Goal: Task Accomplishment & Management: Complete application form

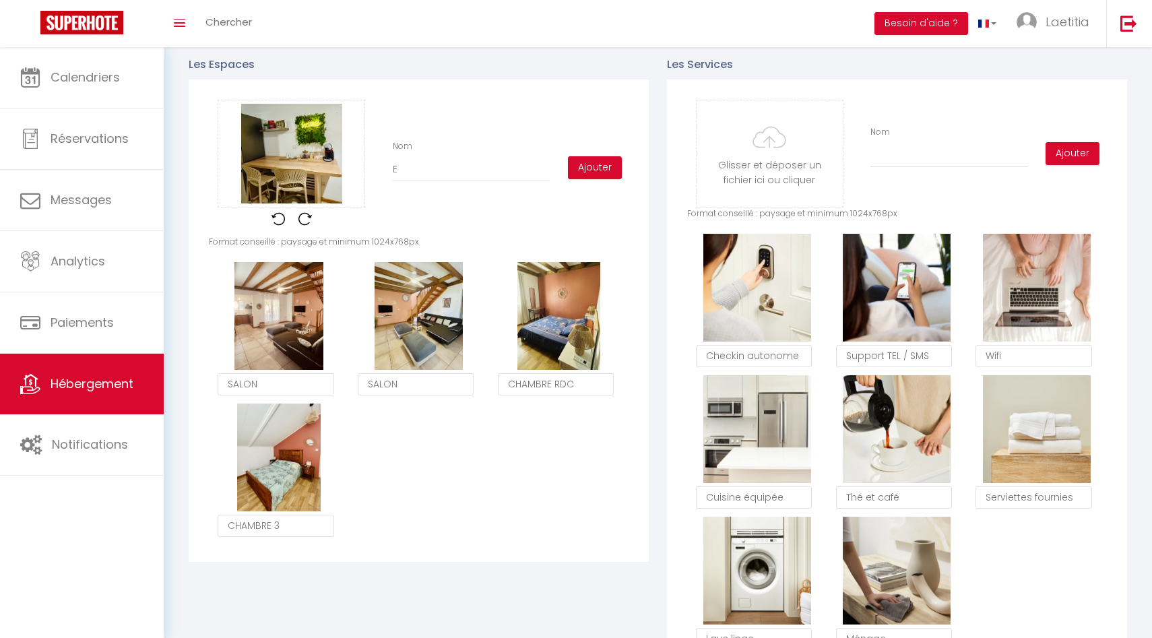
scroll to position [0, 274]
type input "Es"
checkbox input "true"
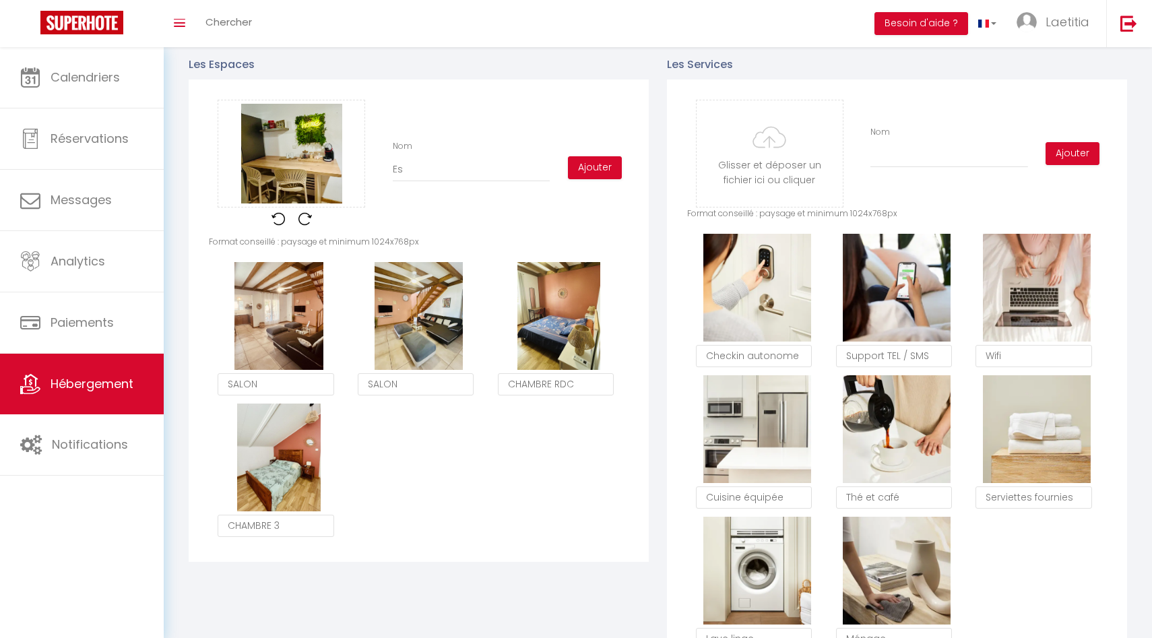
type input "Esp"
checkbox input "true"
type input "Espa"
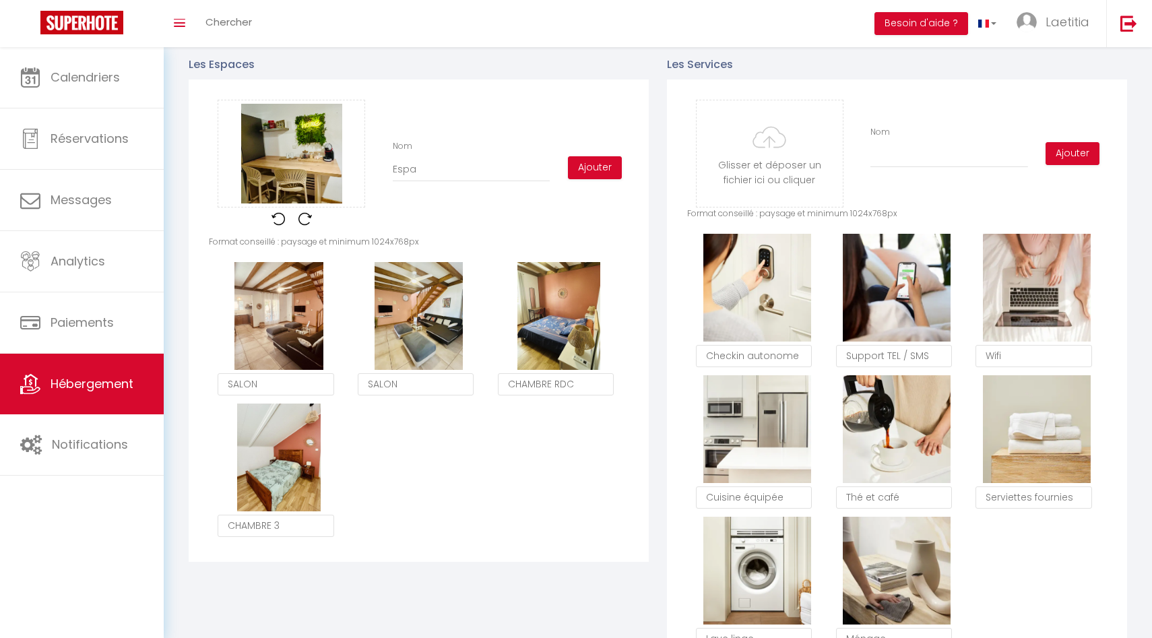
checkbox input "true"
type input "Espac"
checkbox input "true"
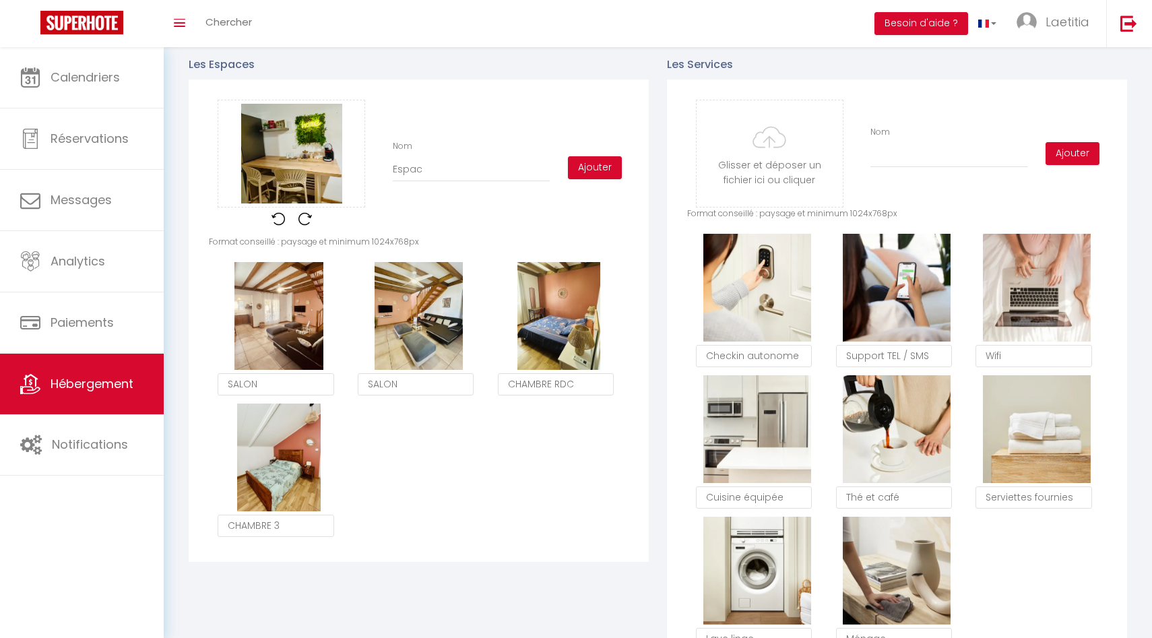
checkbox input "true"
type input "Espace"
checkbox input "true"
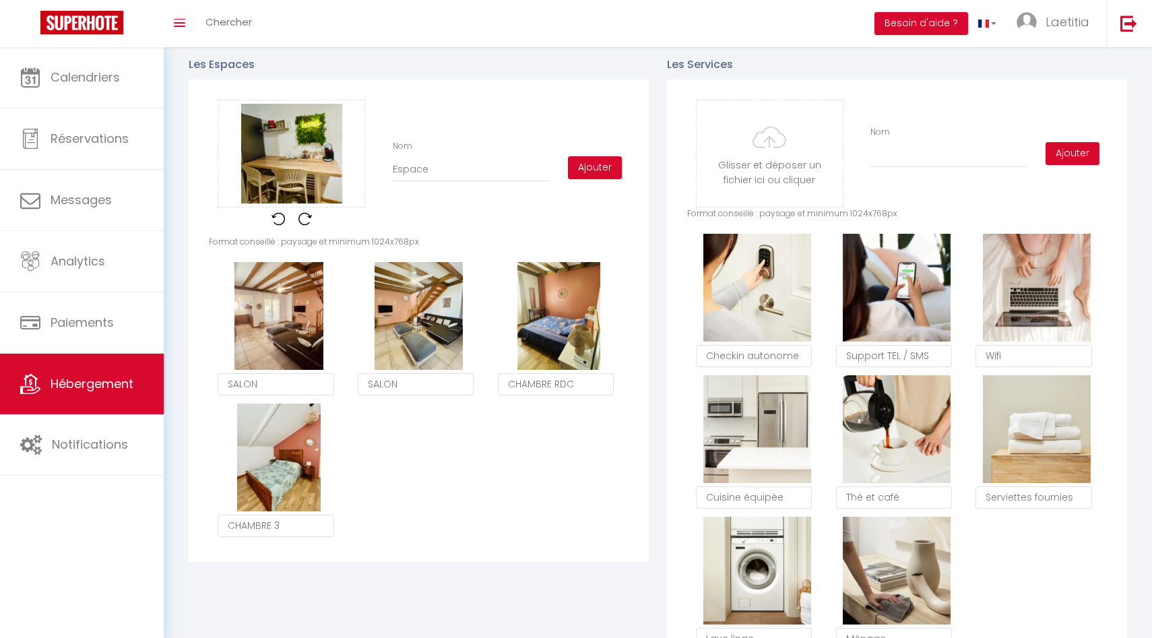
checkbox input "true"
type input "Espace"
checkbox input "true"
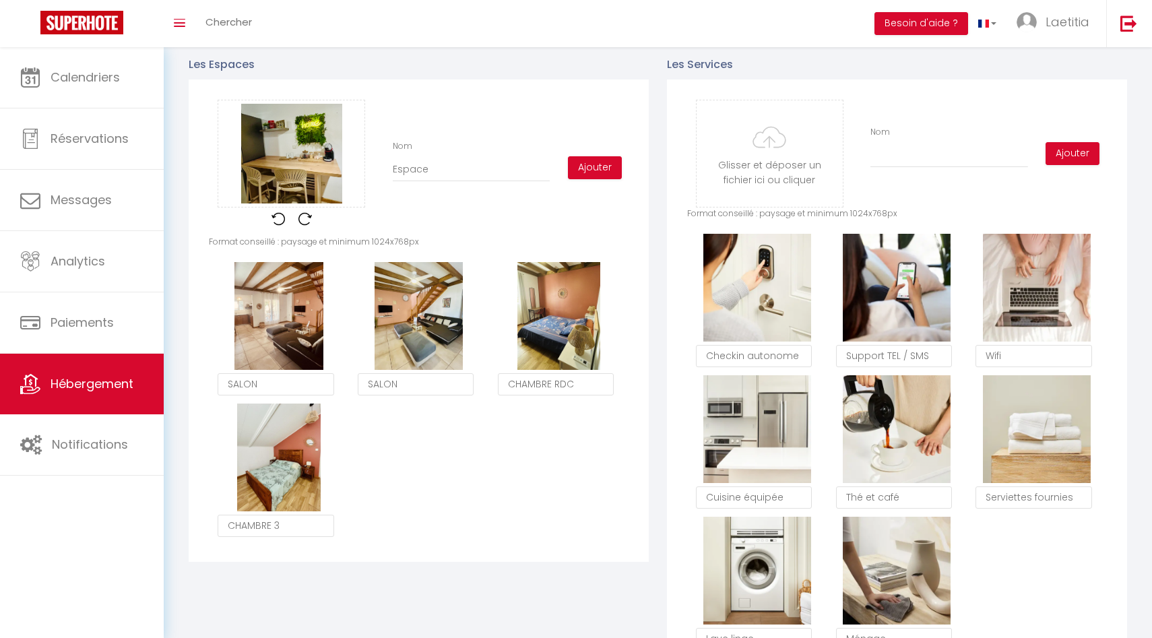
type input "Espace c"
checkbox input "true"
type input "Espace ca"
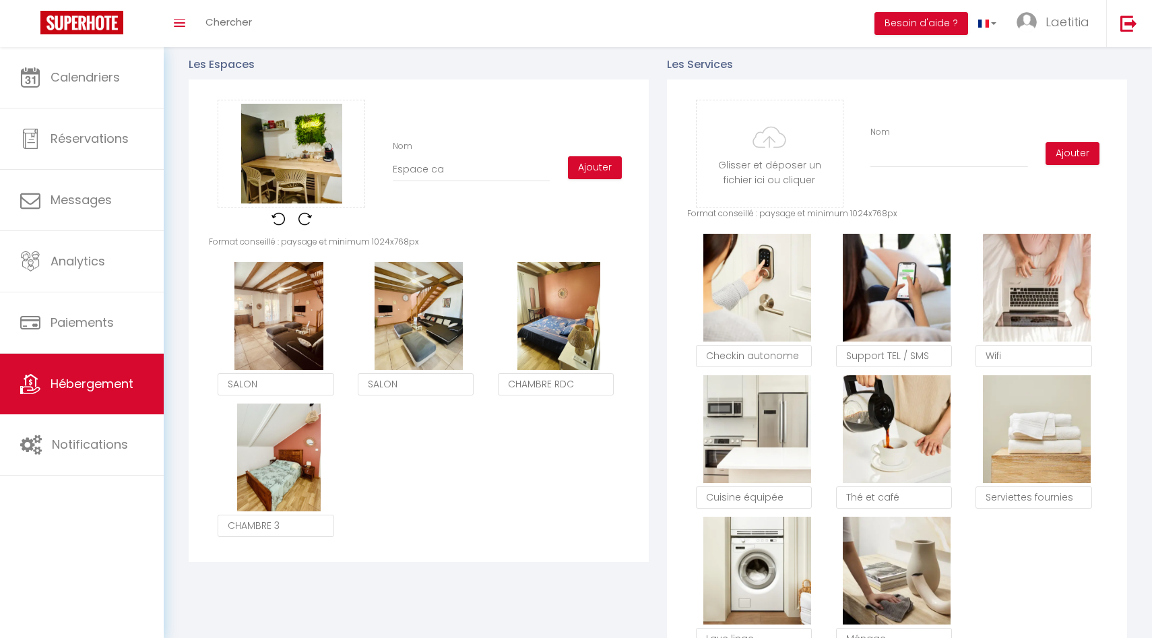
checkbox input "true"
type input "Espace caf"
checkbox input "true"
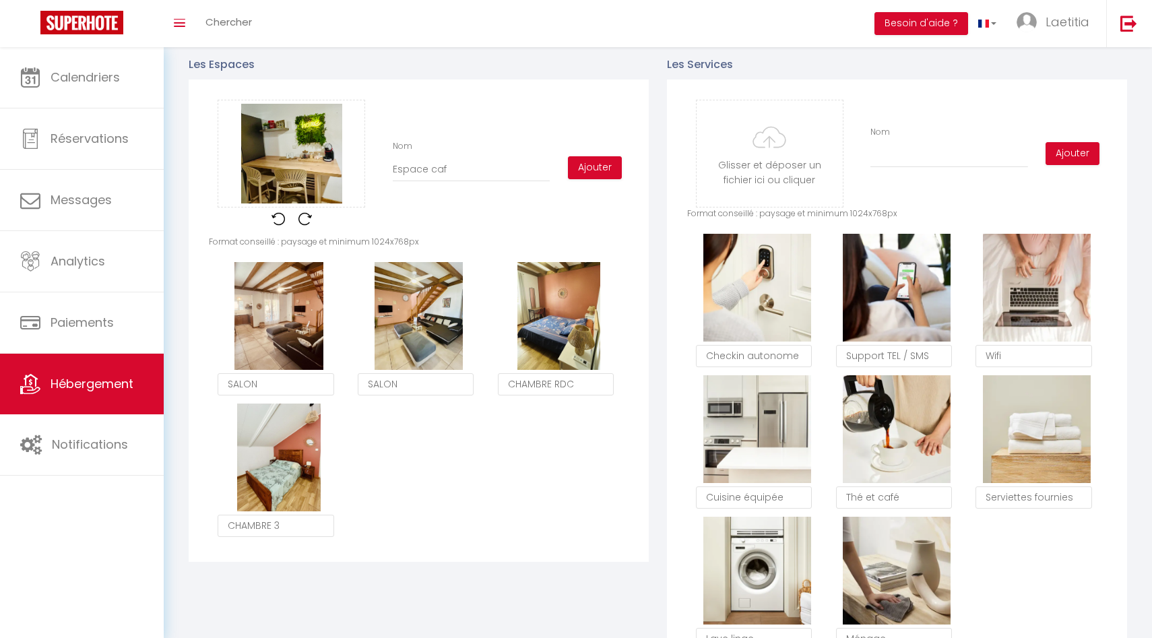
checkbox input "true"
type input "Espace caf""
checkbox input "true"
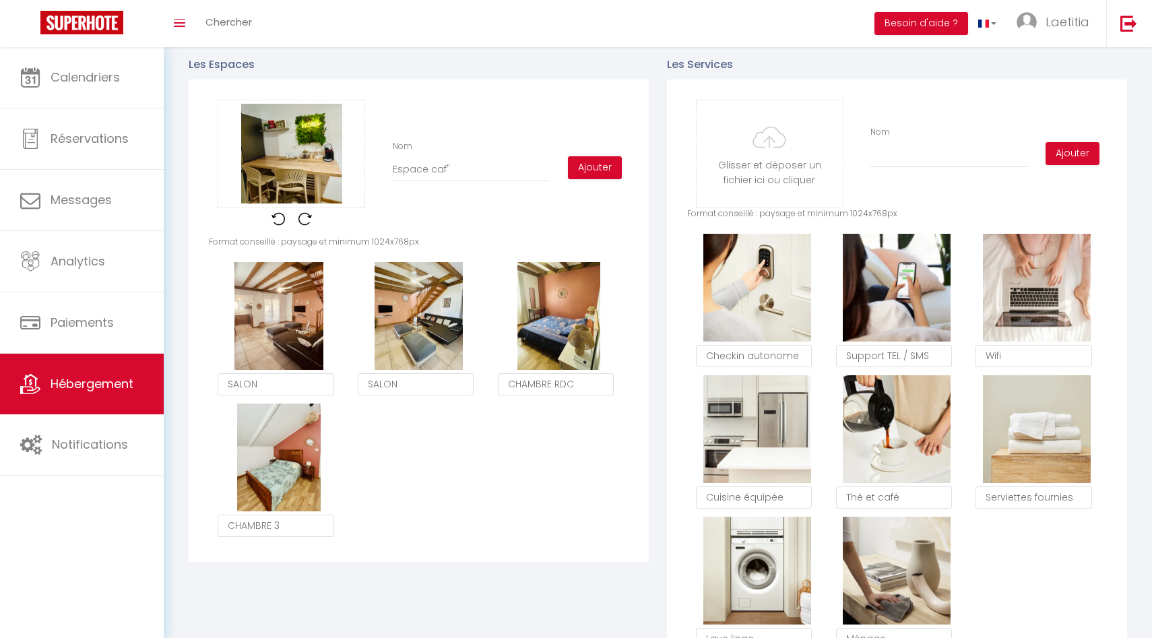
checkbox input "true"
type input "Espace caf"
checkbox input "true"
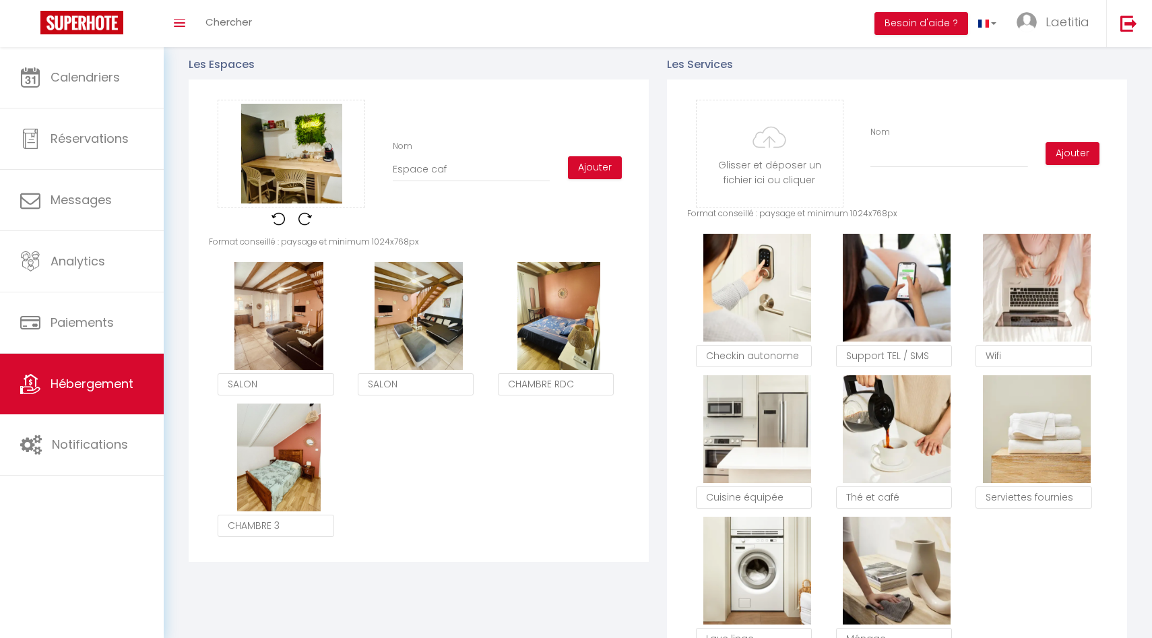
type input "Espace café"
checkbox input "true"
type input "Espace café"
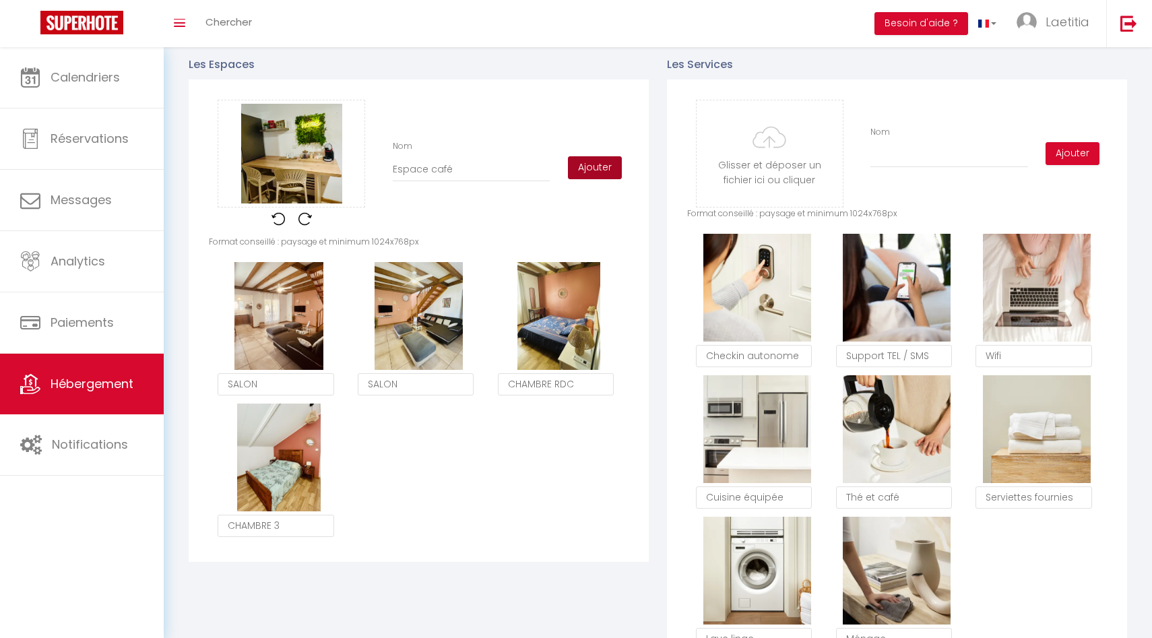
click at [584, 166] on button "Ajouter" at bounding box center [595, 167] width 54 height 23
checkbox input "true"
click at [499, 172] on input "Espace café" at bounding box center [471, 170] width 157 height 24
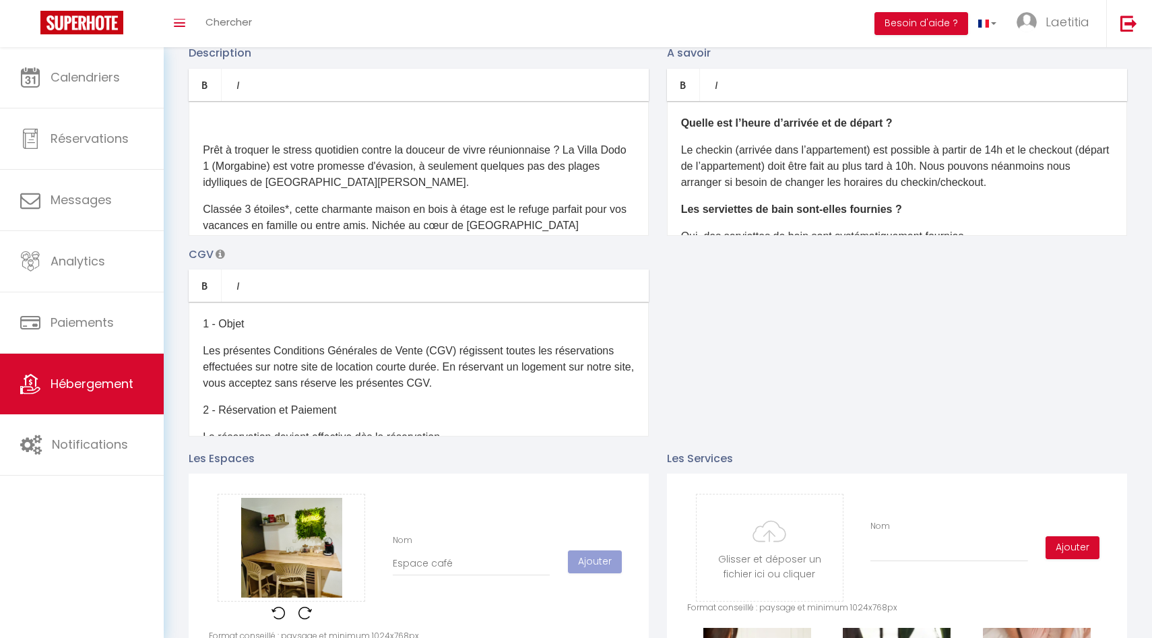
scroll to position [135, 0]
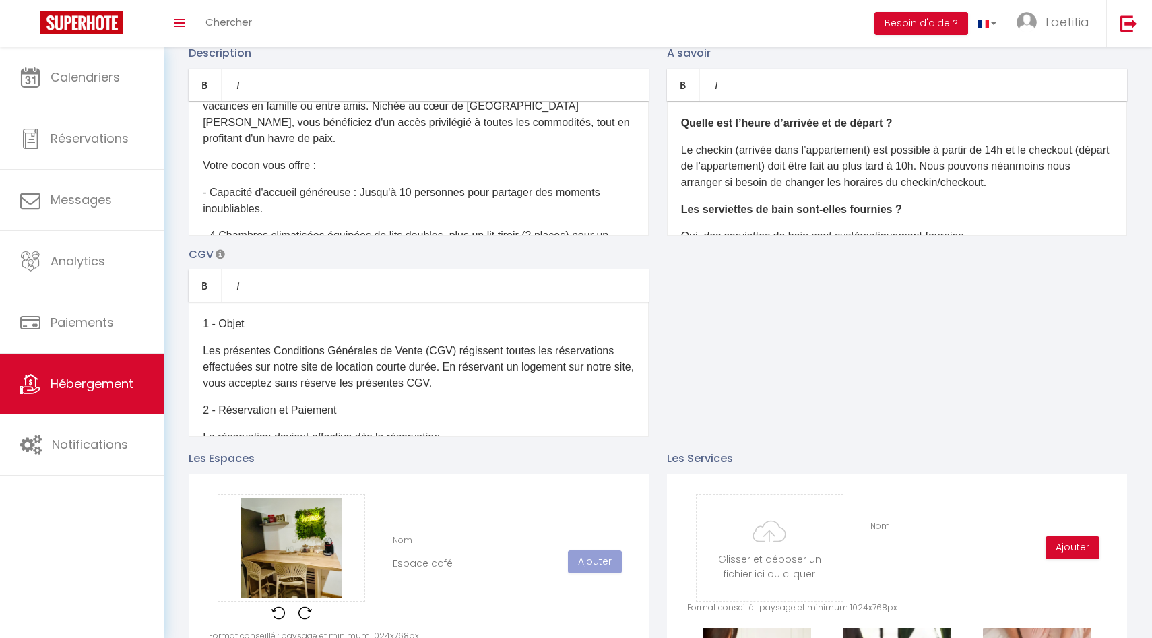
checkbox input "true"
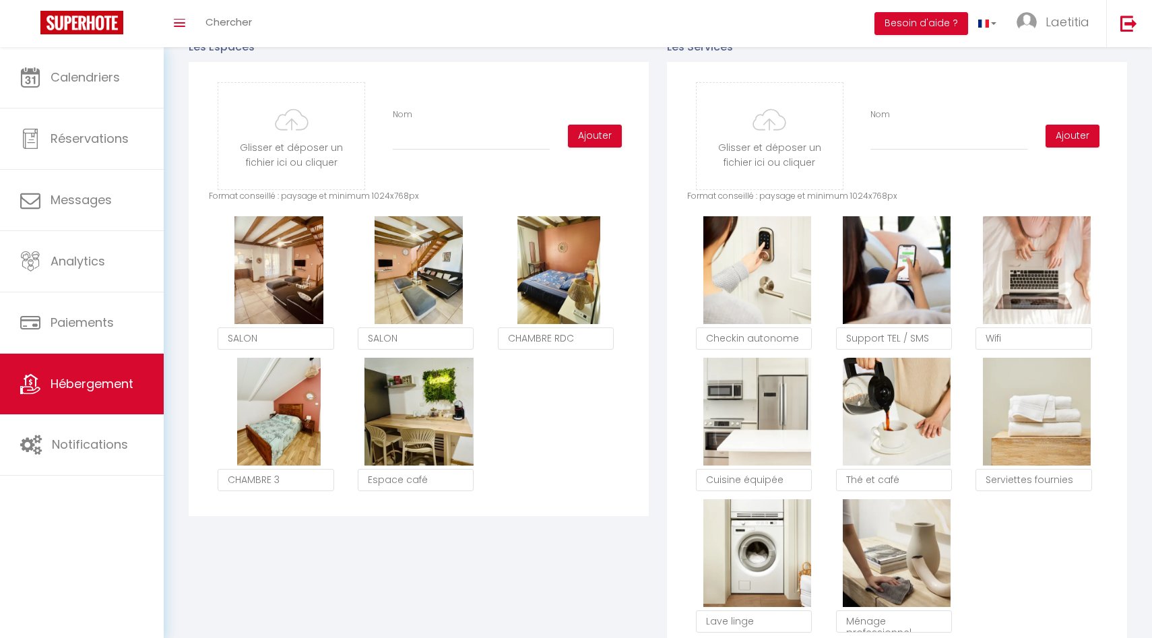
scroll to position [647, 0]
click at [587, 452] on div "Supprimer SALON Supprimer SALON Supprimer CHAMBRE RDC Supprimer CHAMBRE 3 Suppr…" at bounding box center [419, 358] width 420 height 283
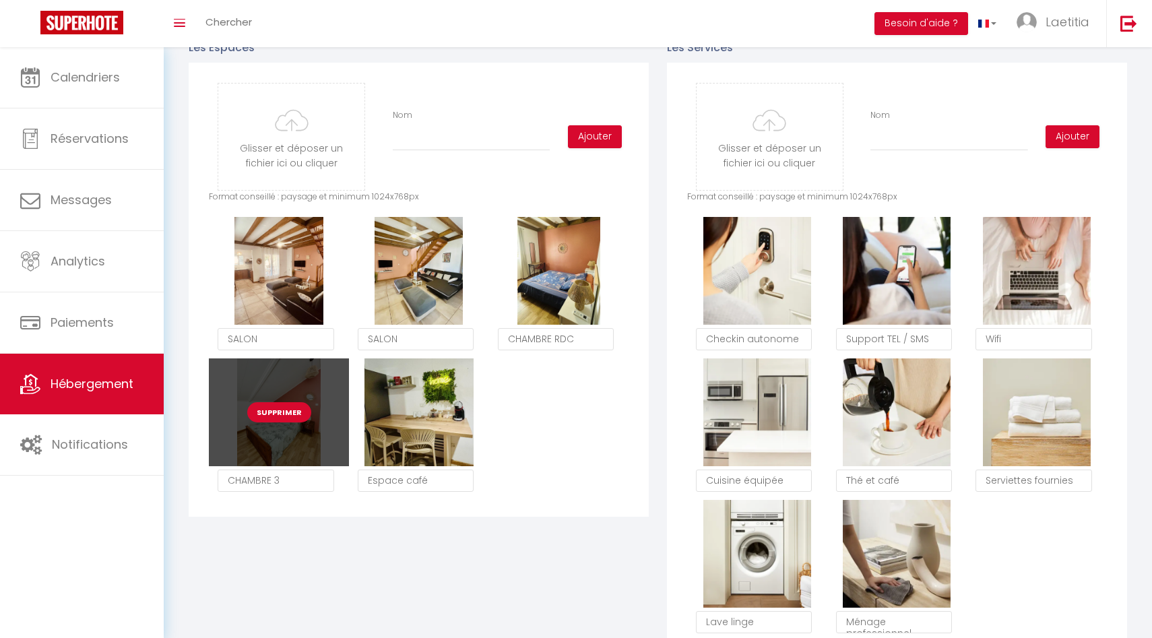
click at [275, 412] on button "Supprimer" at bounding box center [279, 412] width 64 height 20
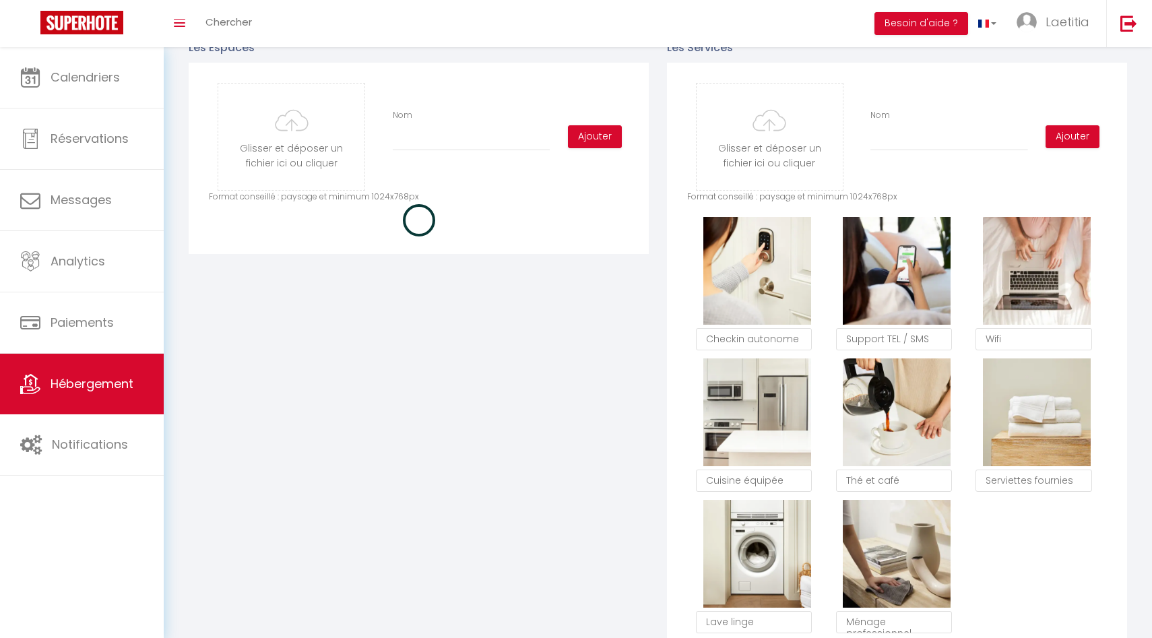
checkbox input "true"
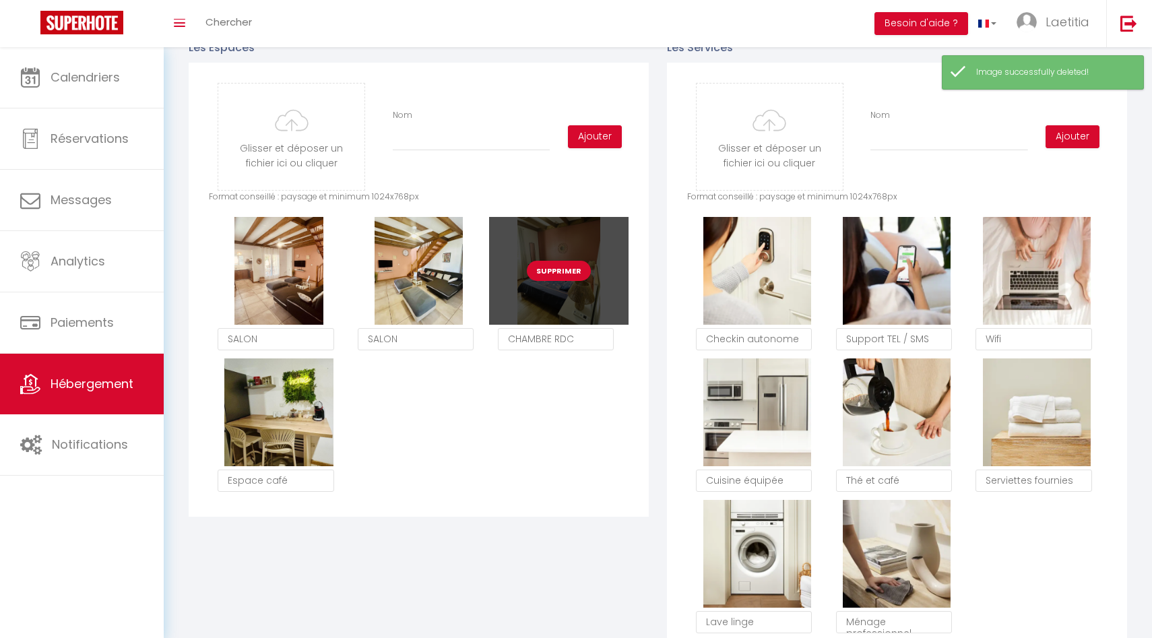
click at [569, 267] on button "Supprimer" at bounding box center [559, 271] width 64 height 20
checkbox input "true"
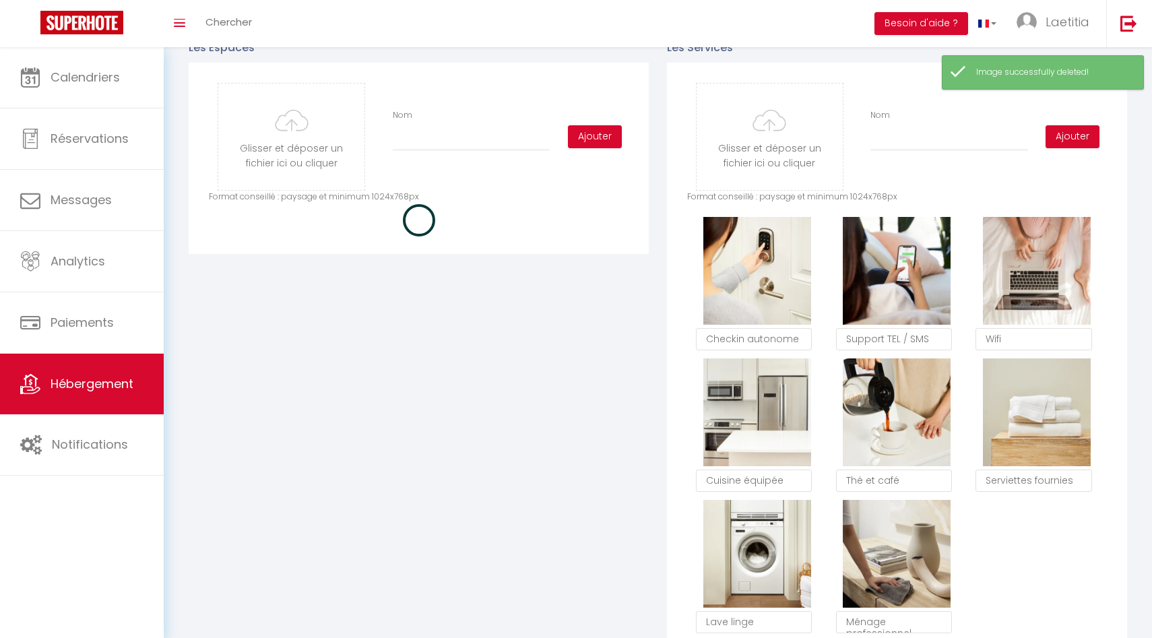
checkbox input "true"
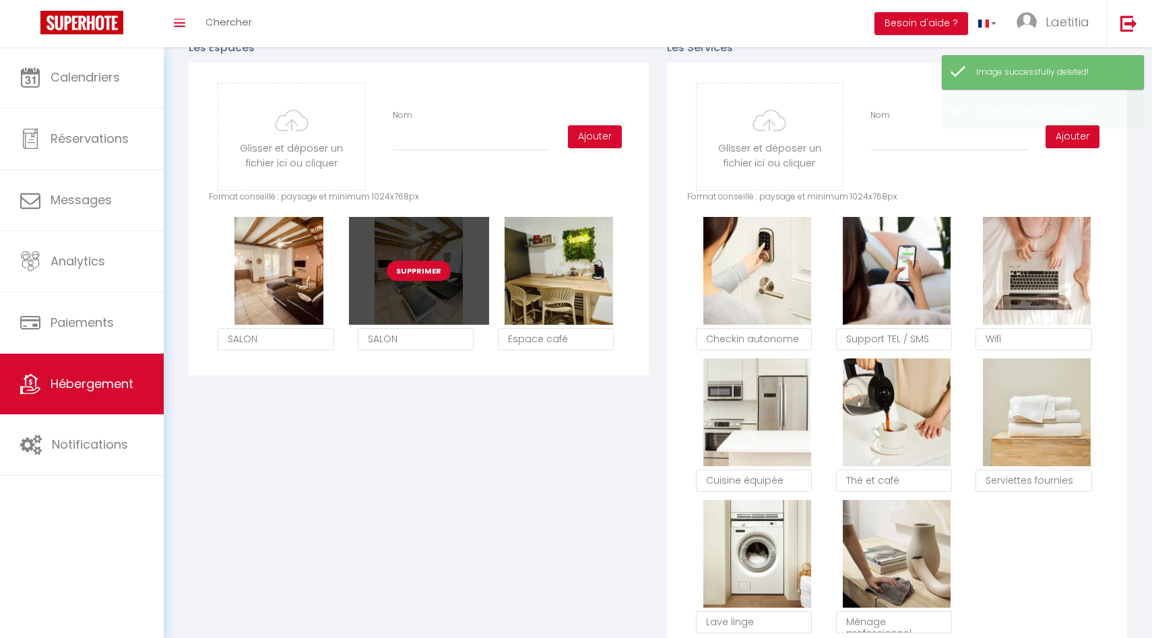
click at [429, 267] on button "Supprimer" at bounding box center [419, 271] width 64 height 20
checkbox input "true"
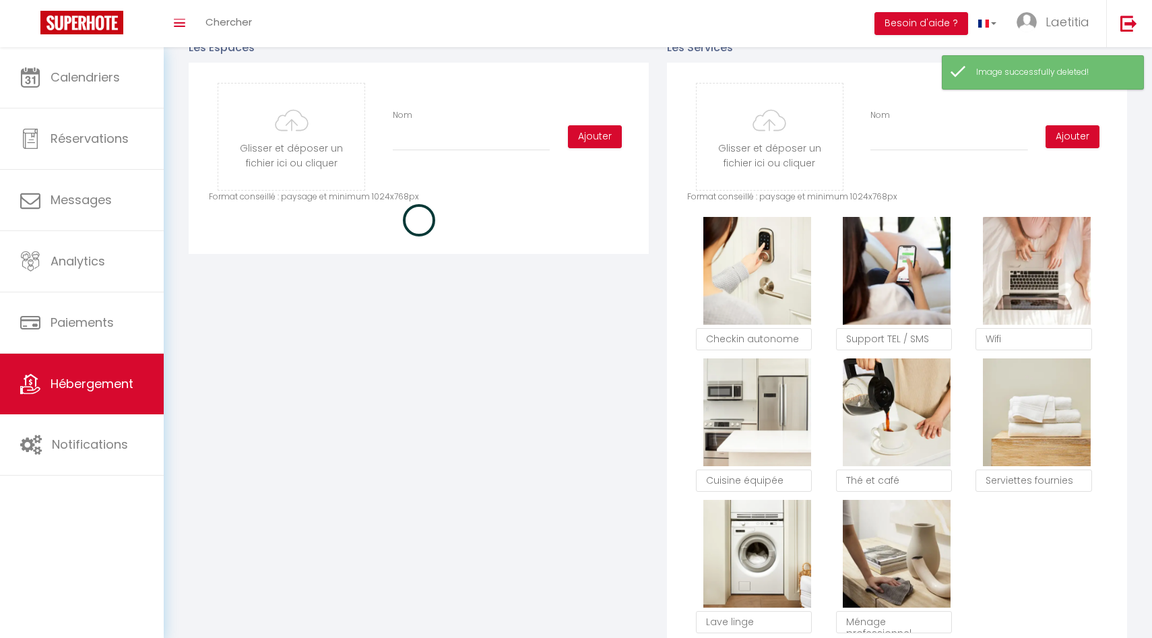
checkbox input "true"
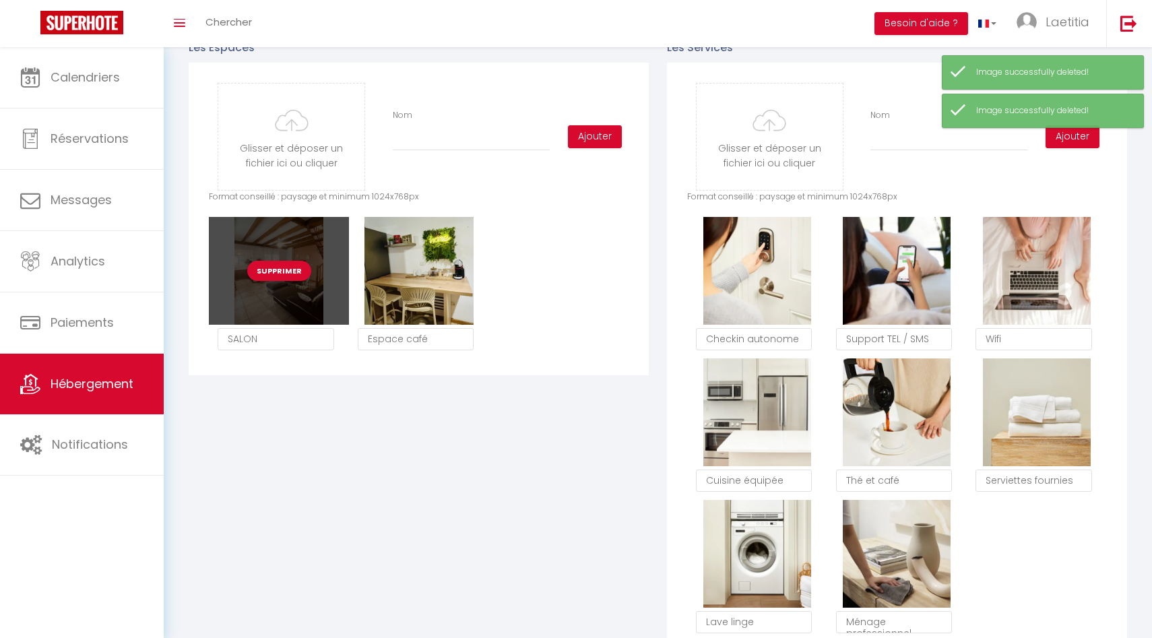
click at [294, 272] on button "Supprimer" at bounding box center [279, 271] width 64 height 20
checkbox input "true"
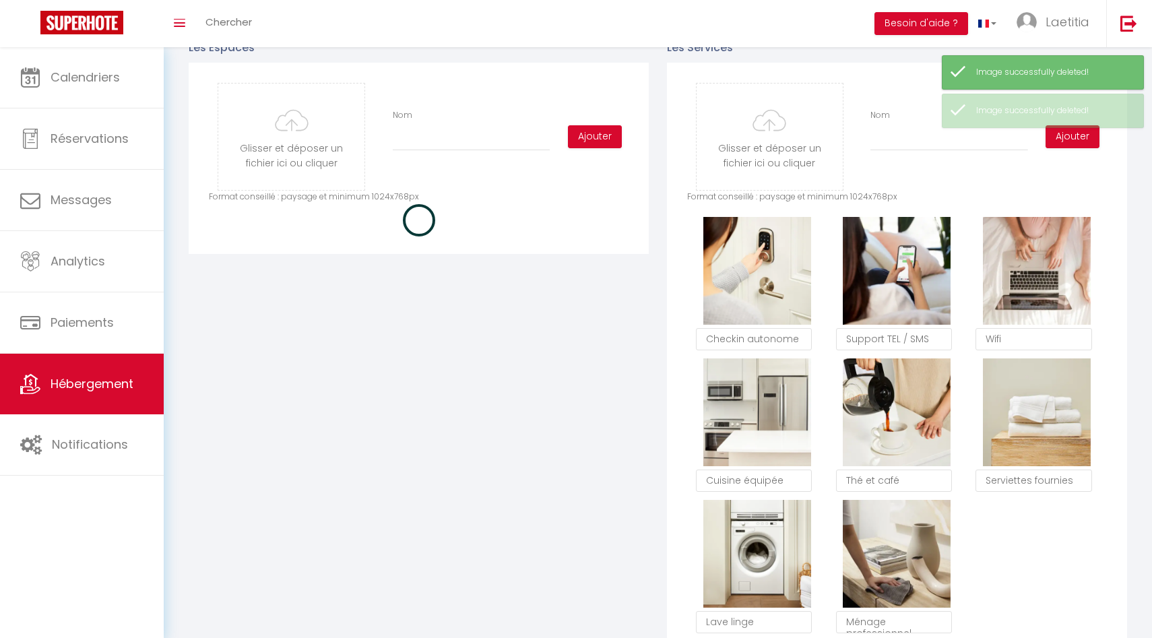
checkbox input "true"
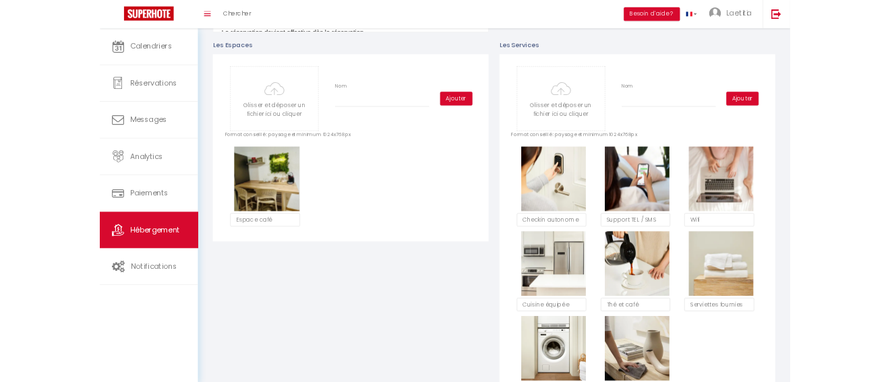
scroll to position [605, 0]
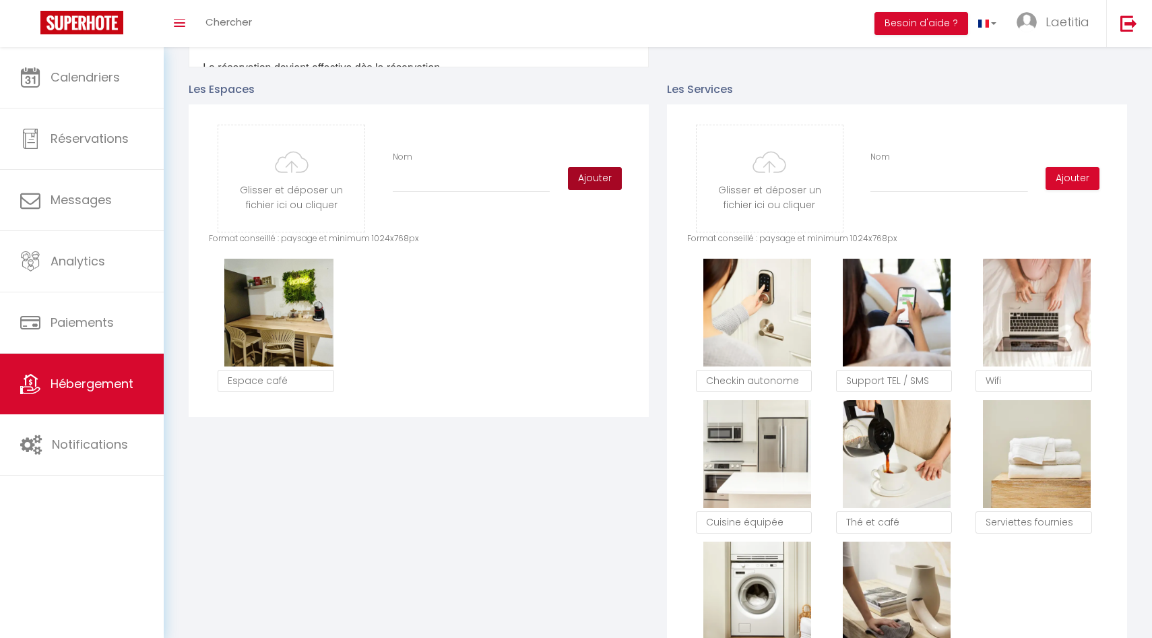
click at [584, 181] on button "Ajouter" at bounding box center [595, 178] width 54 height 23
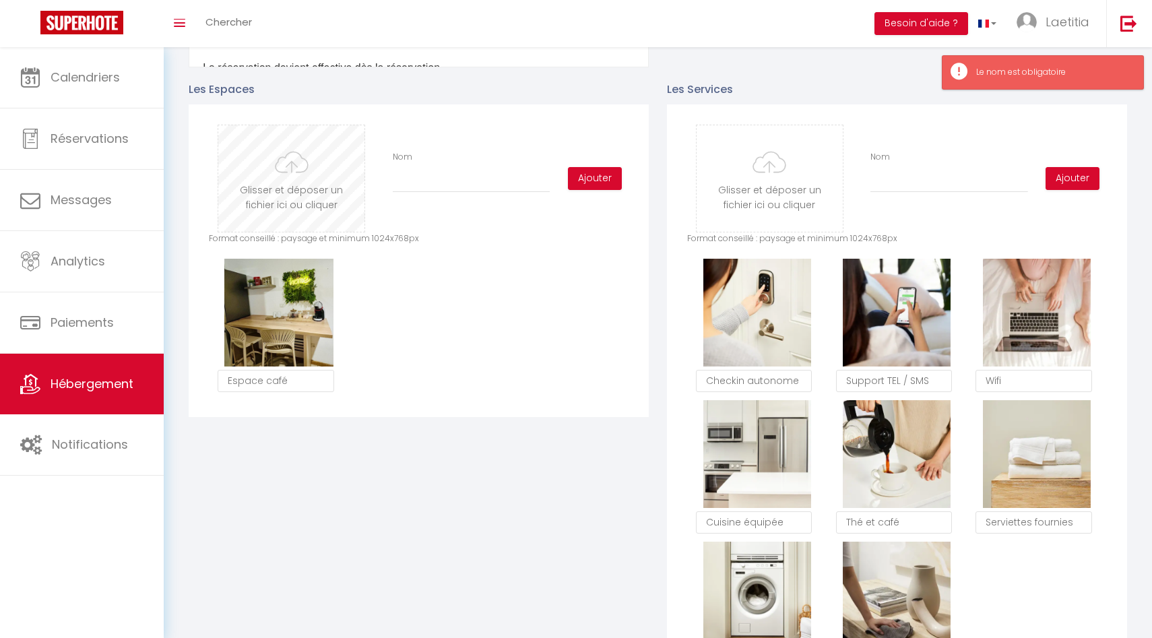
click at [336, 197] on input "file" at bounding box center [291, 178] width 146 height 106
type input "C:\fakepath\IMG_0003.JPG"
checkbox input "true"
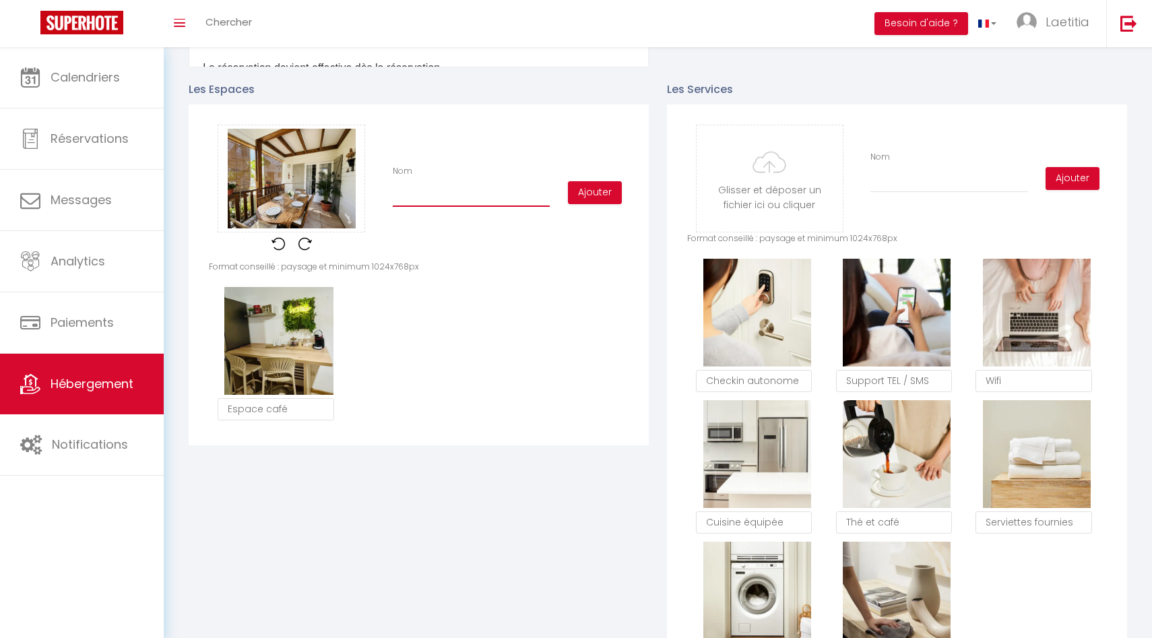
click at [489, 188] on input "Nom" at bounding box center [471, 195] width 157 height 24
type input "t"
checkbox input "true"
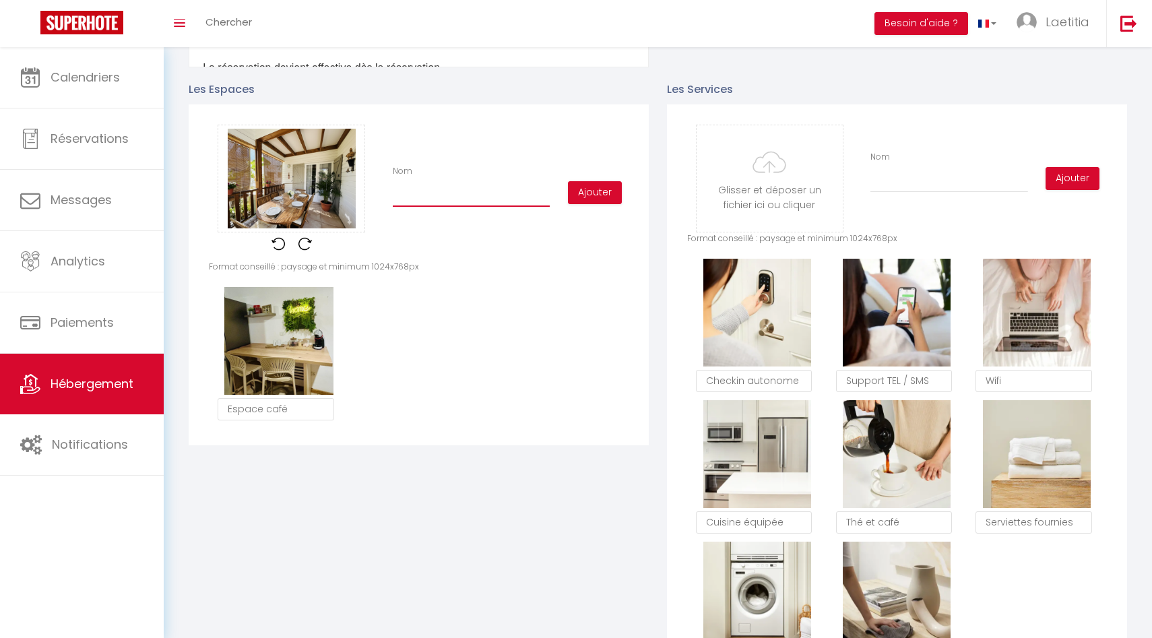
checkbox input "true"
type input "T"
checkbox input "true"
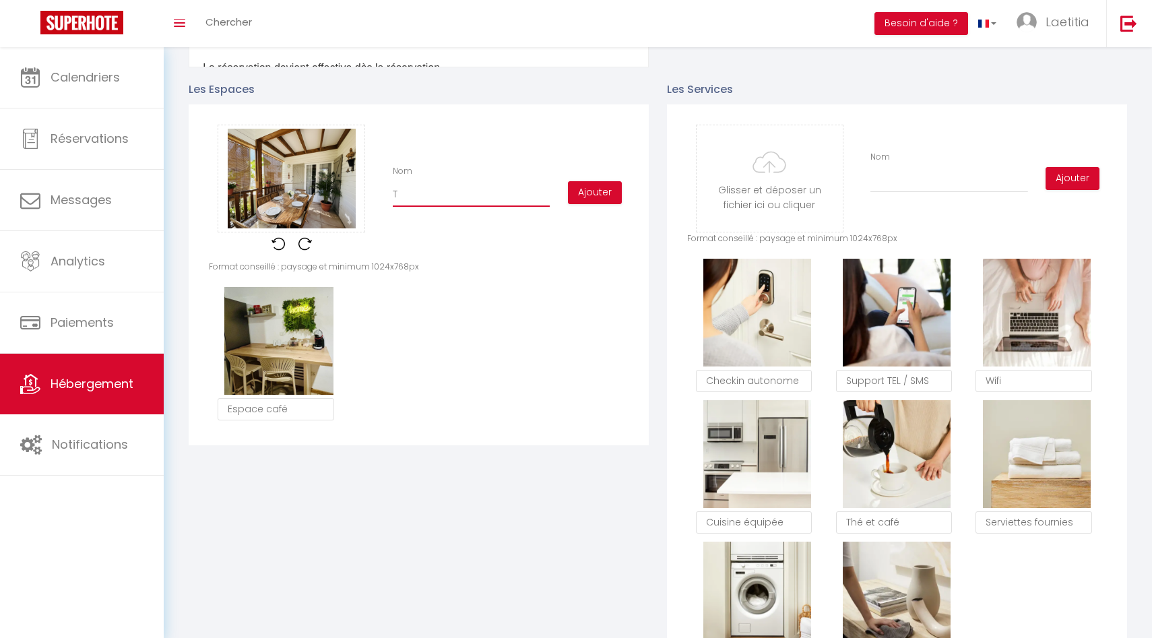
checkbox input "true"
type input "Te"
checkbox input "true"
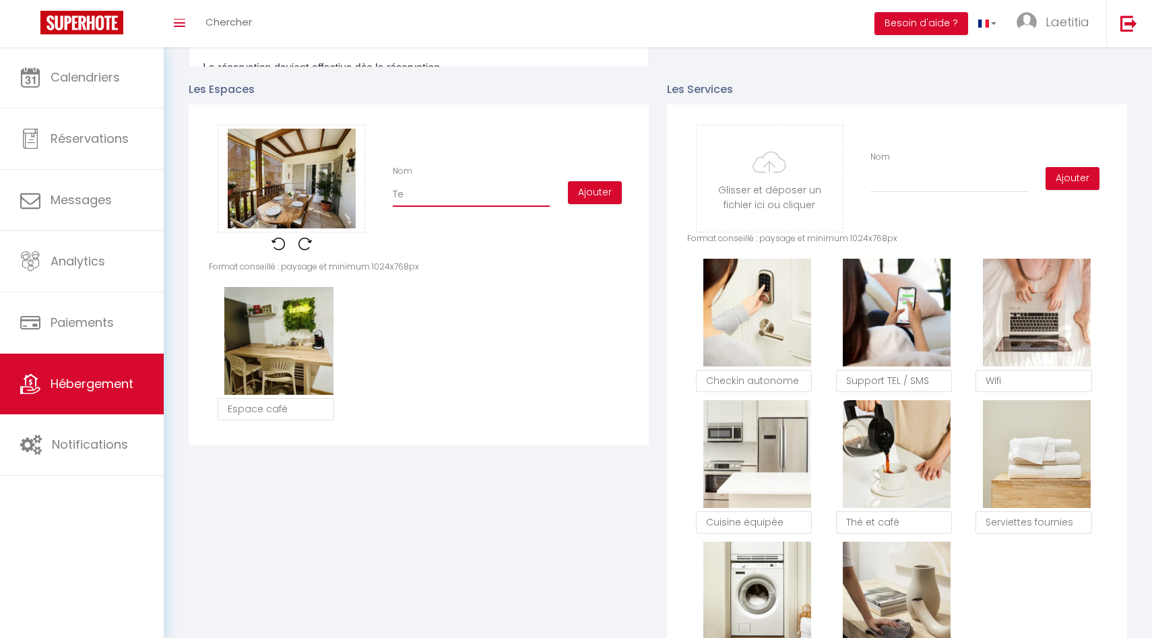
checkbox input "true"
type input "Ter"
checkbox input "true"
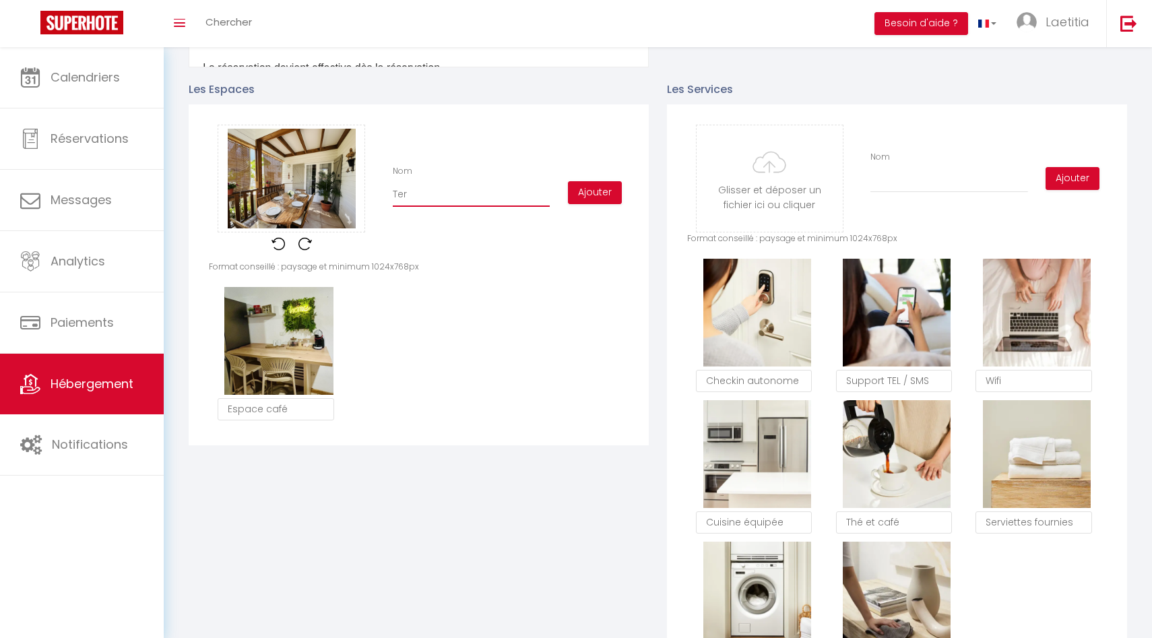
type input "Terr"
checkbox input "true"
type input "Terra"
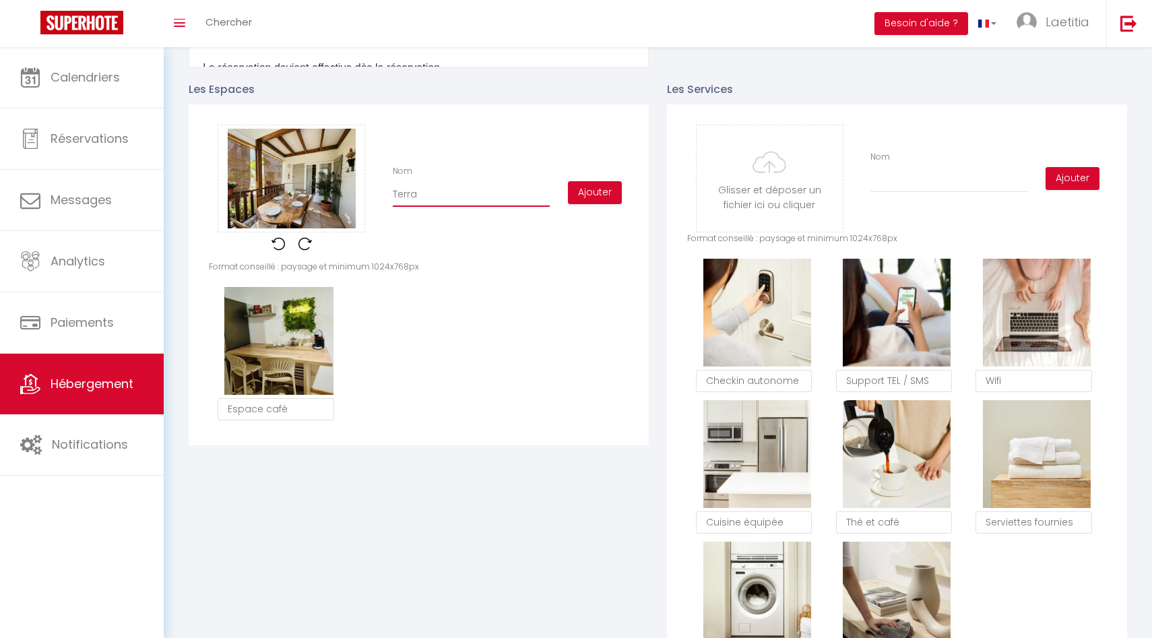
checkbox input "true"
type input "Terras"
checkbox input "true"
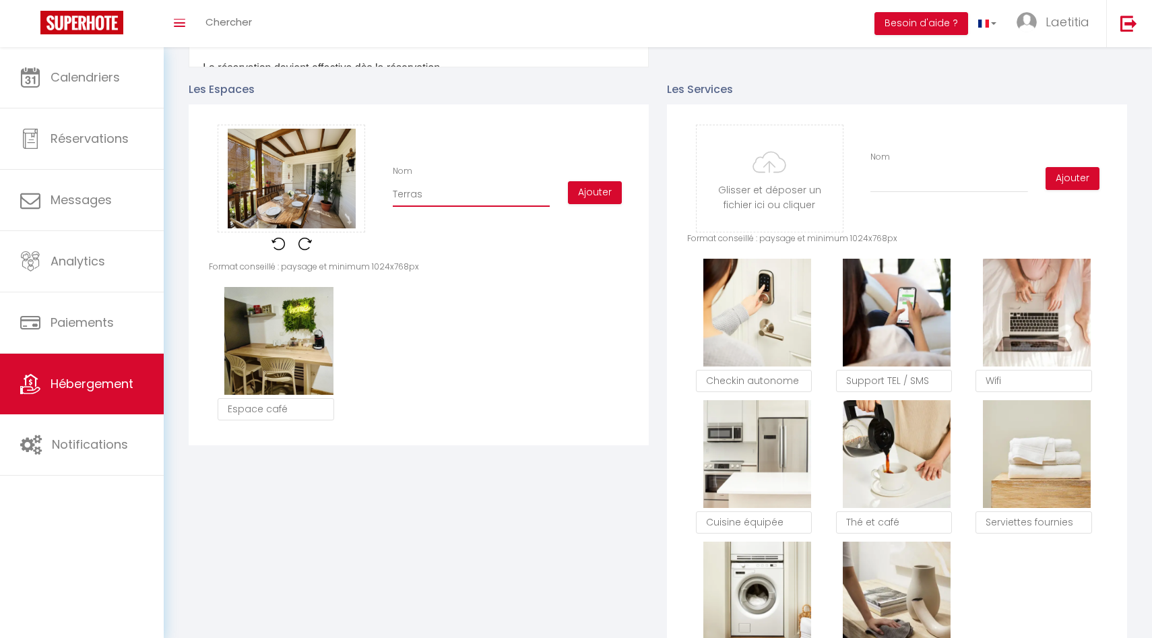
checkbox input "true"
type input "Terrass"
checkbox input "true"
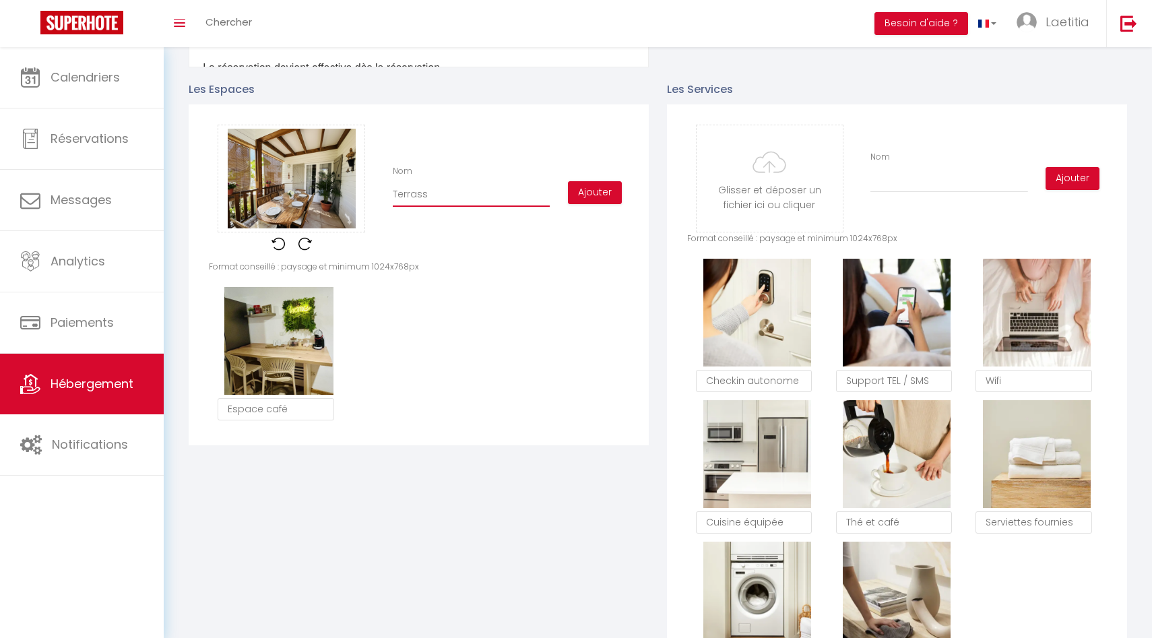
checkbox input "true"
type input "Terrasse"
checkbox input "true"
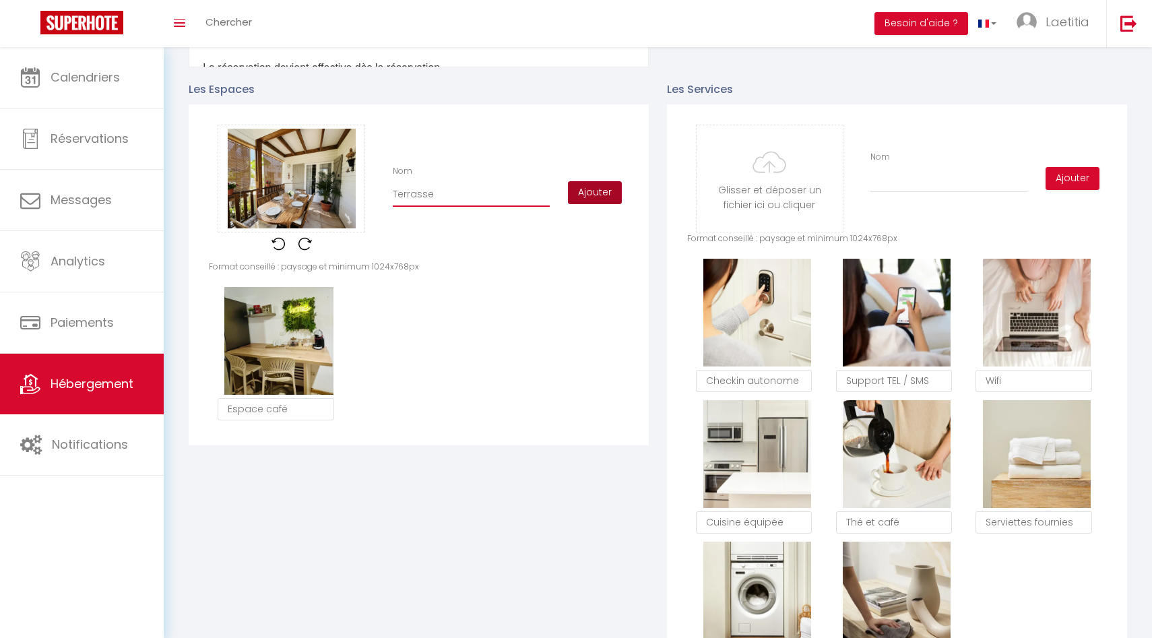
type input "Terrasse"
click at [603, 191] on button "Ajouter" at bounding box center [595, 192] width 54 height 23
checkbox input "true"
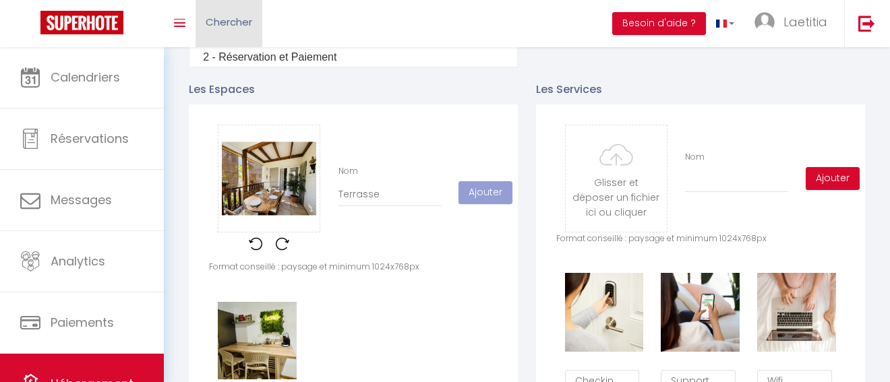
scroll to position [357, 0]
checkbox input "true"
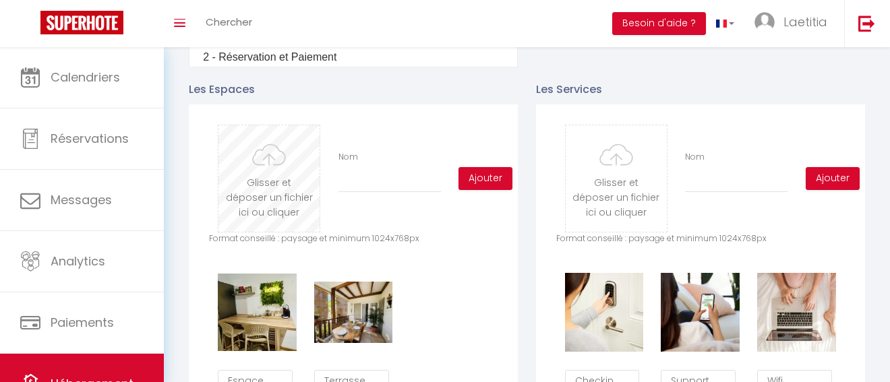
type input "C:\fakepath\IMG_0041.jpg"
checkbox input "true"
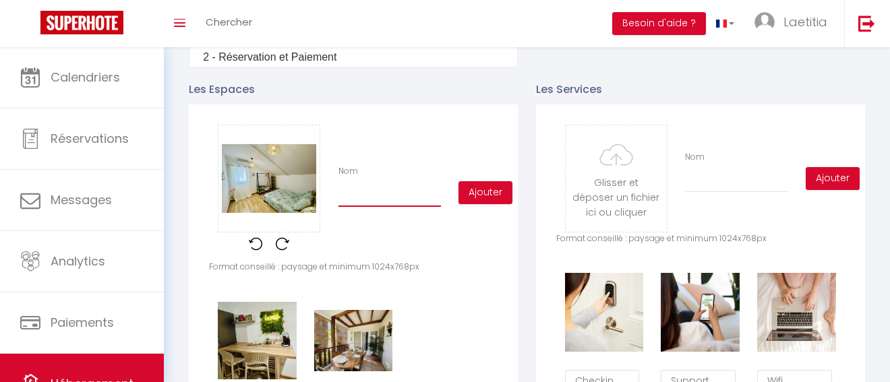
click at [371, 197] on input "Nom" at bounding box center [389, 195] width 102 height 24
type input "c"
checkbox input "true"
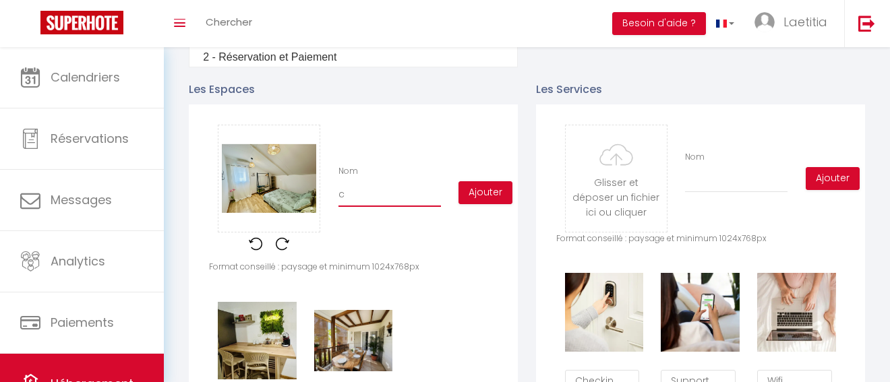
type input "ch"
checkbox input "true"
type input "cha"
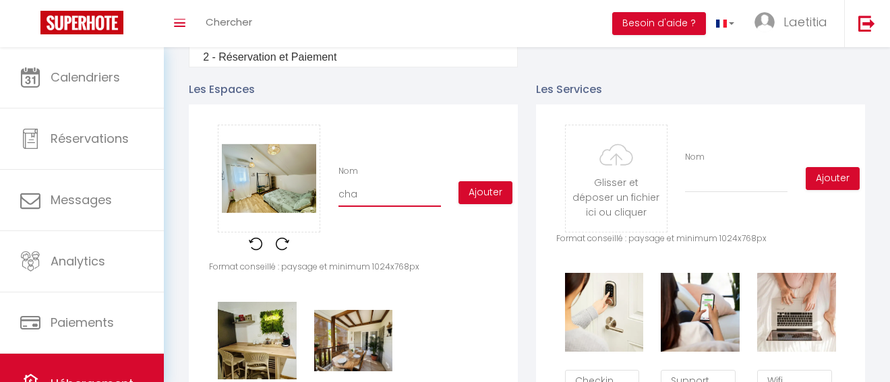
checkbox input "true"
type input "cham"
checkbox input "true"
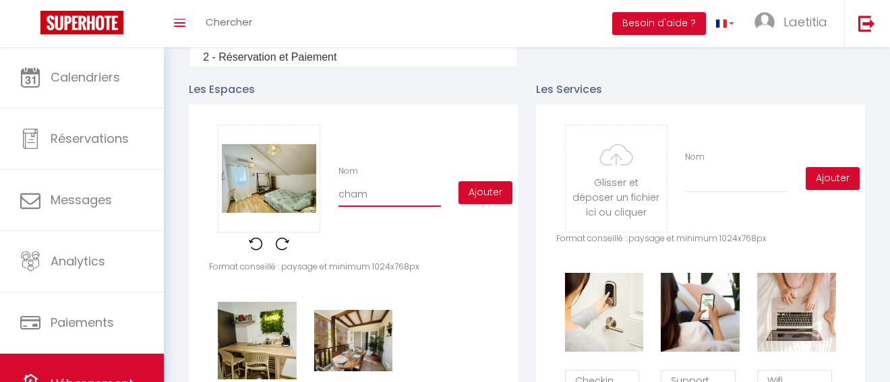
checkbox input "true"
type input "chamb"
checkbox input "true"
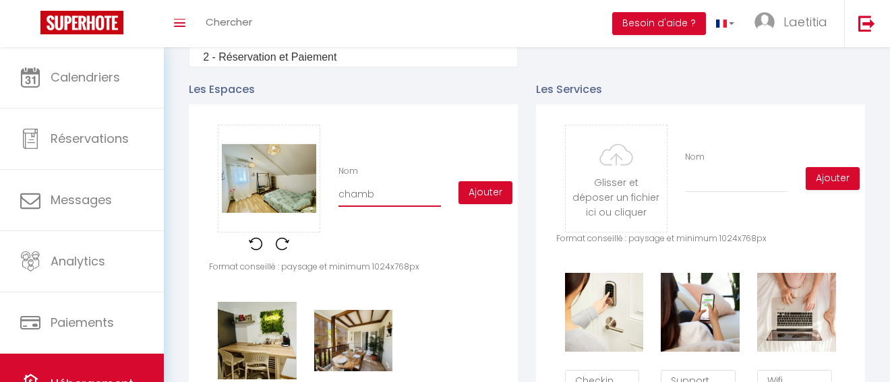
checkbox input "true"
type input "chambb"
checkbox input "true"
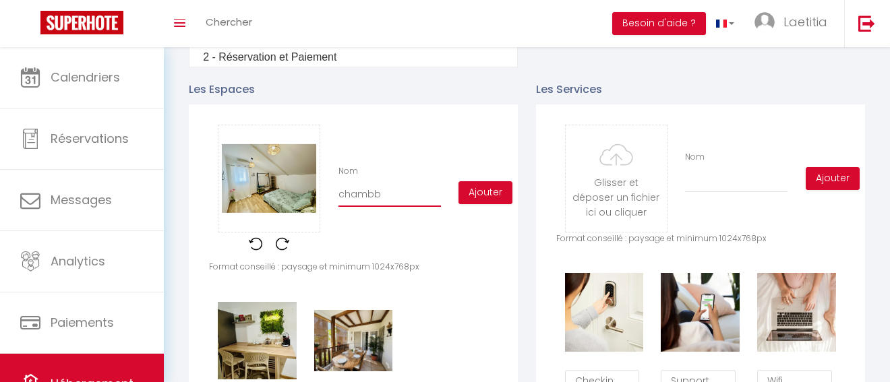
type input "chamb"
checkbox input "true"
type input "cham"
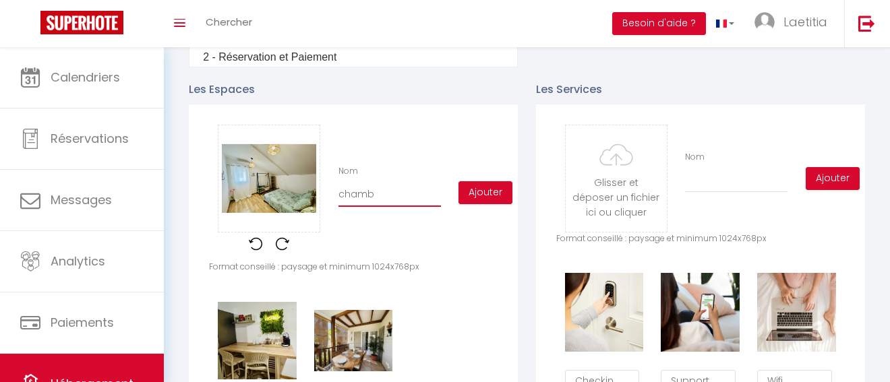
checkbox input "true"
type input "cha"
checkbox input "true"
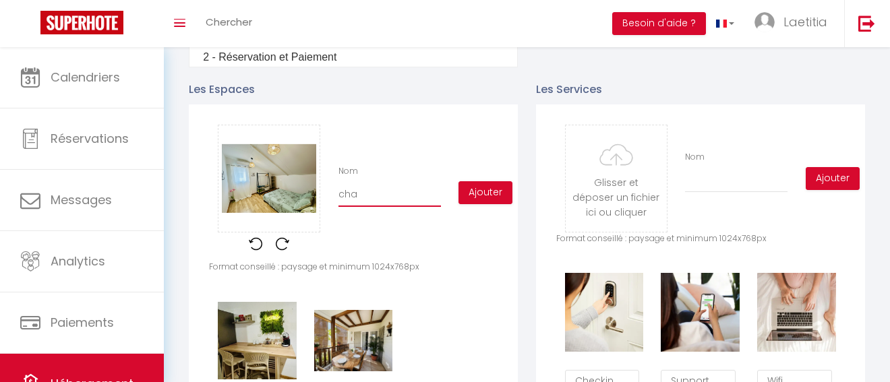
checkbox input "true"
type input "ch"
checkbox input "true"
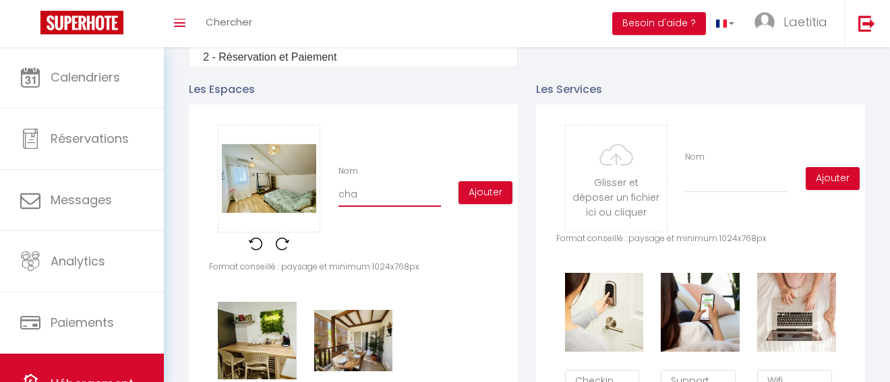
checkbox input "true"
type input "c"
checkbox input "true"
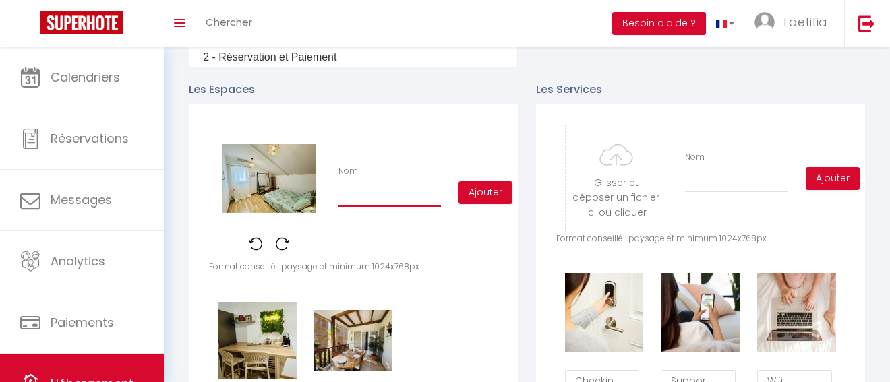
checkbox input "true"
type input "C"
checkbox input "true"
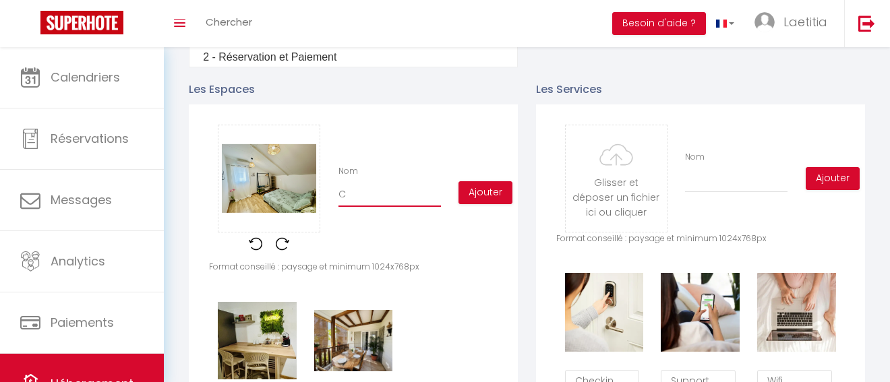
checkbox input "true"
type input "Ch"
checkbox input "true"
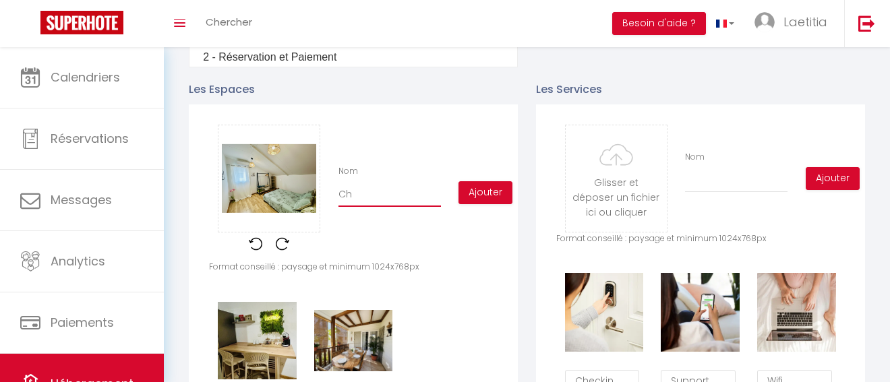
checkbox input "true"
type input "Cha"
checkbox input "true"
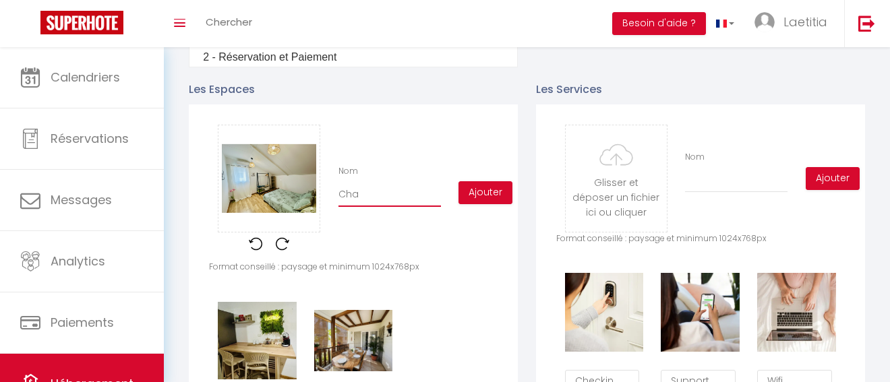
type input "Cham"
checkbox input "true"
type input "Chamb"
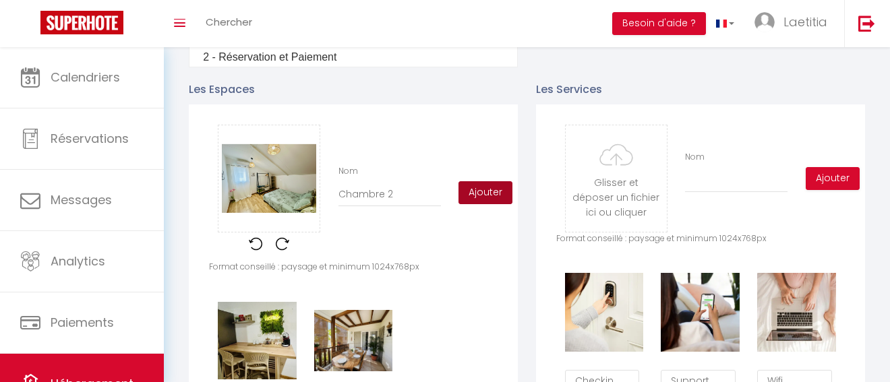
click at [476, 193] on button "Ajouter" at bounding box center [485, 192] width 54 height 23
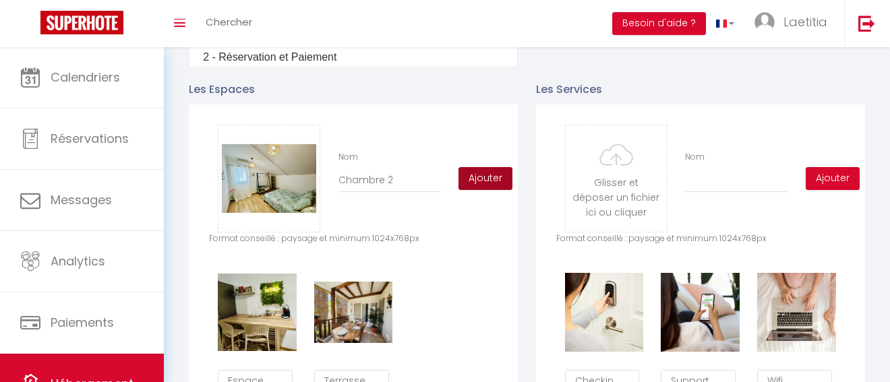
click at [482, 178] on button "Ajouter" at bounding box center [485, 178] width 54 height 23
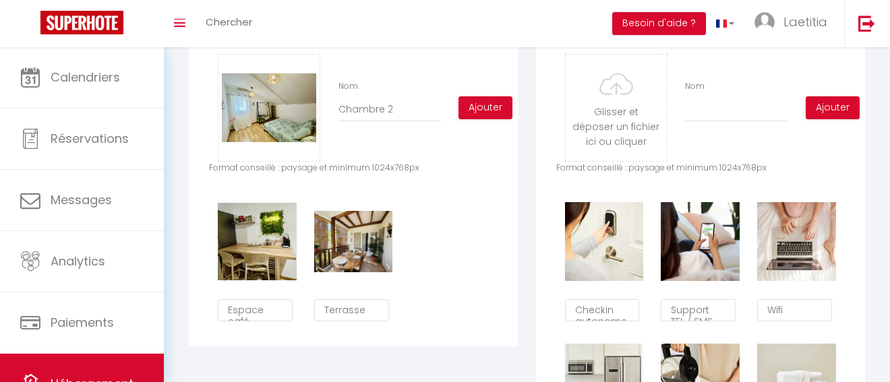
scroll to position [704, 0]
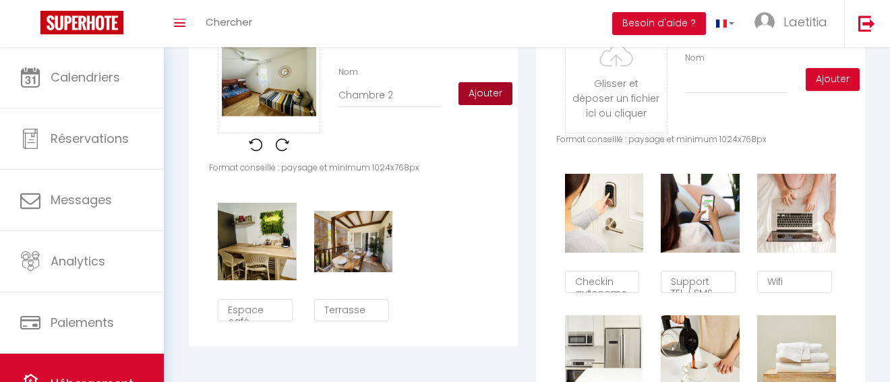
click at [473, 94] on button "Ajouter" at bounding box center [485, 93] width 54 height 23
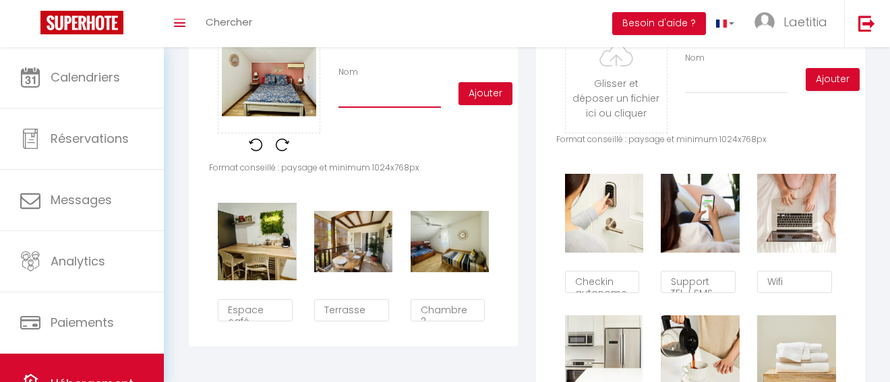
click at [411, 100] on input "Nom" at bounding box center [389, 96] width 102 height 24
click at [477, 98] on button "Ajouter" at bounding box center [485, 93] width 54 height 23
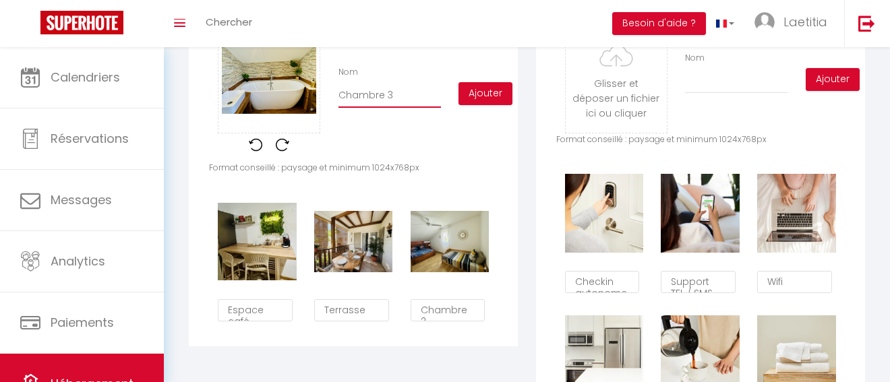
click at [383, 98] on input "Chambre 3" at bounding box center [389, 96] width 102 height 24
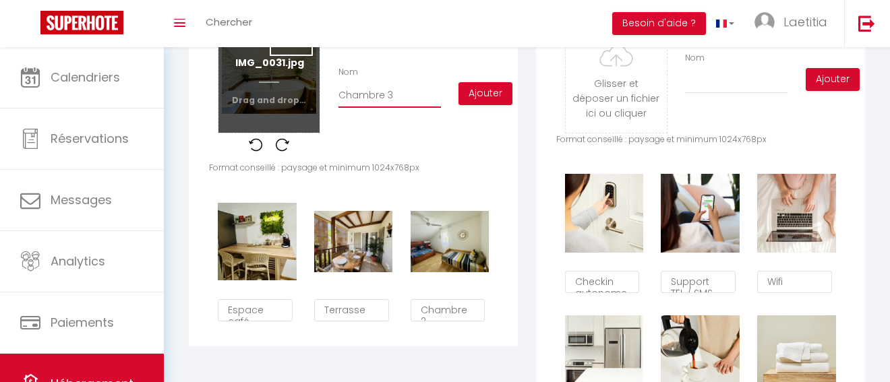
drag, startPoint x: 405, startPoint y: 97, endPoint x: 294, endPoint y: 96, distance: 111.2
click at [294, 96] on div "Glisser et déposer un fichier ici ou cliquer Ooops, something wrong happened. R…" at bounding box center [353, 94] width 288 height 136
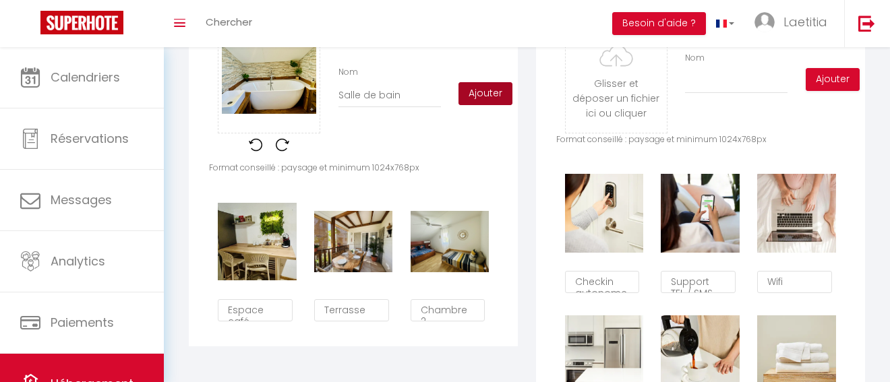
click at [485, 98] on button "Ajouter" at bounding box center [485, 93] width 54 height 23
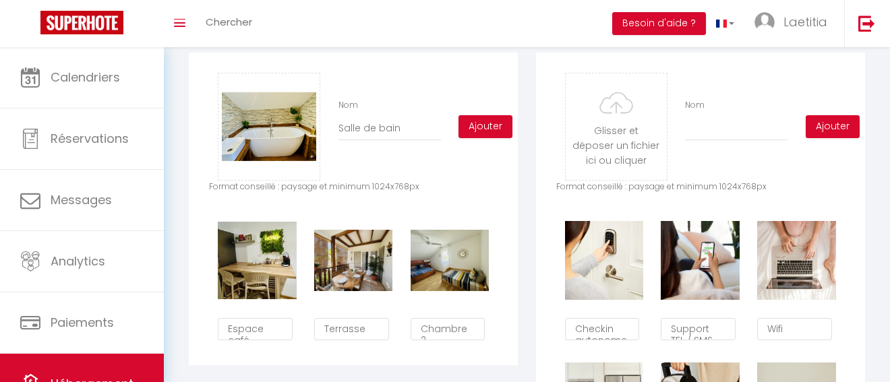
scroll to position [625, 0]
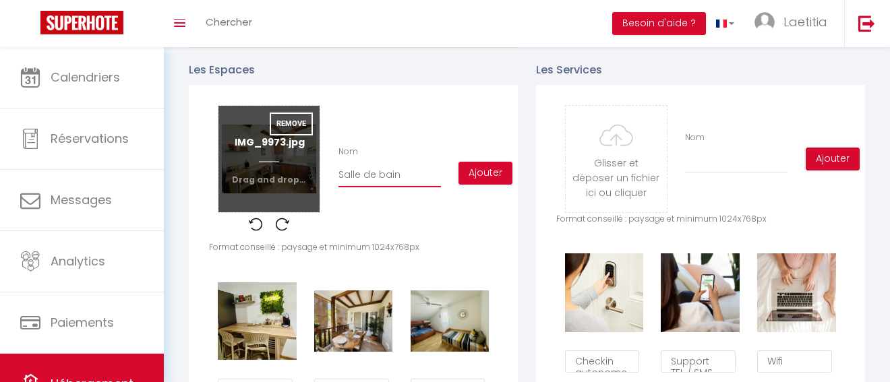
drag, startPoint x: 406, startPoint y: 177, endPoint x: 306, endPoint y: 176, distance: 99.8
click at [306, 176] on div "Glisser et déposer un fichier ici ou cliquer Ooops, something wrong happened. R…" at bounding box center [353, 173] width 288 height 136
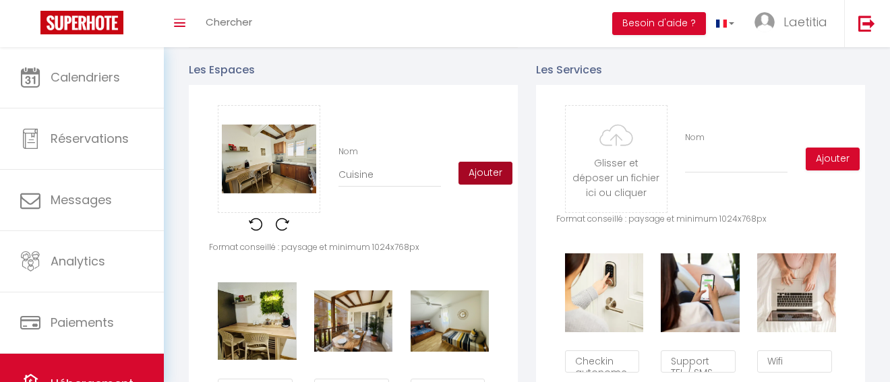
click at [485, 166] on button "Ajouter" at bounding box center [485, 173] width 54 height 23
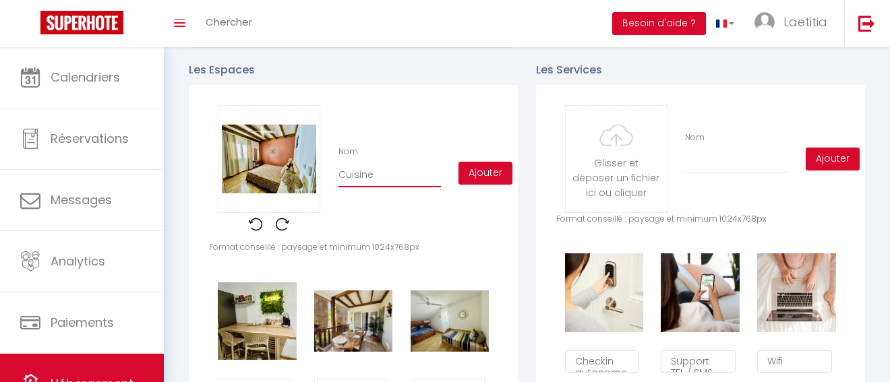
drag, startPoint x: 383, startPoint y: 175, endPoint x: 346, endPoint y: 174, distance: 37.8
click at [346, 174] on input "Cuisine" at bounding box center [389, 175] width 102 height 24
click at [371, 189] on div "Glisser et déposer un fichier ici ou cliquer Ooops, something wrong happened. R…" at bounding box center [353, 173] width 288 height 136
click at [369, 182] on input "Ch" at bounding box center [389, 175] width 102 height 24
click at [479, 174] on button "Ajouter" at bounding box center [485, 173] width 54 height 23
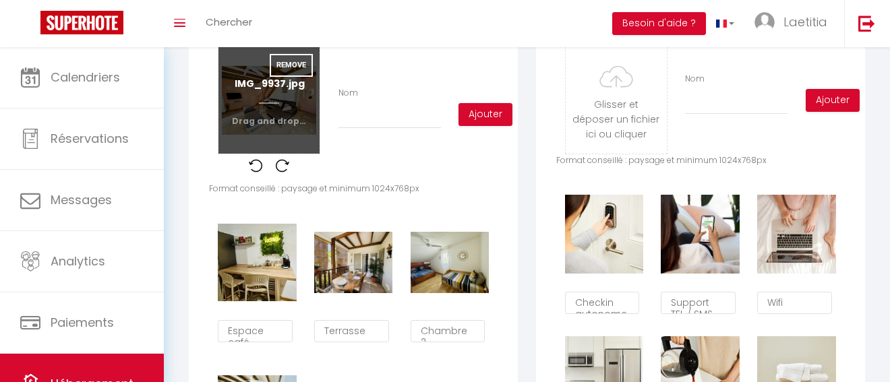
scroll to position [669, 0]
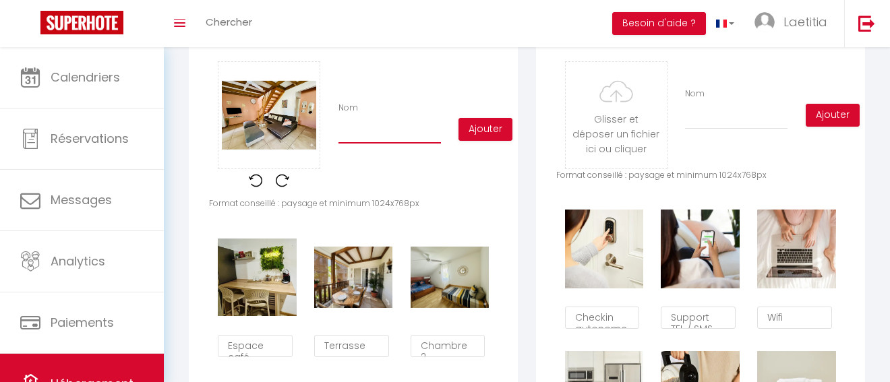
click at [365, 137] on input "Nom" at bounding box center [389, 131] width 102 height 24
click at [474, 125] on button "Ajouter" at bounding box center [485, 129] width 54 height 23
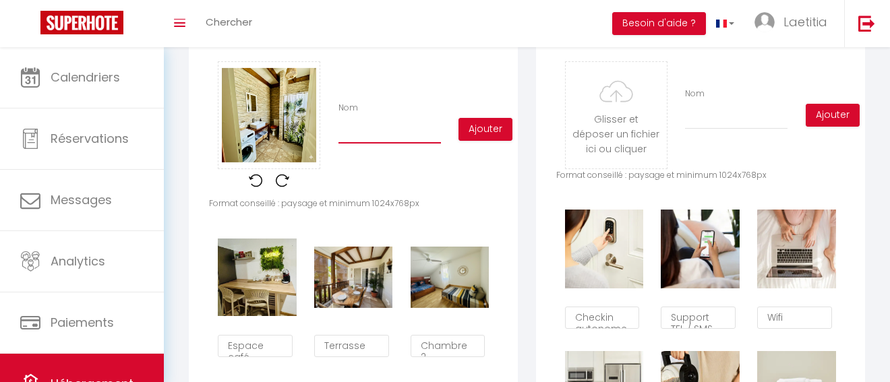
click at [361, 129] on input "Nom" at bounding box center [389, 131] width 102 height 24
click at [472, 131] on button "Ajouter" at bounding box center [485, 129] width 54 height 23
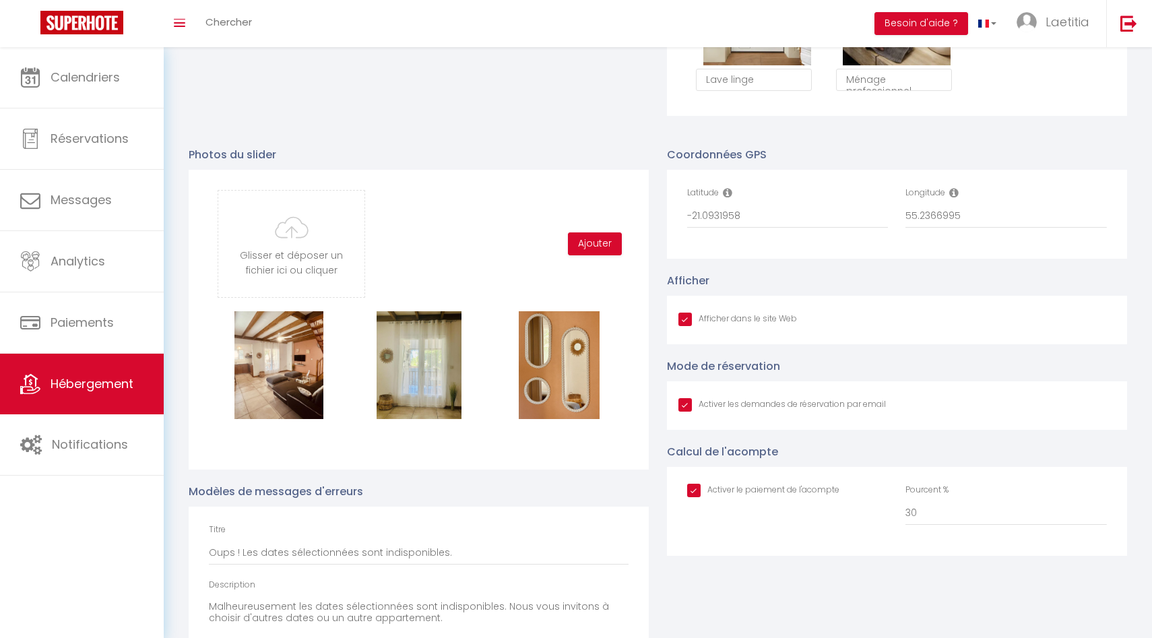
scroll to position [1188, 0]
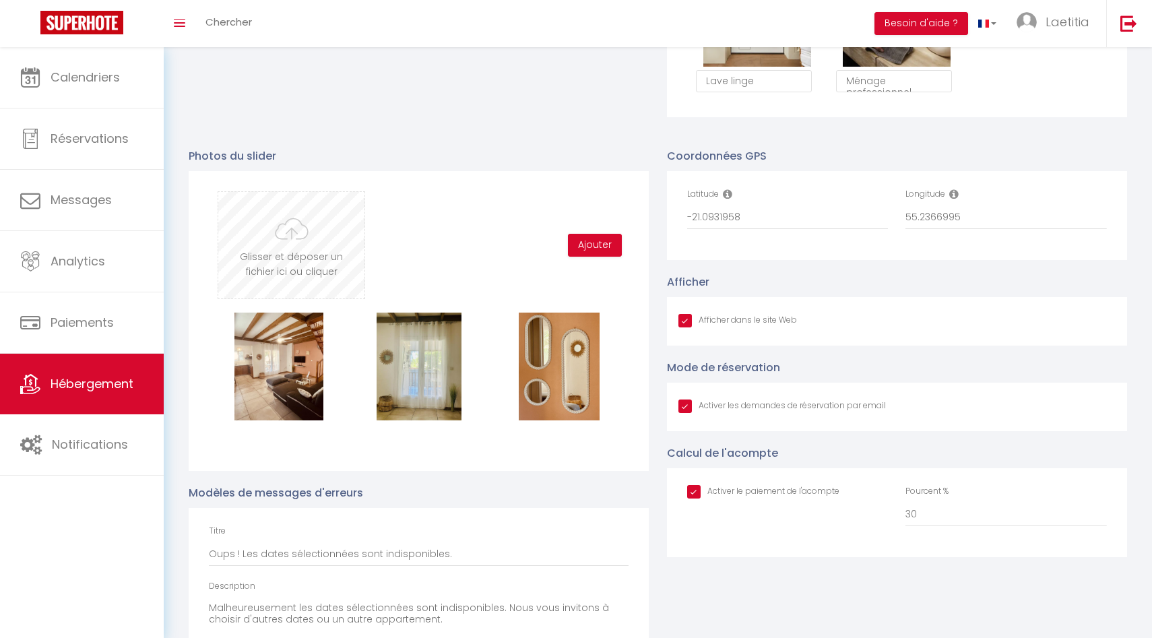
click at [331, 274] on input "file" at bounding box center [291, 245] width 146 height 106
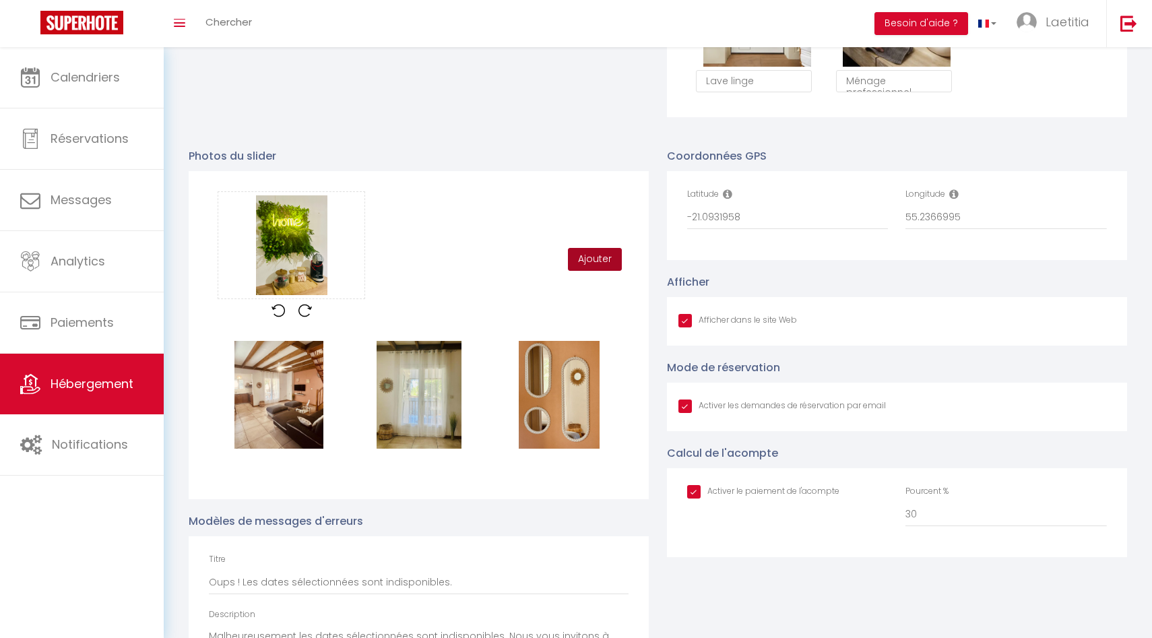
click at [589, 264] on button "Ajouter" at bounding box center [595, 259] width 54 height 23
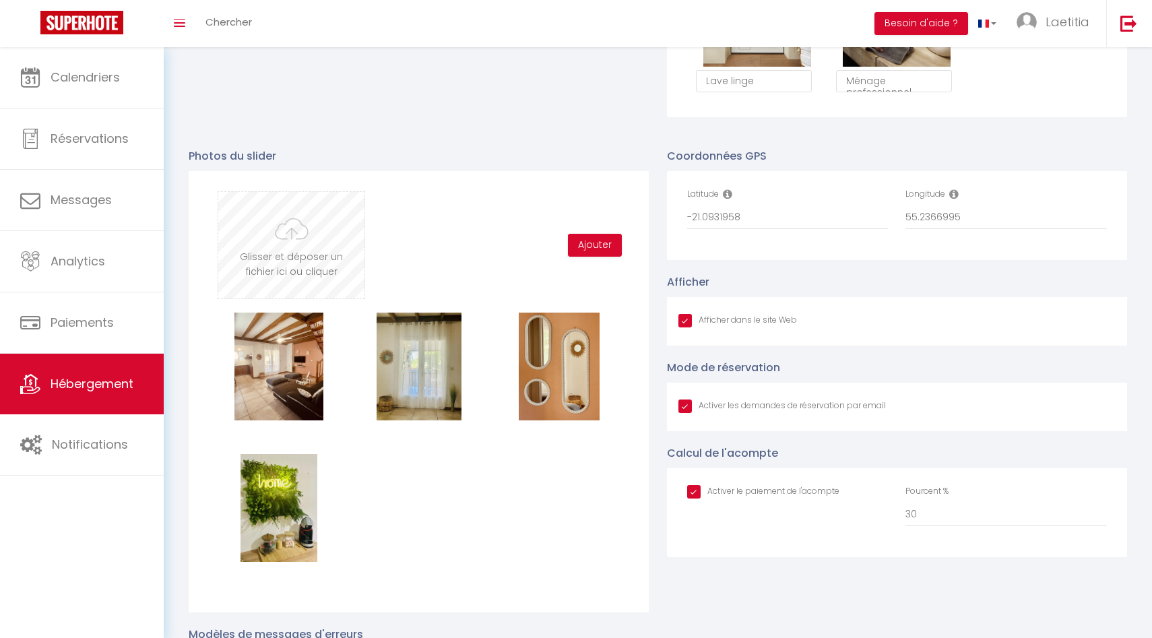
click at [312, 246] on input "file" at bounding box center [291, 245] width 146 height 106
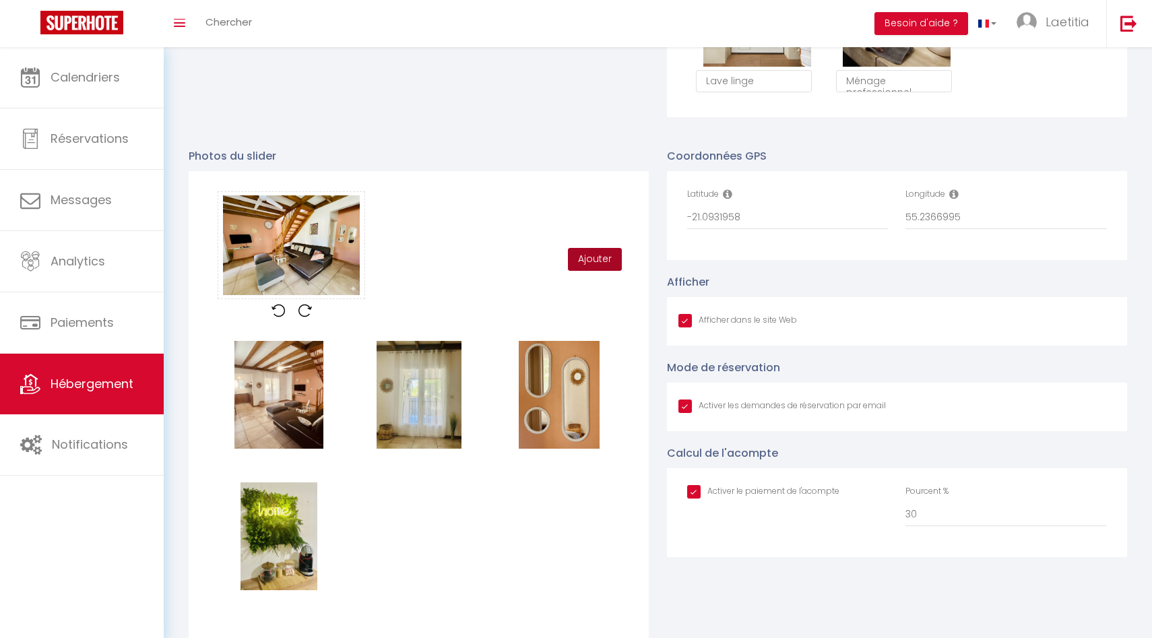
click at [600, 260] on button "Ajouter" at bounding box center [595, 259] width 54 height 23
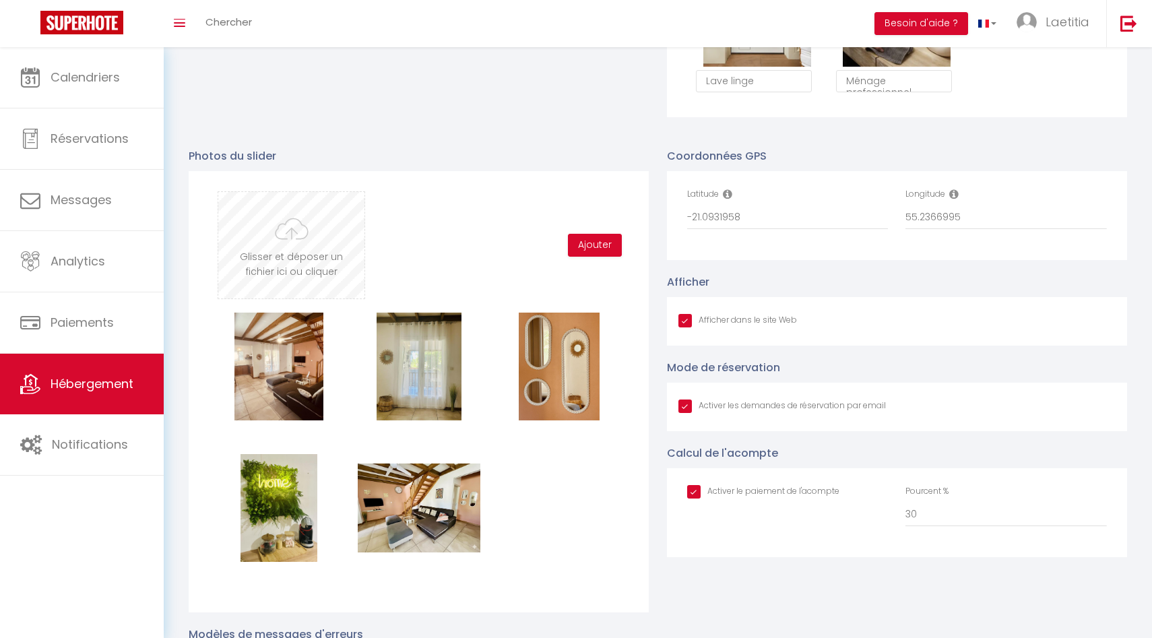
click at [338, 262] on input "file" at bounding box center [291, 245] width 146 height 106
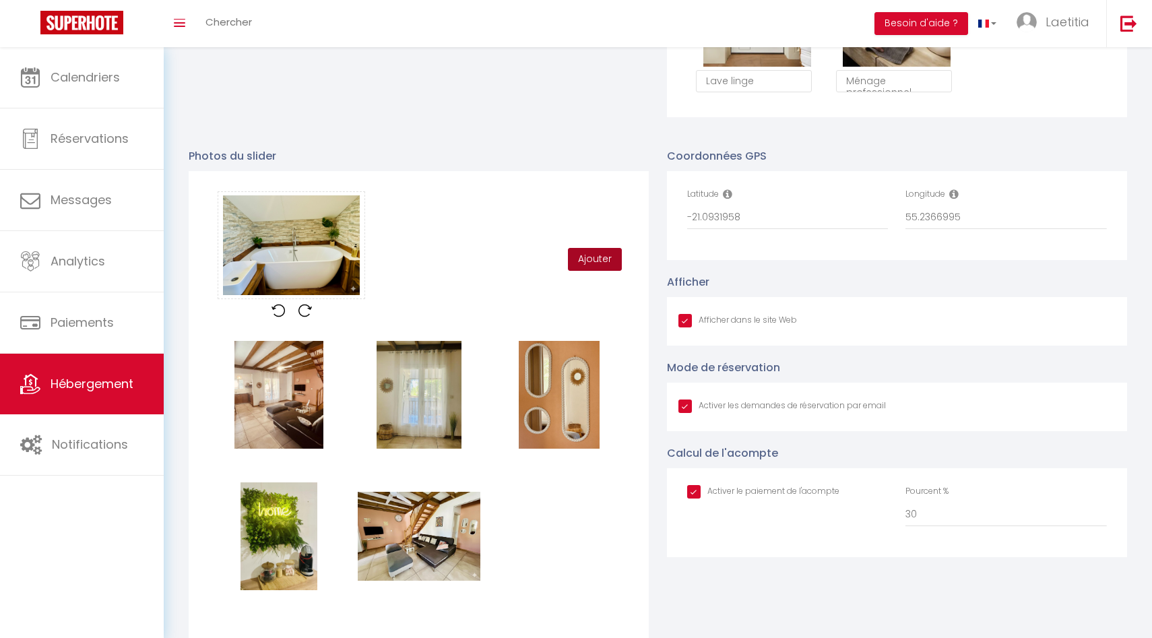
click at [594, 249] on button "Ajouter" at bounding box center [595, 259] width 54 height 23
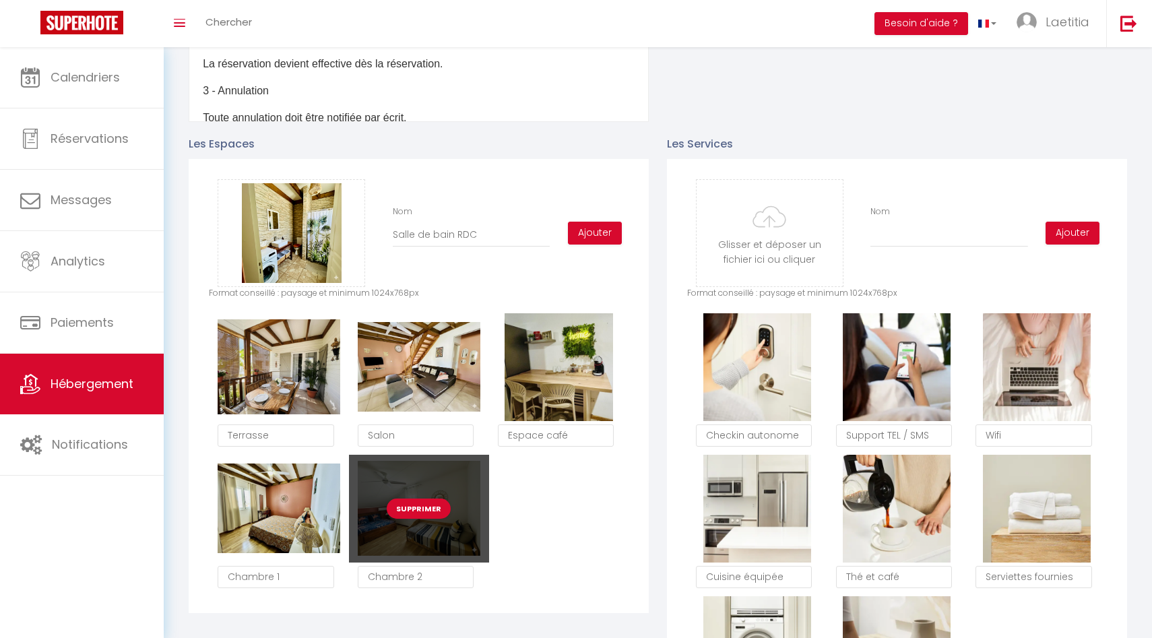
scroll to position [543, 0]
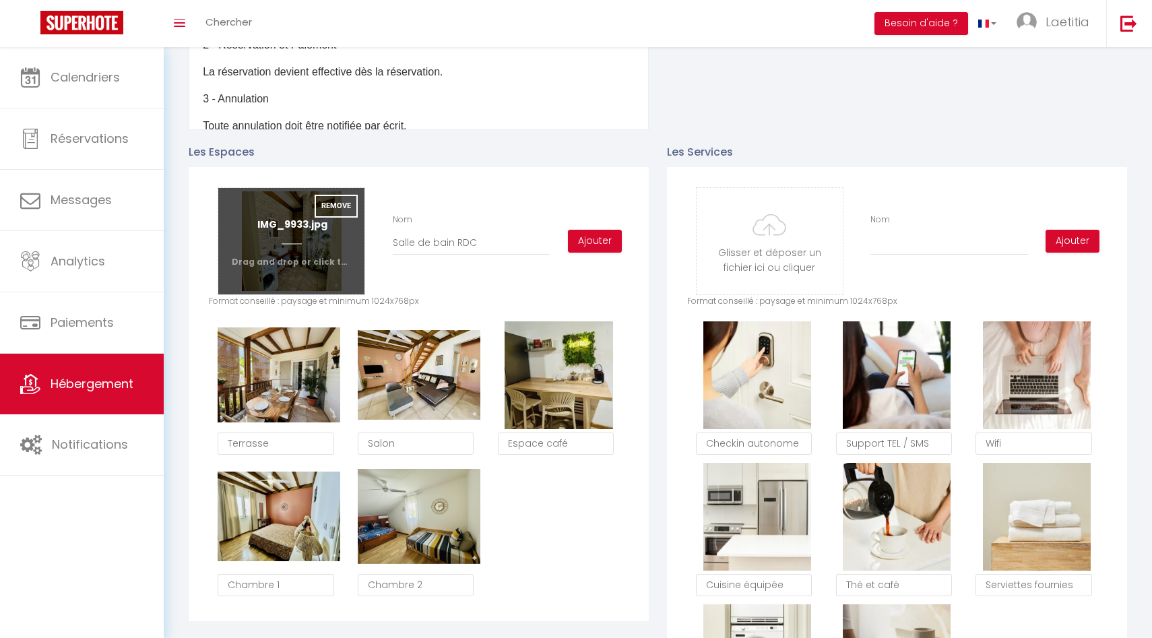
click at [321, 246] on input "file" at bounding box center [291, 241] width 146 height 106
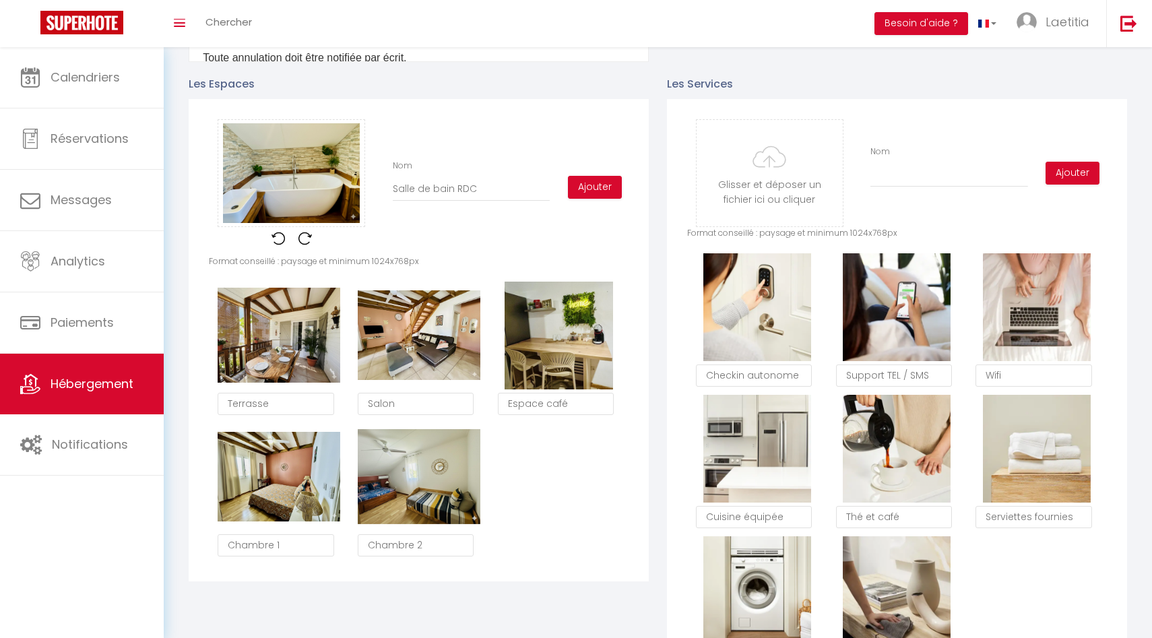
scroll to position [644, 0]
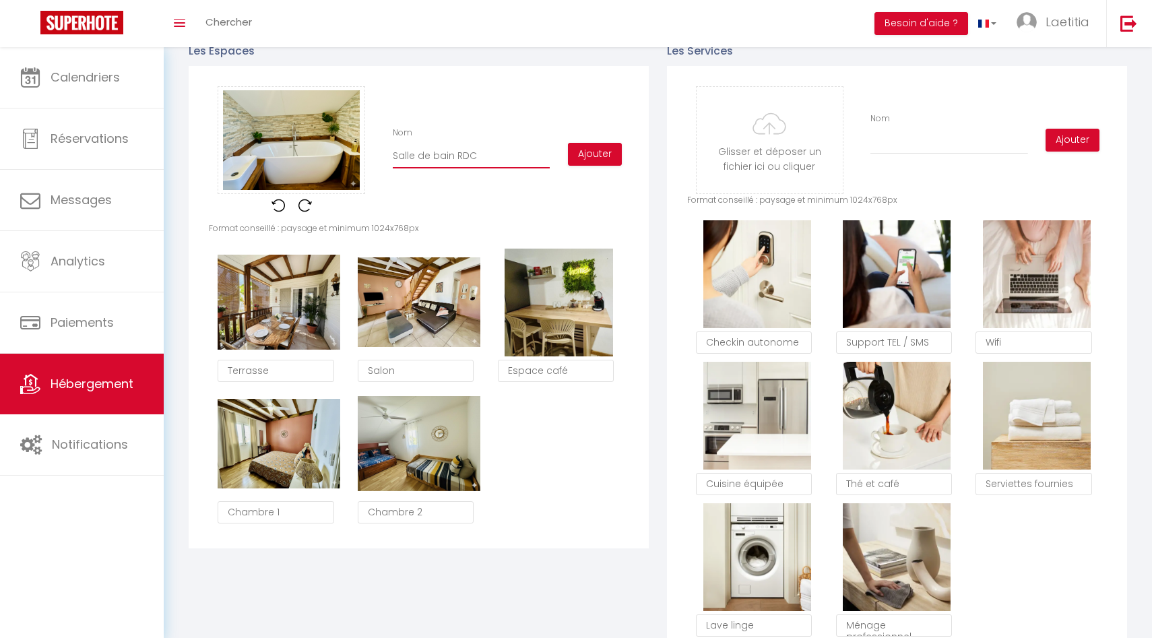
click at [492, 159] on input "Salle de bain RDC" at bounding box center [471, 156] width 157 height 24
click at [607, 155] on button "Ajouter" at bounding box center [595, 154] width 54 height 23
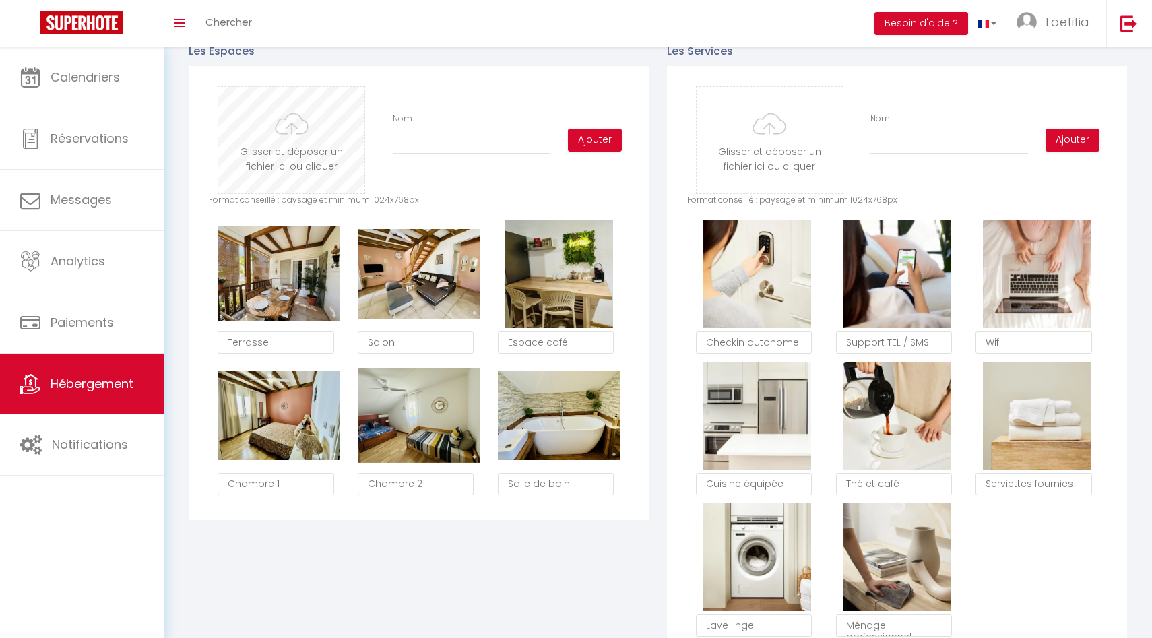
click at [307, 139] on input "file" at bounding box center [291, 140] width 146 height 106
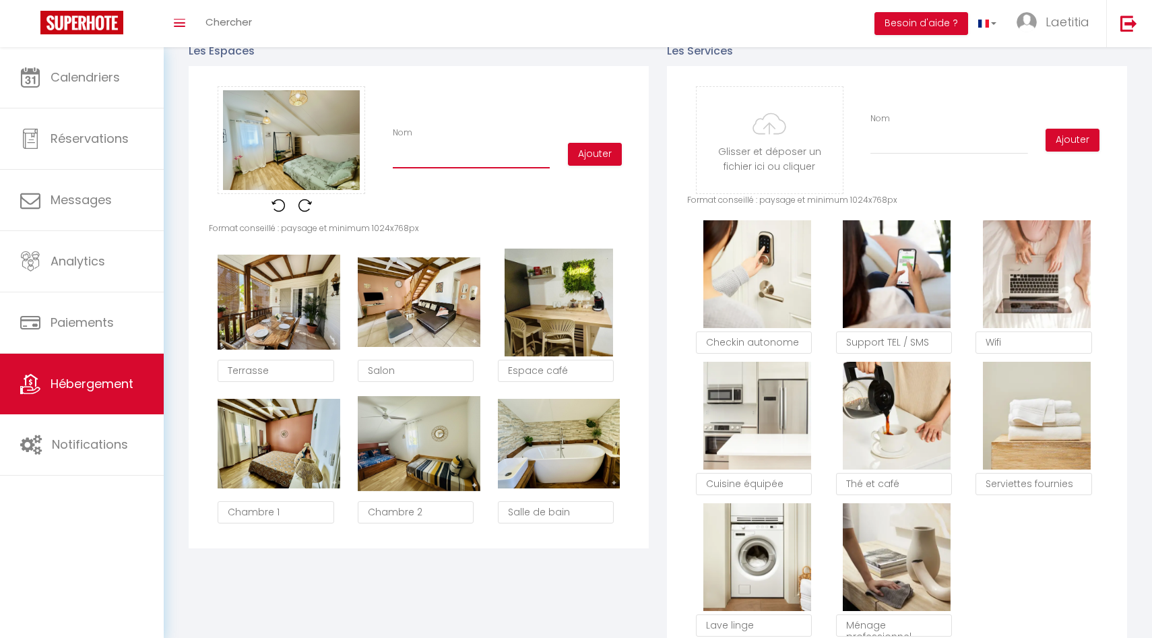
click at [463, 159] on input "Nom" at bounding box center [471, 156] width 157 height 24
click at [606, 151] on button "Ajouter" at bounding box center [595, 154] width 54 height 23
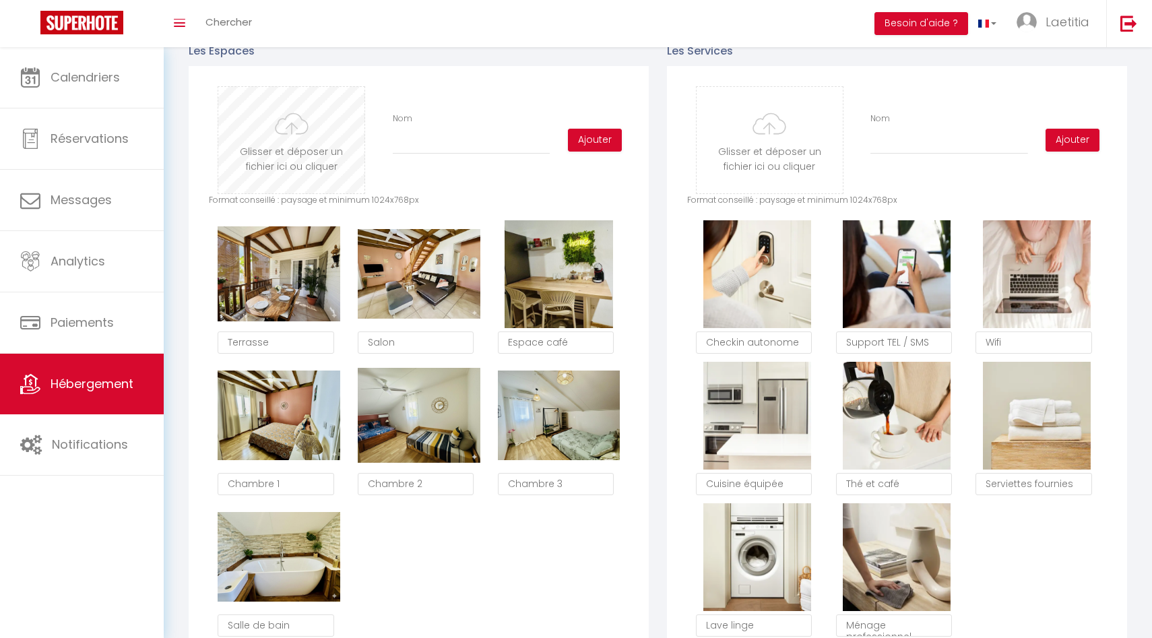
click at [326, 158] on input "file" at bounding box center [291, 140] width 146 height 106
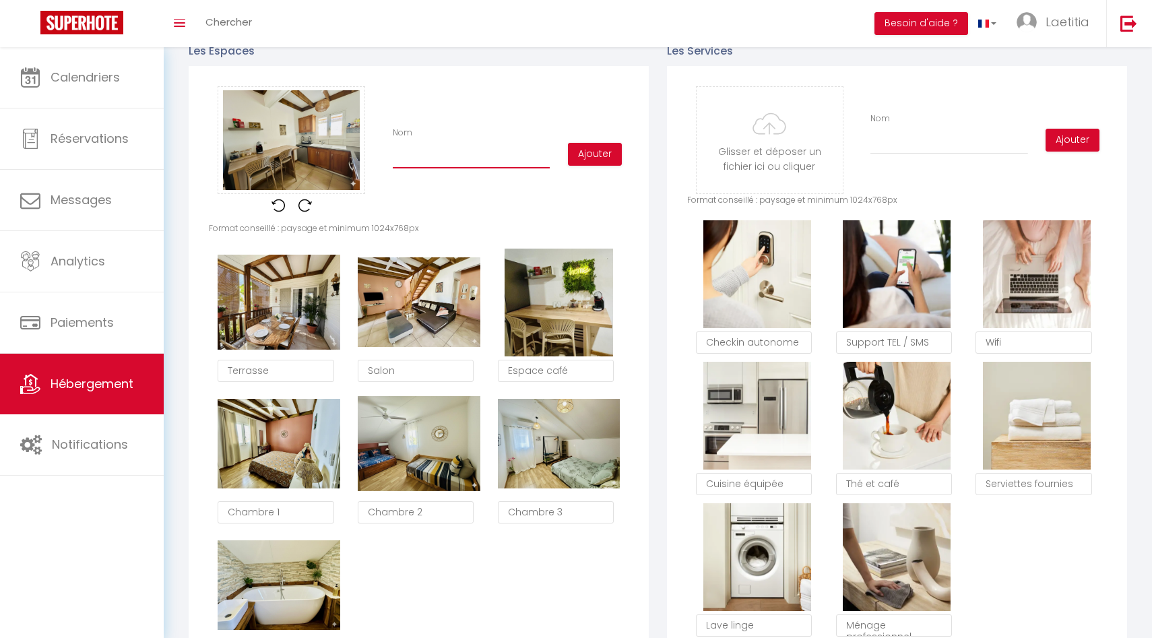
click at [493, 160] on input "Nom" at bounding box center [471, 156] width 157 height 24
click at [603, 152] on button "Ajouter" at bounding box center [595, 154] width 54 height 23
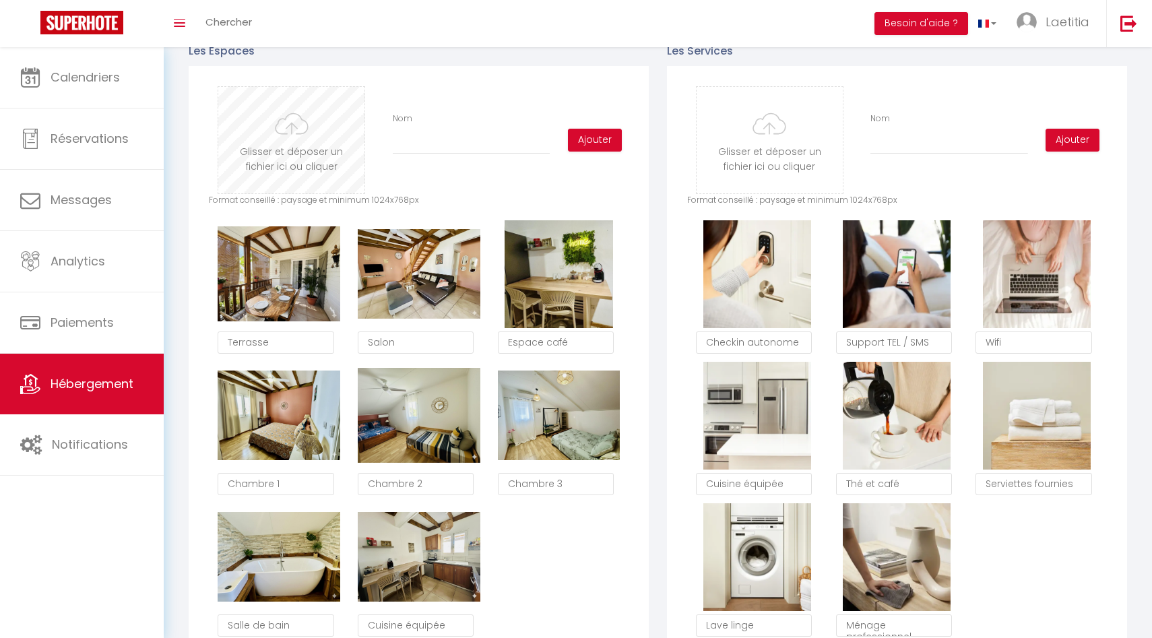
click at [343, 154] on input "file" at bounding box center [291, 140] width 146 height 106
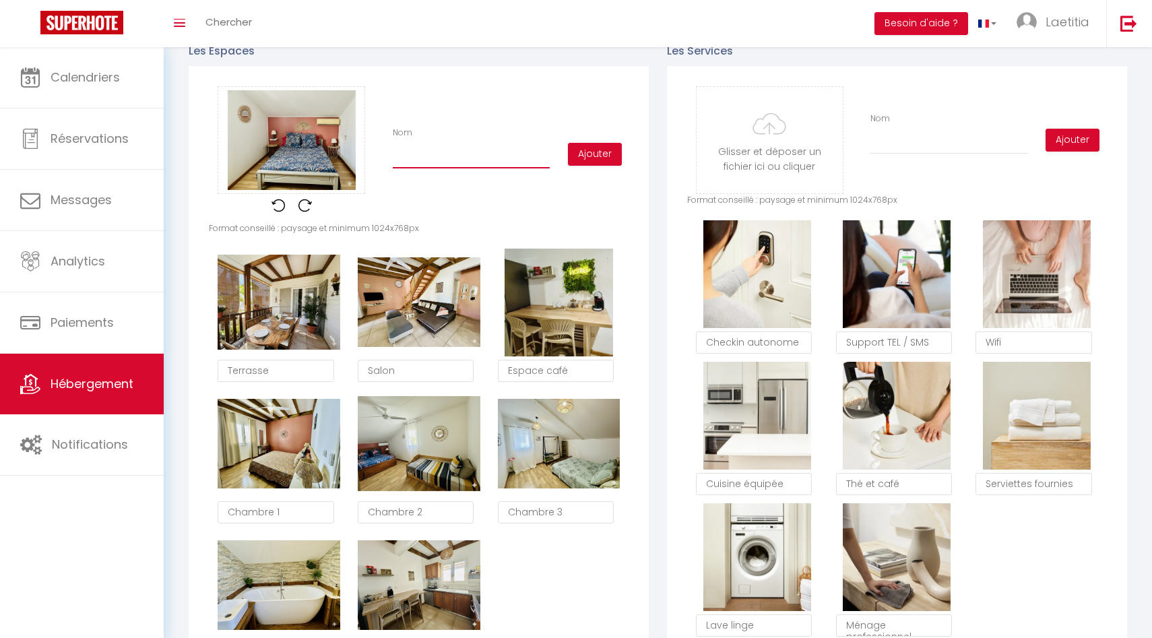
click at [426, 158] on input "Nom" at bounding box center [471, 156] width 157 height 24
type input "Cha"
checkbox input "true"
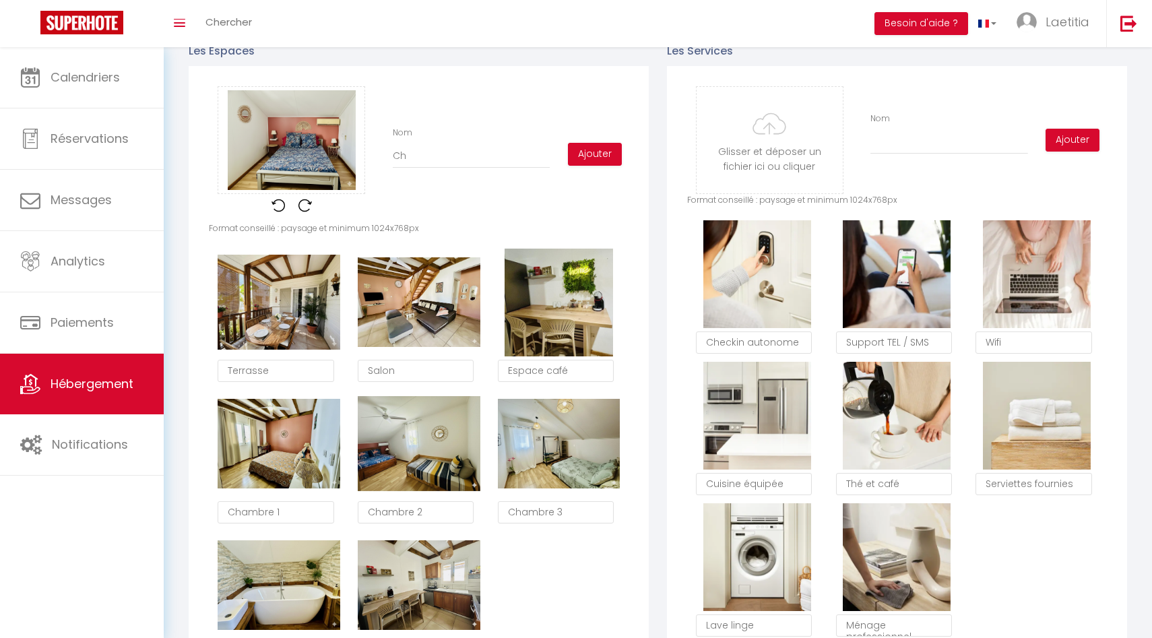
checkbox input "true"
type input "Cham"
checkbox input "true"
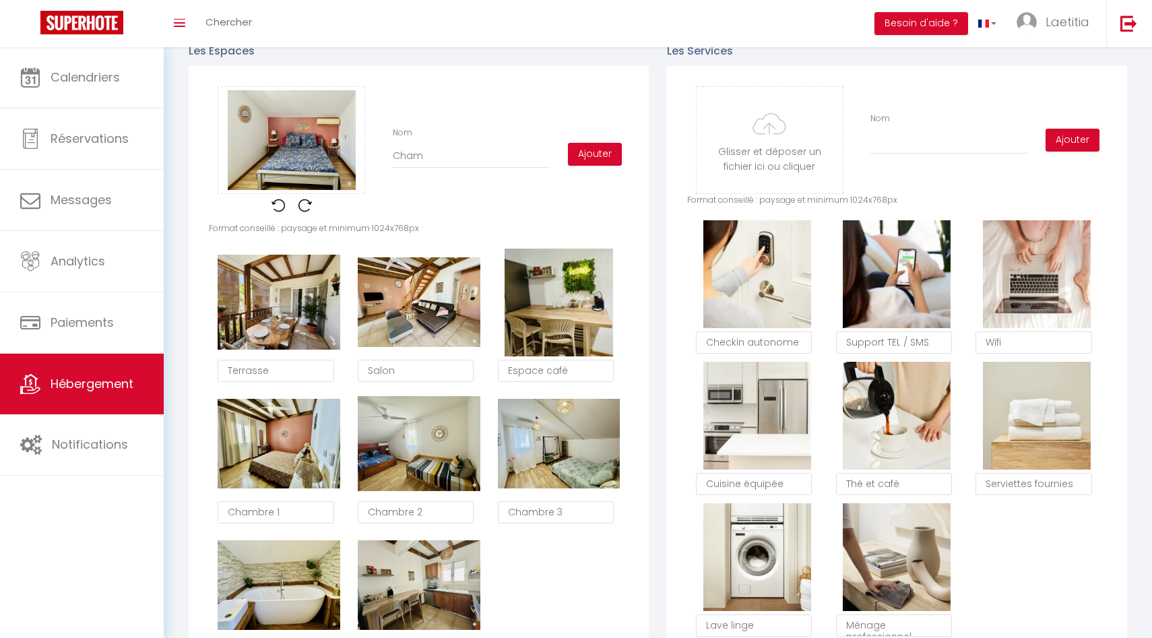
checkbox input "true"
type input "Chamb"
checkbox input "true"
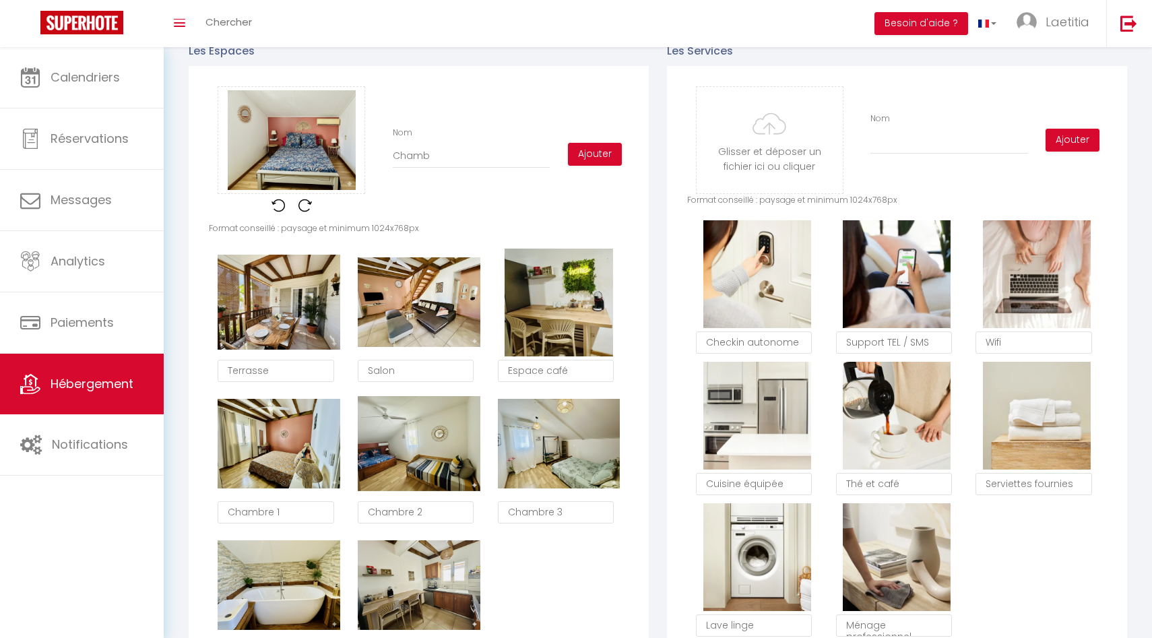
type input "Chambr"
checkbox input "true"
type input "Chambre"
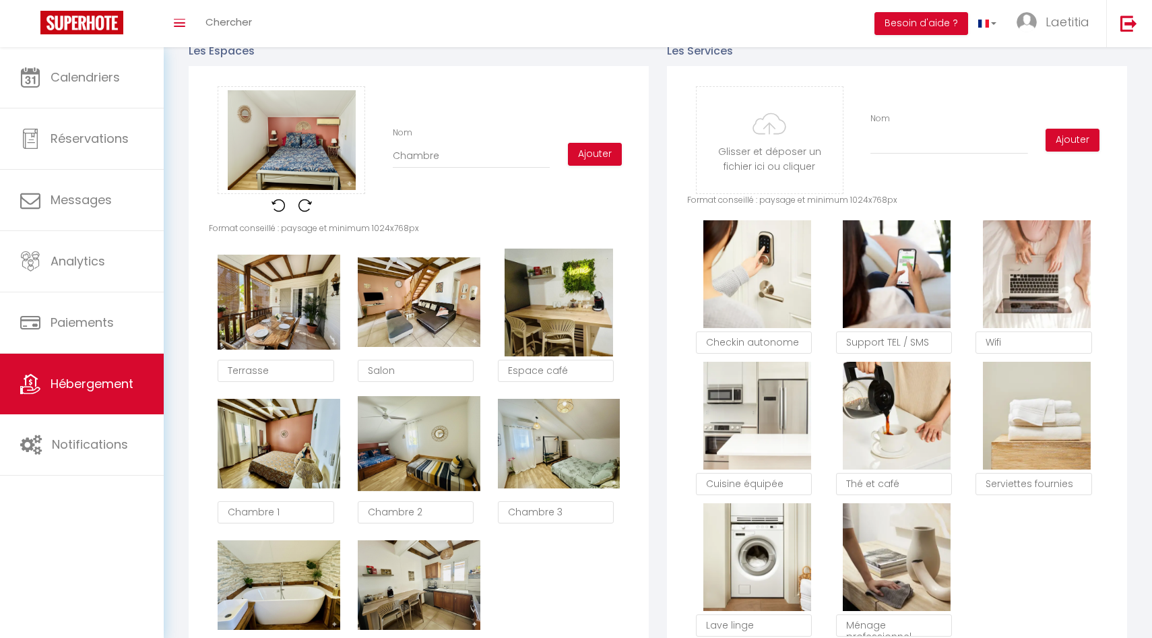
checkbox input "true"
type input "Chambre"
checkbox input "true"
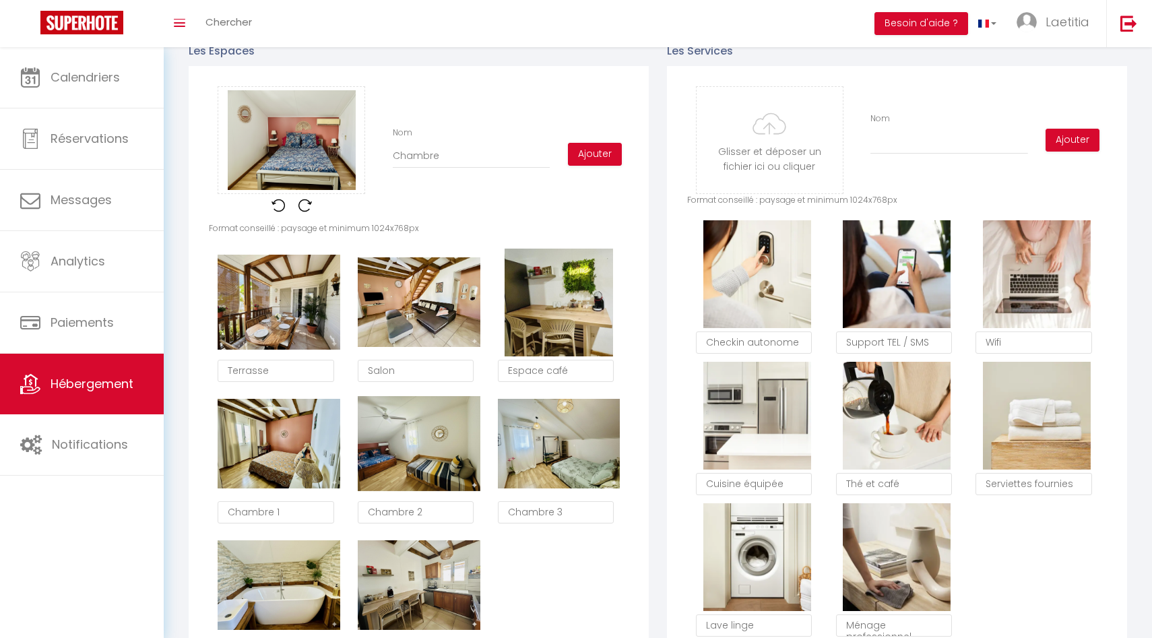
checkbox input "true"
type input "Chambre 4"
checkbox input "true"
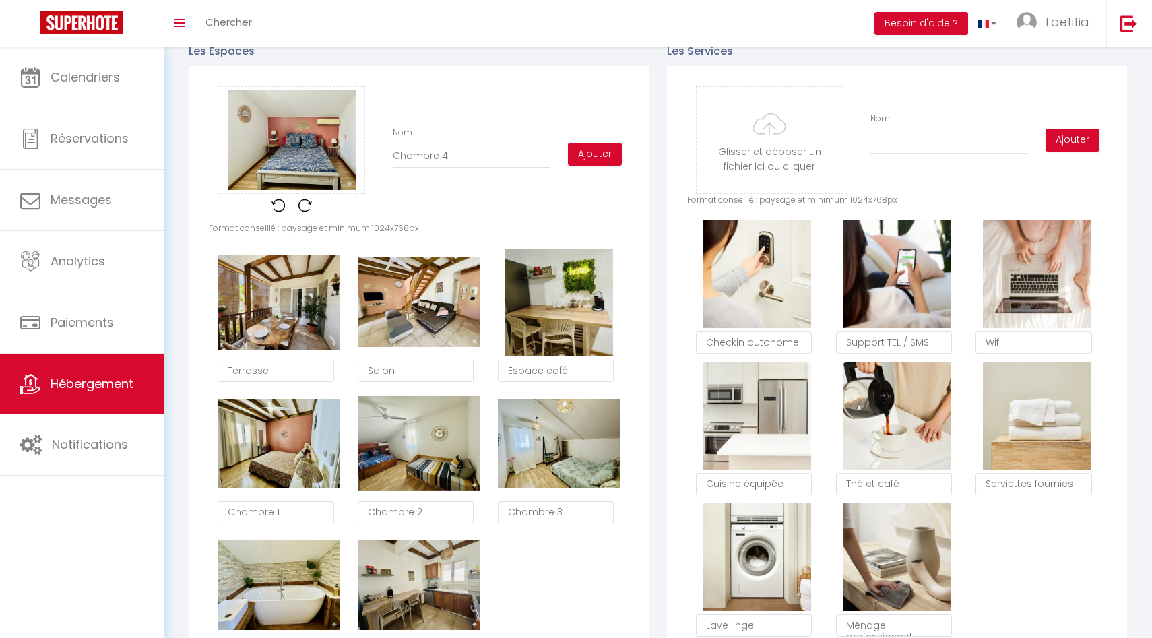
checkbox input "true"
type input "Chambre 4"
click at [601, 154] on button "Ajouter" at bounding box center [595, 154] width 54 height 23
checkbox input "true"
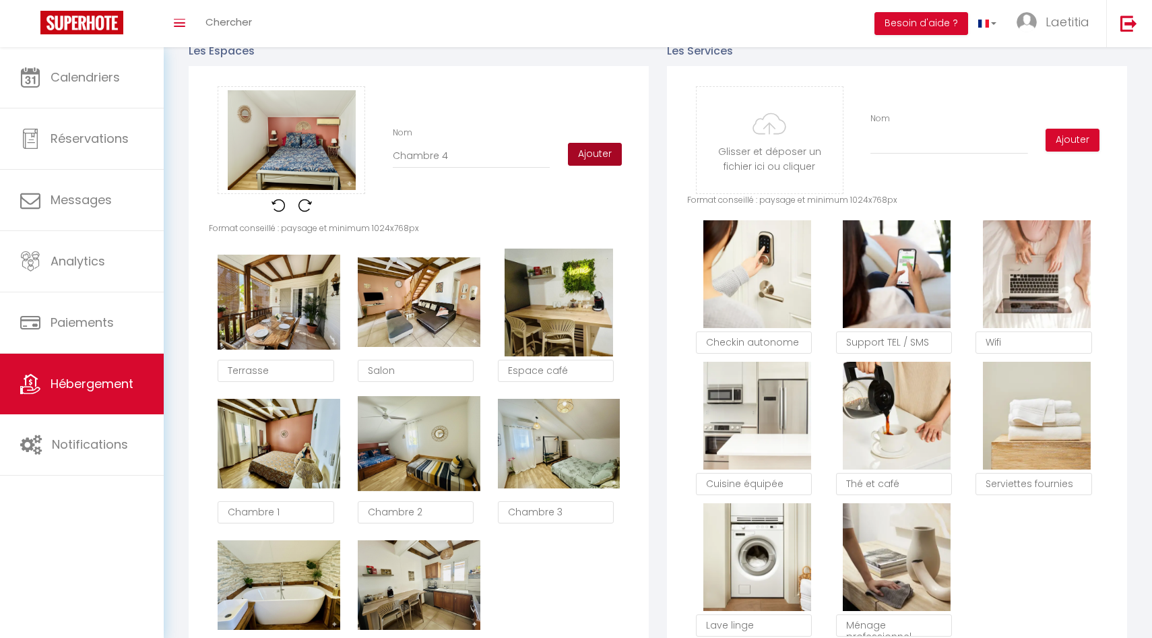
checkbox input "true"
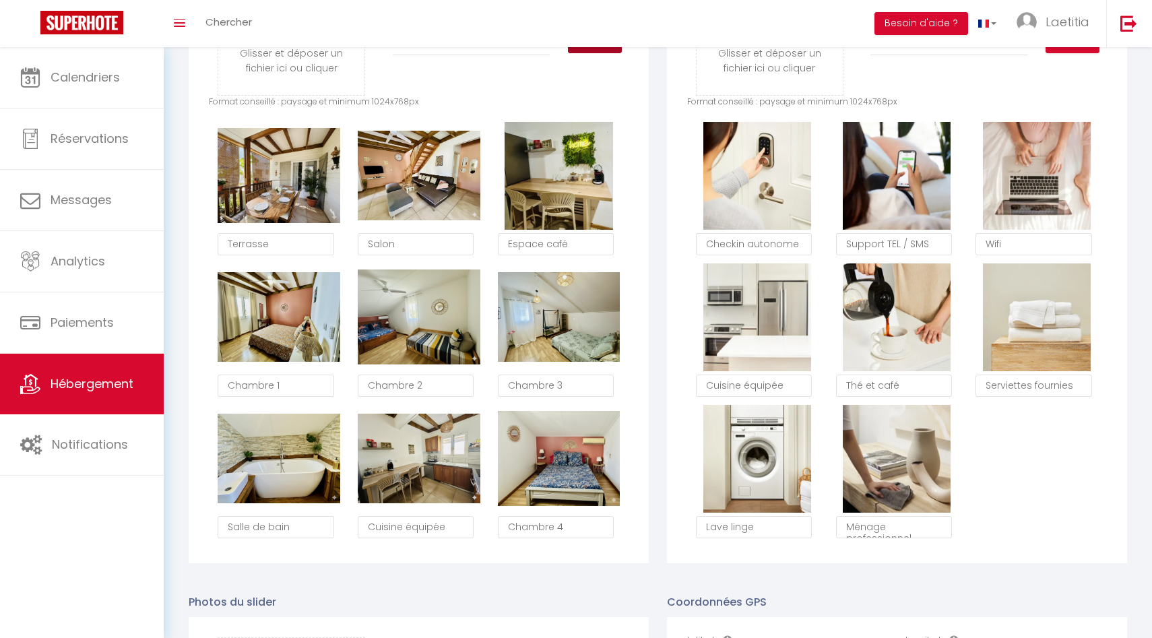
scroll to position [745, 0]
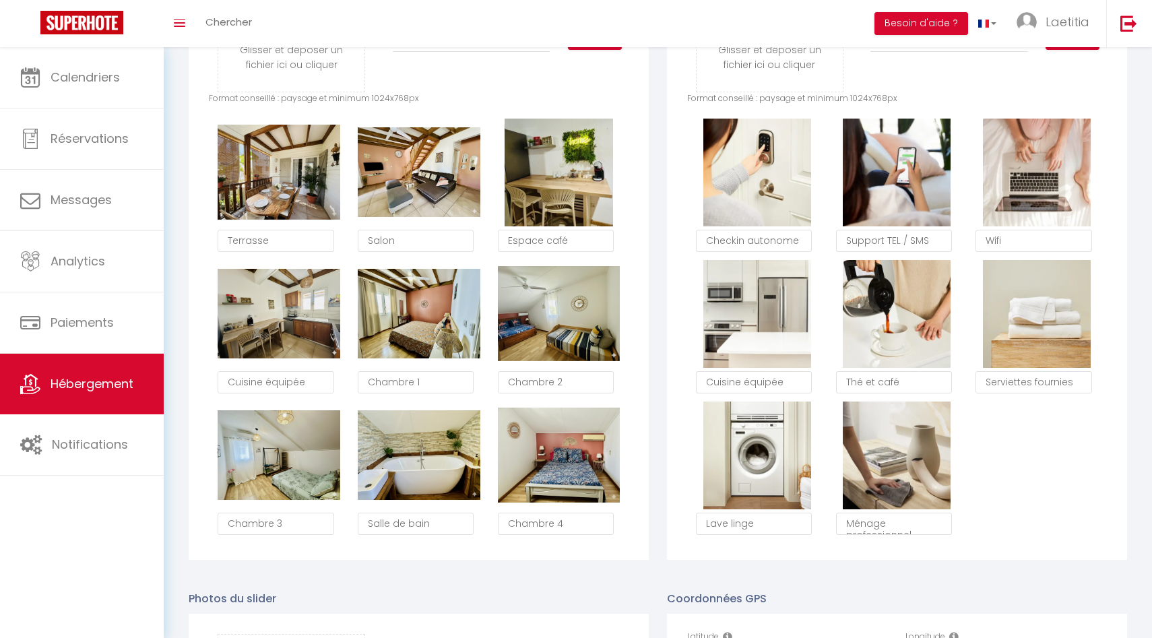
type textarea "Cuisine équipée"
type textarea "Chambre 1"
type textarea "Chambre 2"
type textarea "Chambre 3"
checkbox input "true"
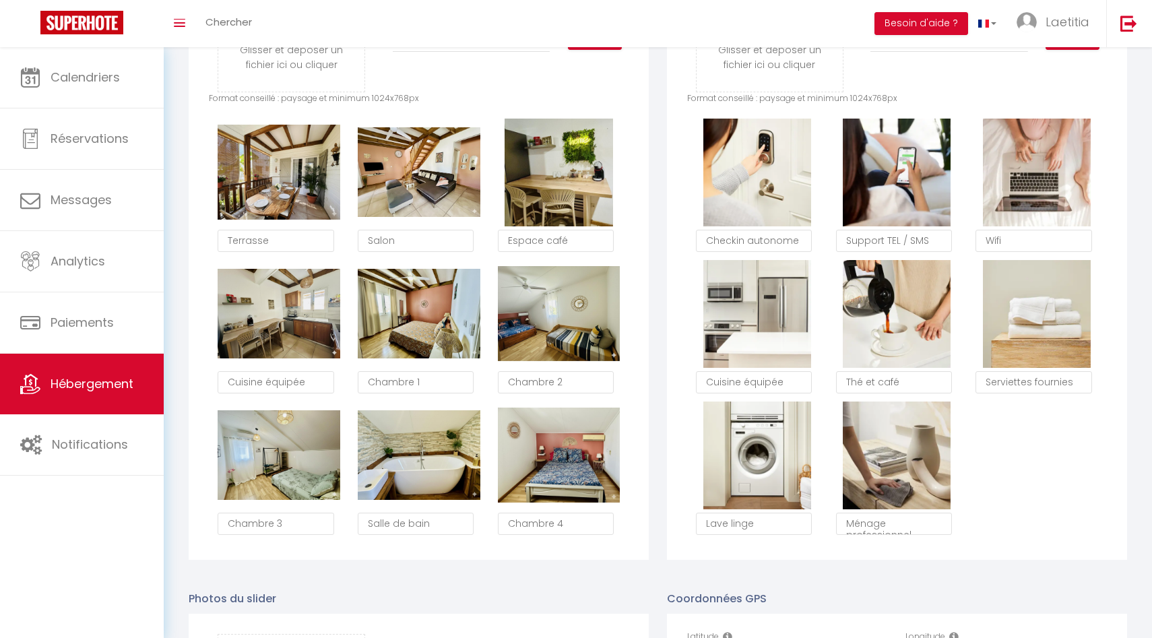
checkbox input "true"
type textarea "Salle de bain"
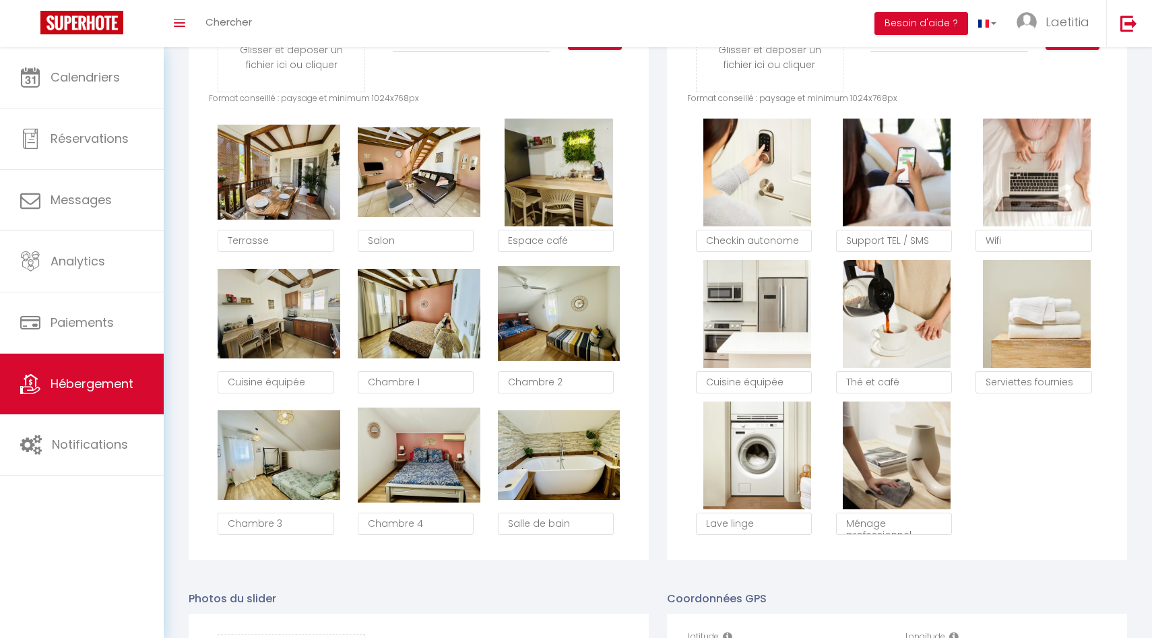
checkbox input "true"
type textarea "Chambre 4"
type textarea "Salle de bain"
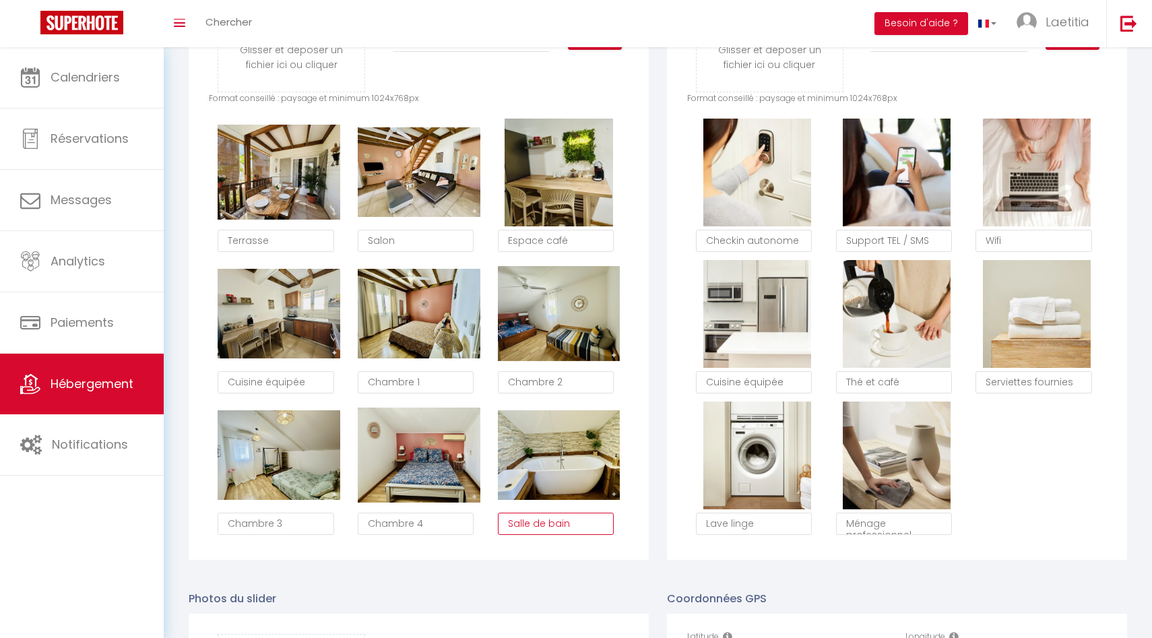
click at [587, 522] on textarea "Salle de bain" at bounding box center [556, 524] width 116 height 23
click at [636, 534] on div "Glisser et déposer un fichier ici ou cliquer Ooops, something wrong happened. R…" at bounding box center [419, 262] width 460 height 596
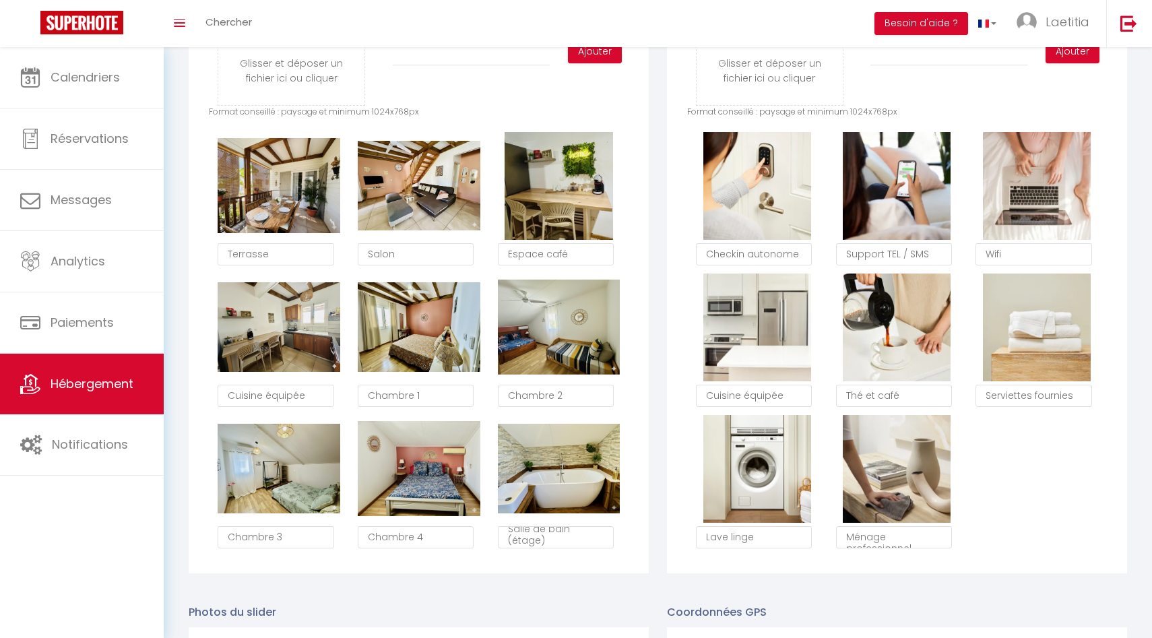
scroll to position [724, 0]
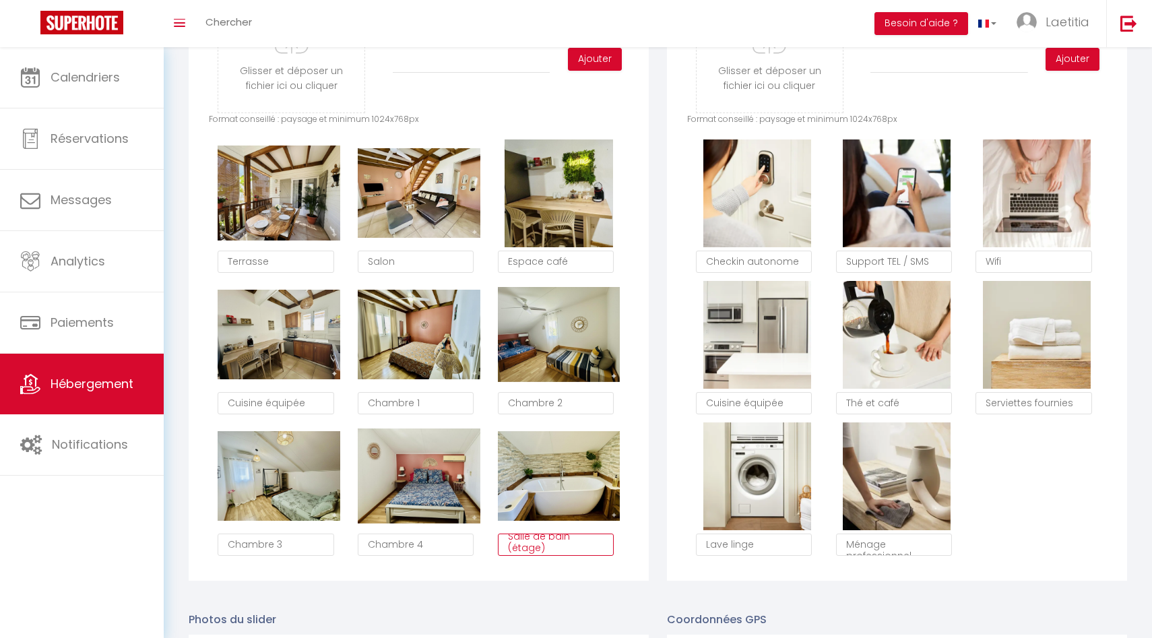
click at [548, 547] on textarea "Salle de bain (étage)" at bounding box center [556, 545] width 116 height 23
type textarea "Salle de bain 2"
click at [447, 578] on div "Glisser et déposer un fichier ici ou cliquer Ooops, something wrong happened. R…" at bounding box center [419, 283] width 460 height 596
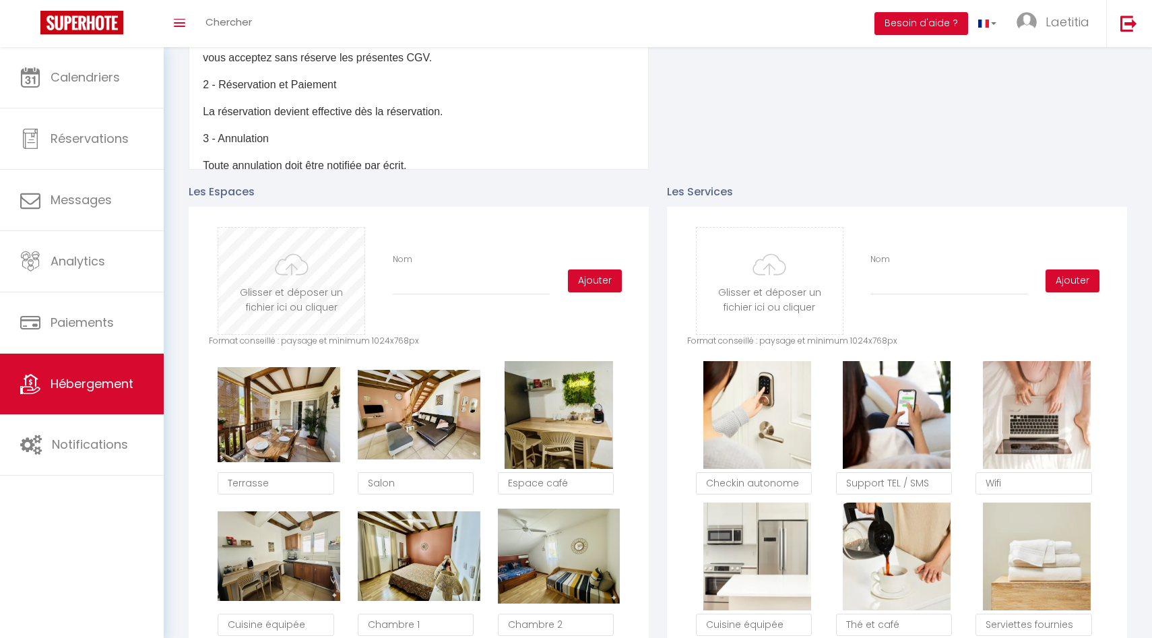
scroll to position [462, 0]
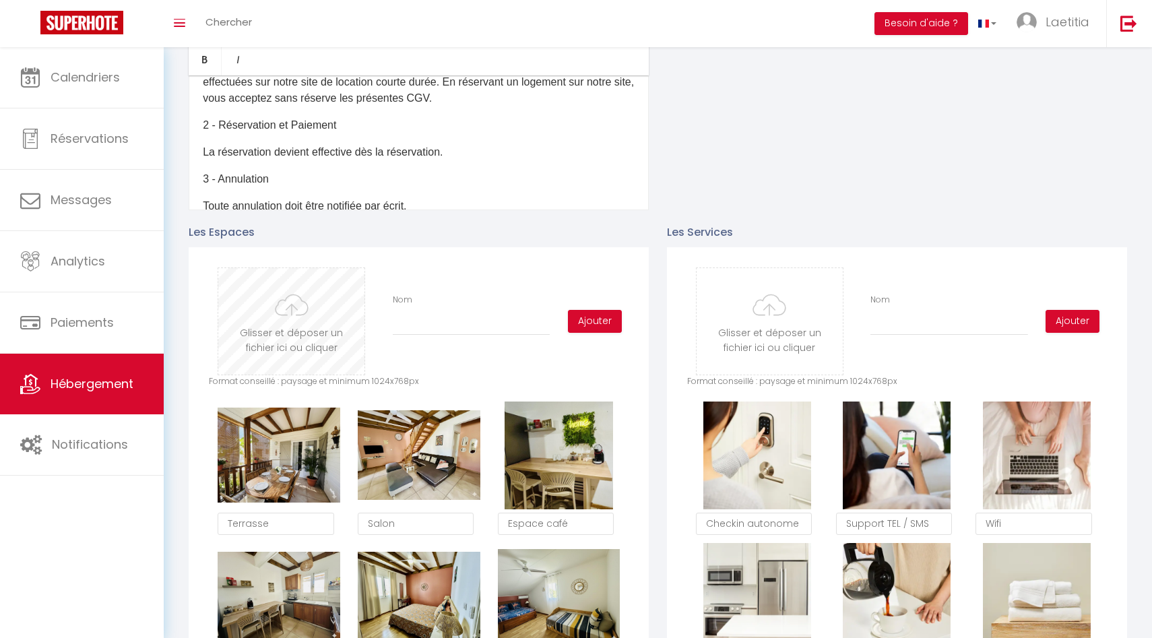
click at [329, 316] on input "file" at bounding box center [291, 321] width 146 height 106
type input "C:\fakepath\IMG_9933.jpg"
checkbox input "true"
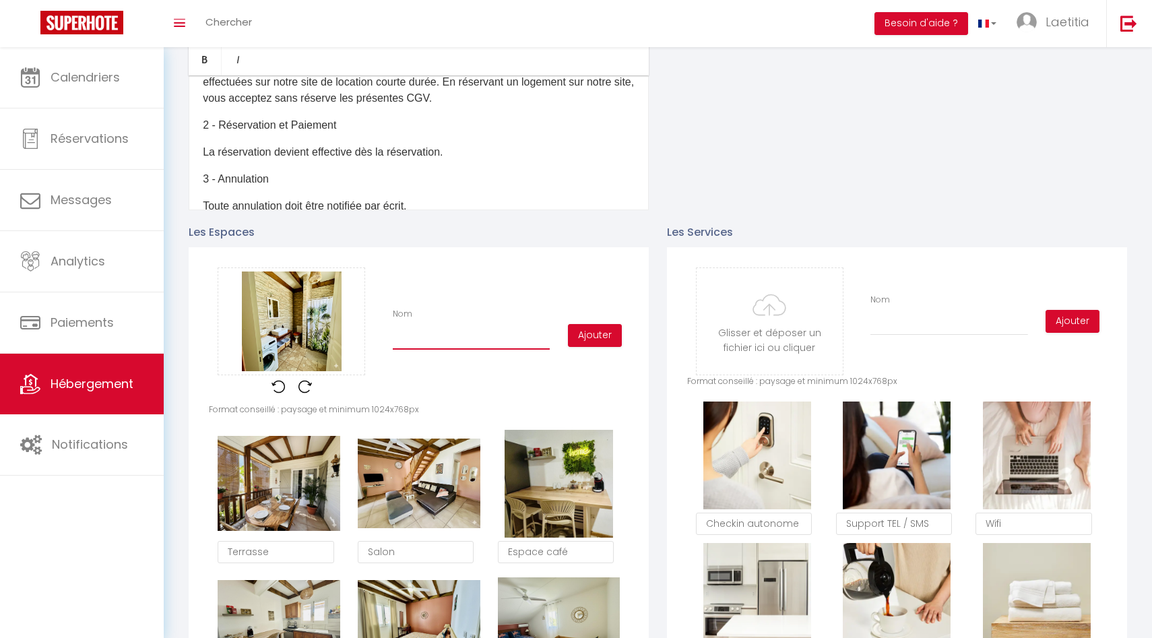
click at [459, 345] on input "Nom" at bounding box center [471, 338] width 157 height 24
type input "S"
checkbox input "true"
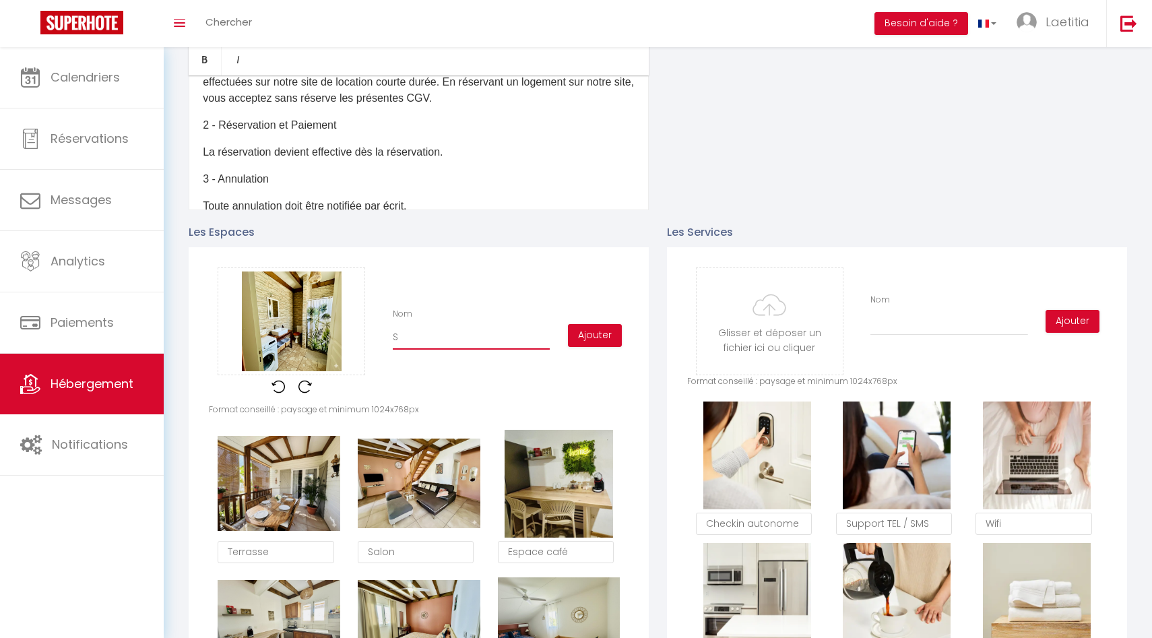
type input "Sa"
checkbox input "true"
type input "Sal"
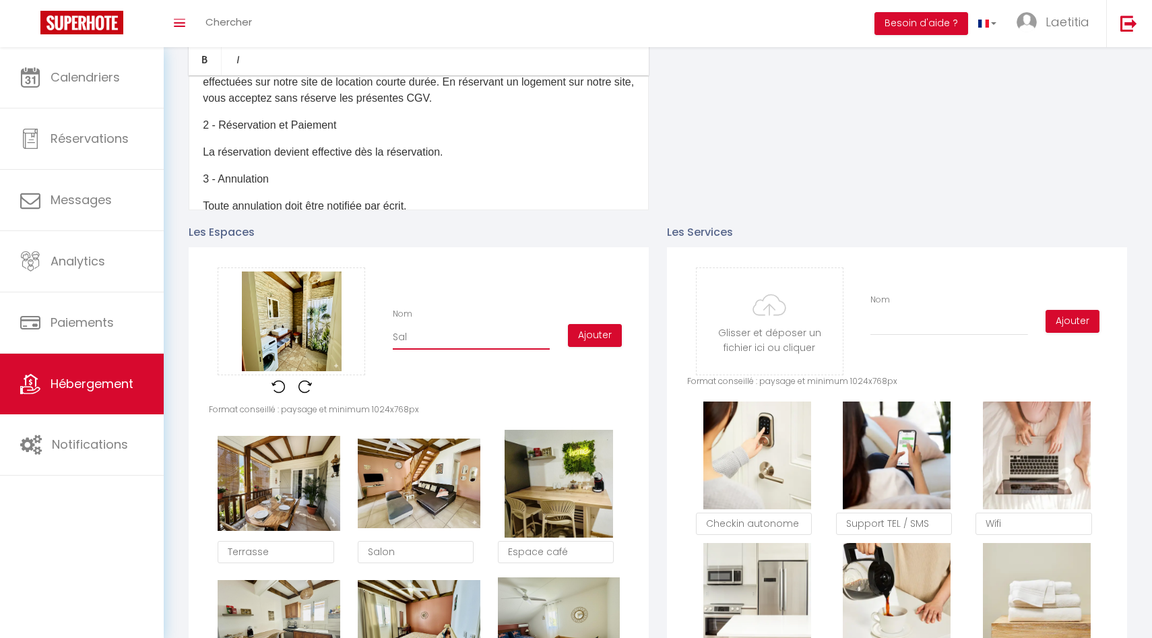
checkbox input "true"
type input "Sall"
checkbox input "true"
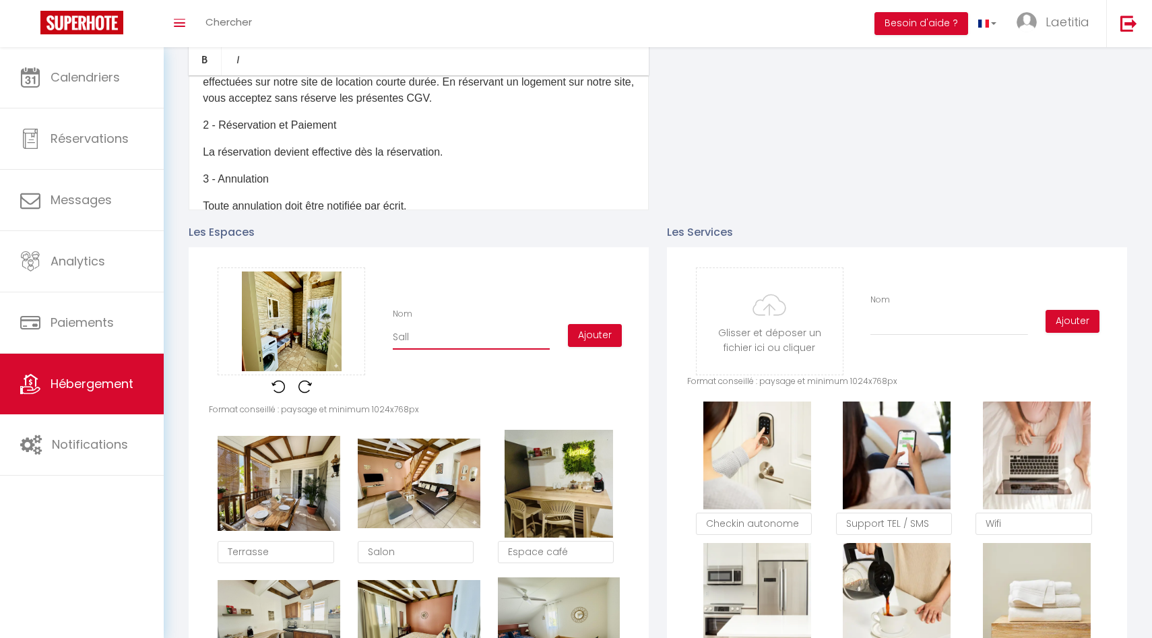
checkbox input "true"
type input "Salle"
checkbox input "true"
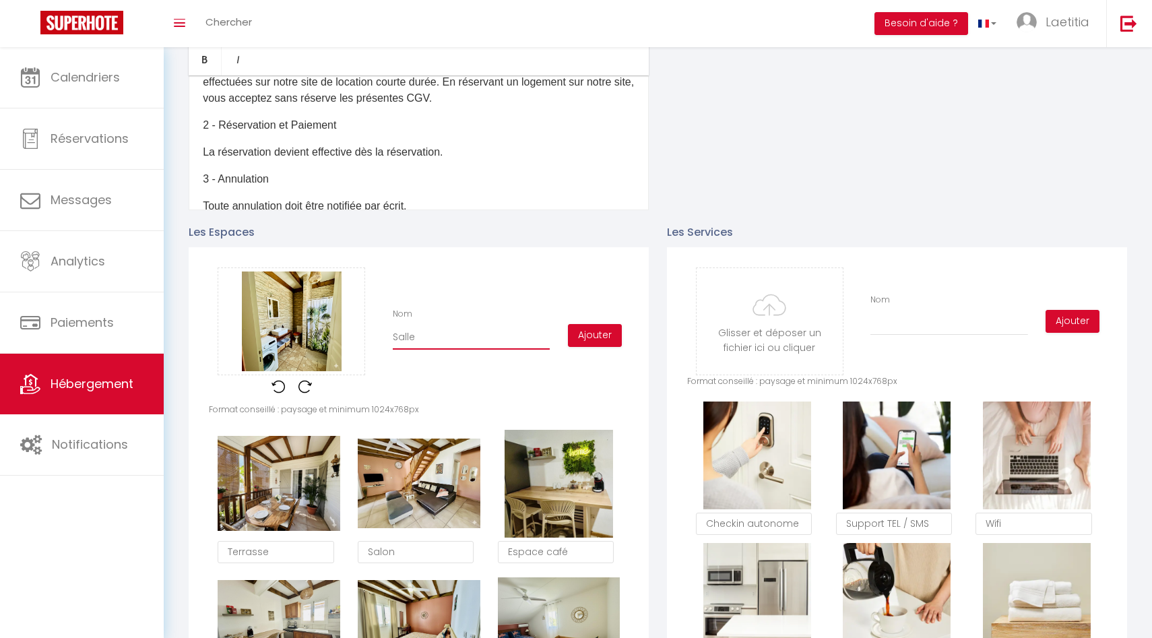
checkbox input "true"
type input "Salle"
checkbox input "true"
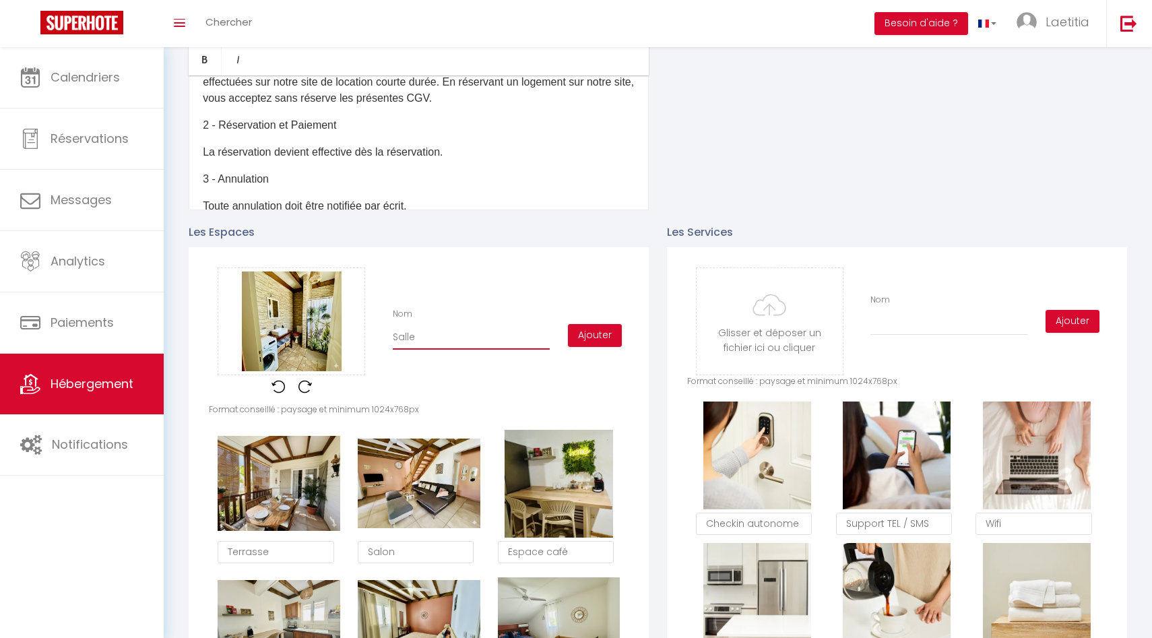
type input "Salle e"
checkbox input "true"
type input "Salle"
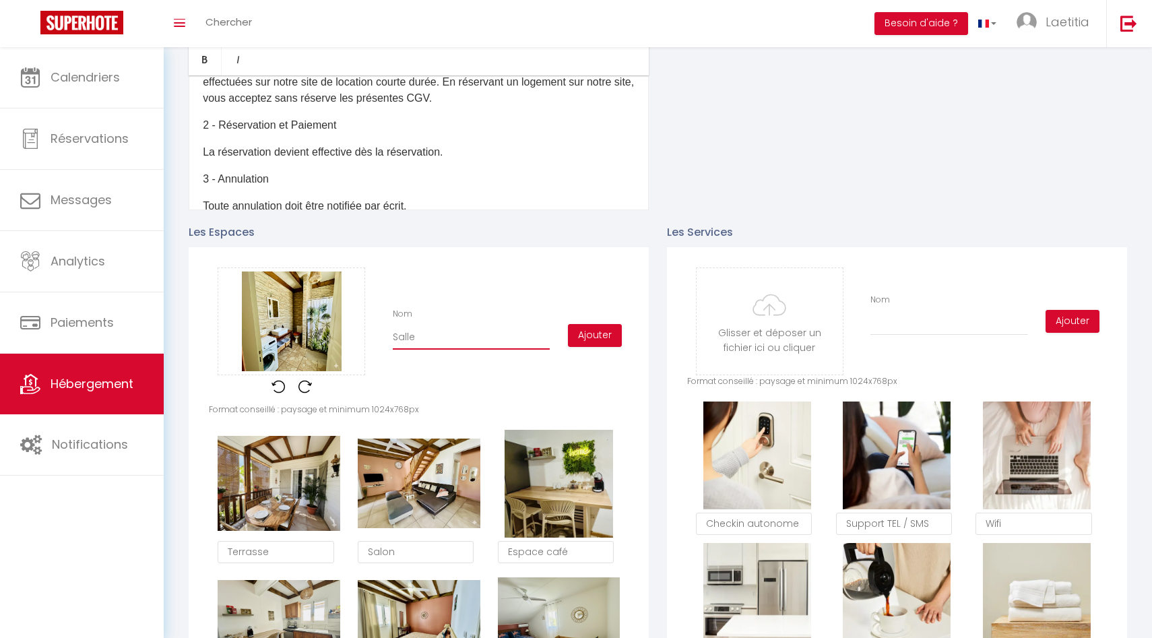
checkbox input "true"
type input "Salle d"
checkbox input "true"
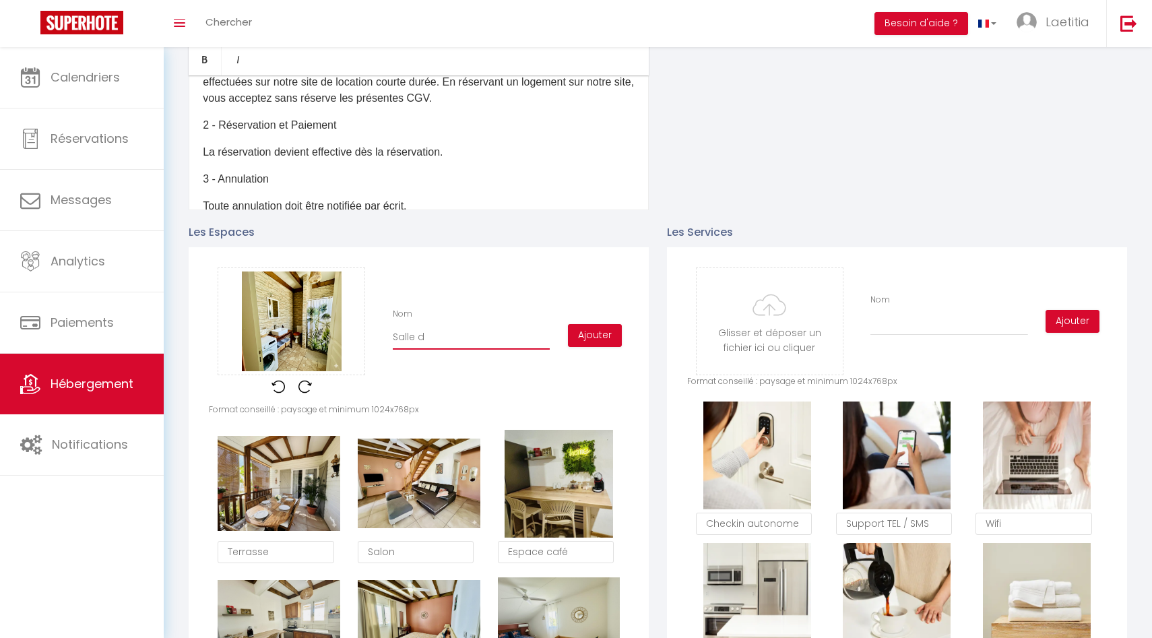
checkbox input "true"
type input "Salle de"
checkbox input "true"
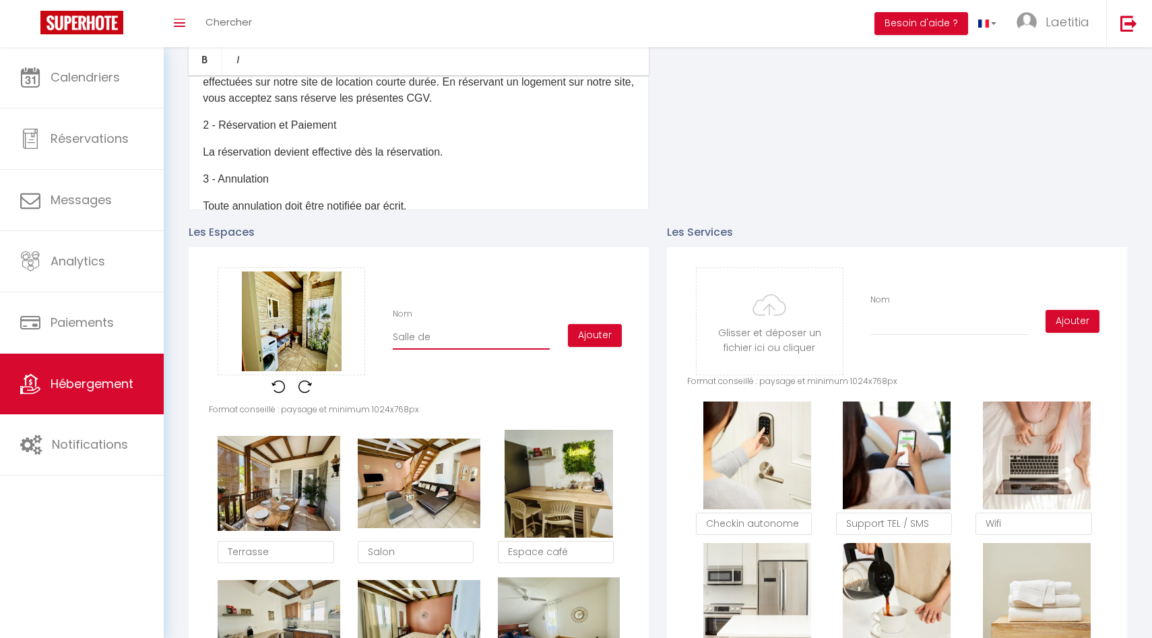
checkbox input "true"
type input "Salle de"
checkbox input "true"
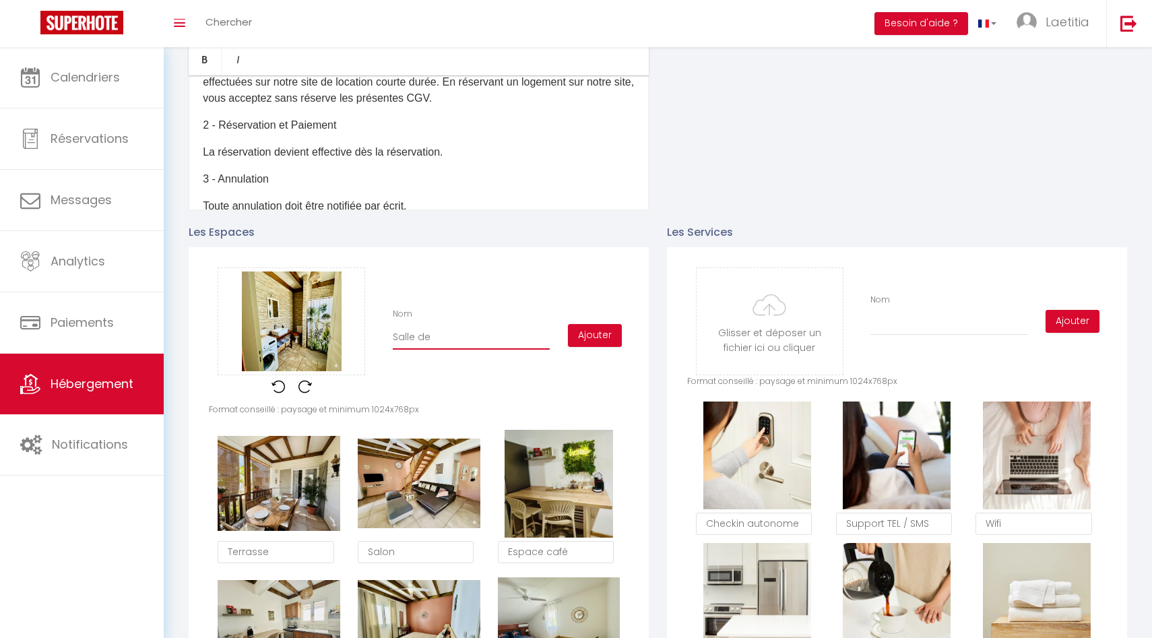
type input "Salle de b"
checkbox input "true"
type input "Salle de ba"
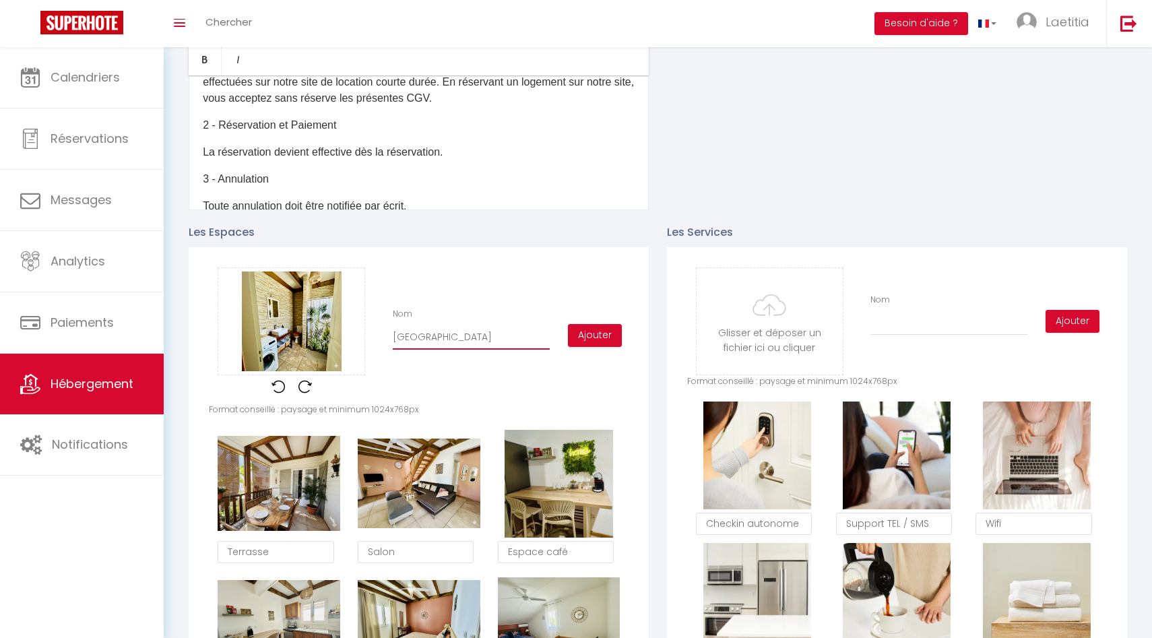
checkbox input "true"
type input "Salle de bai"
checkbox input "true"
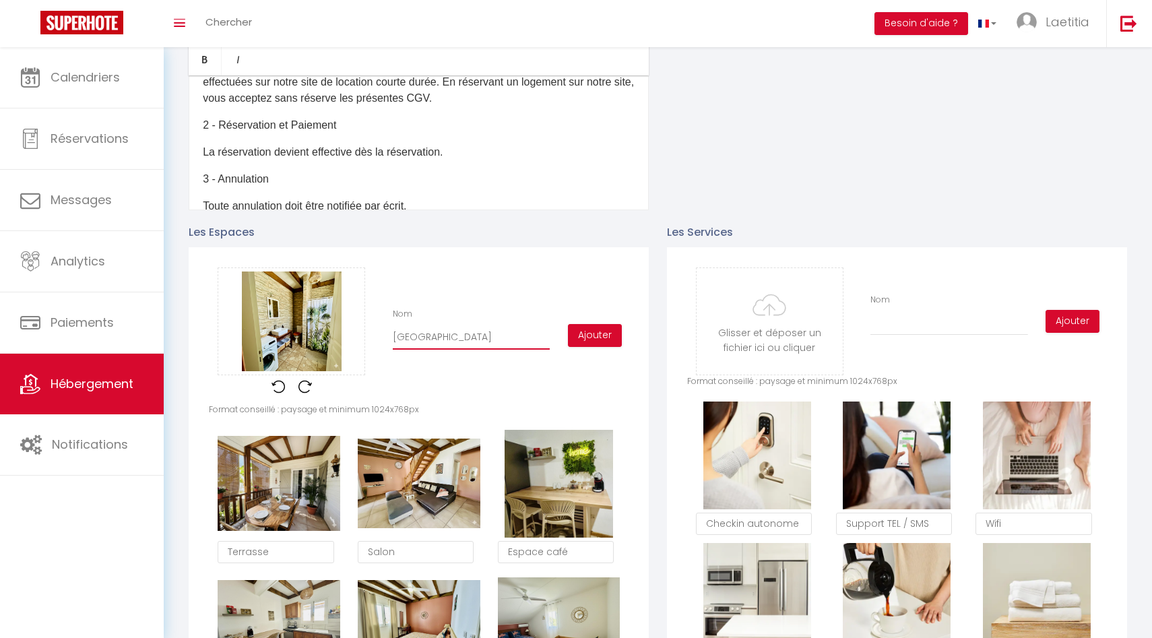
checkbox input "true"
type input "Salle de bain"
checkbox input "true"
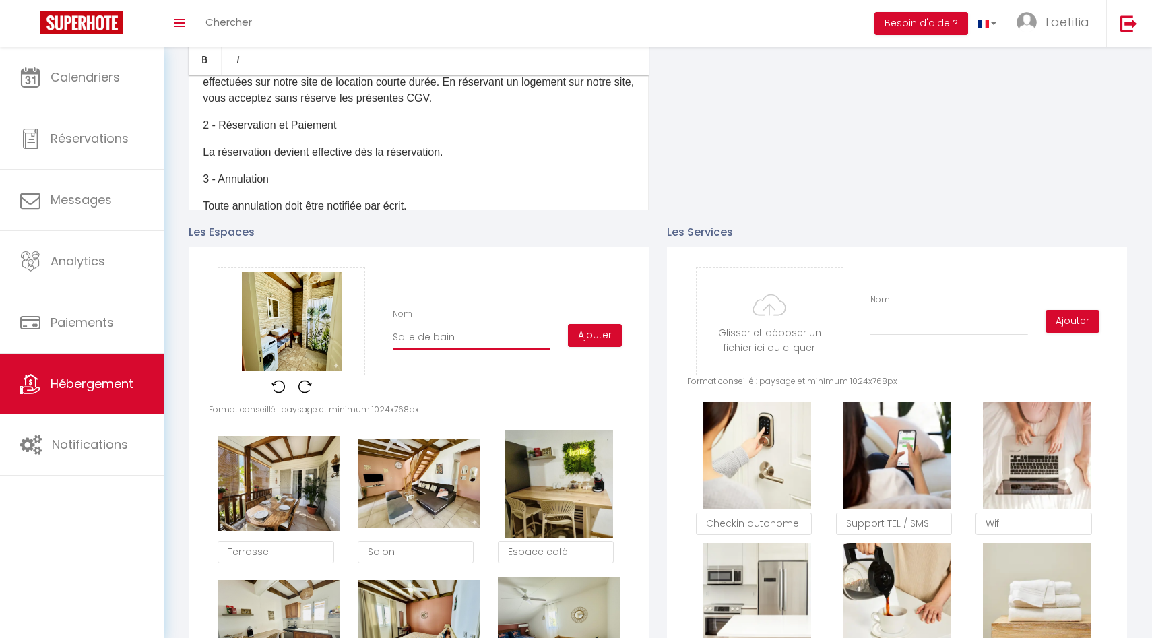
checkbox input "true"
type input "Salle de bain"
checkbox input "true"
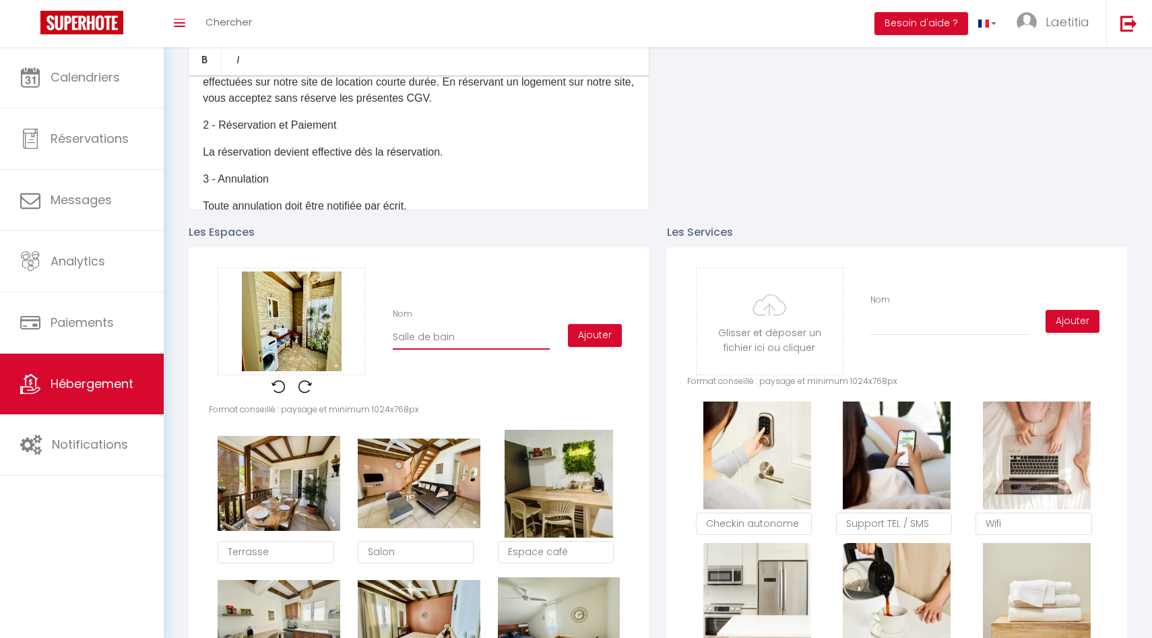
type input "Salle de bain 1"
checkbox input "true"
type input "Salle de bain 1"
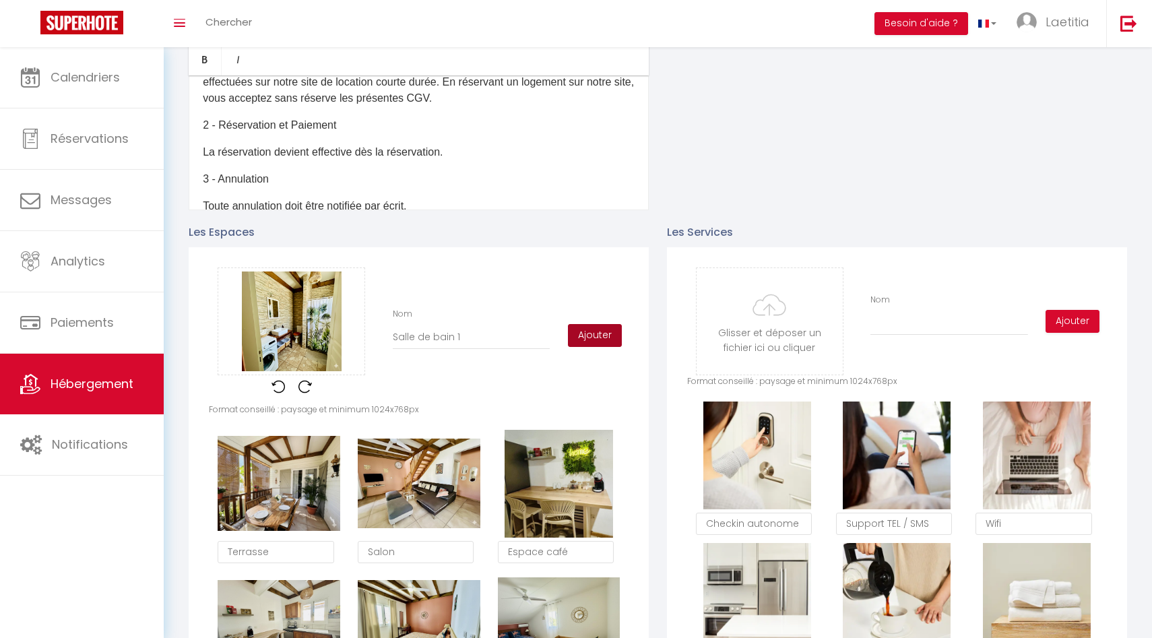
click at [586, 329] on button "Ajouter" at bounding box center [595, 335] width 54 height 23
checkbox input "true"
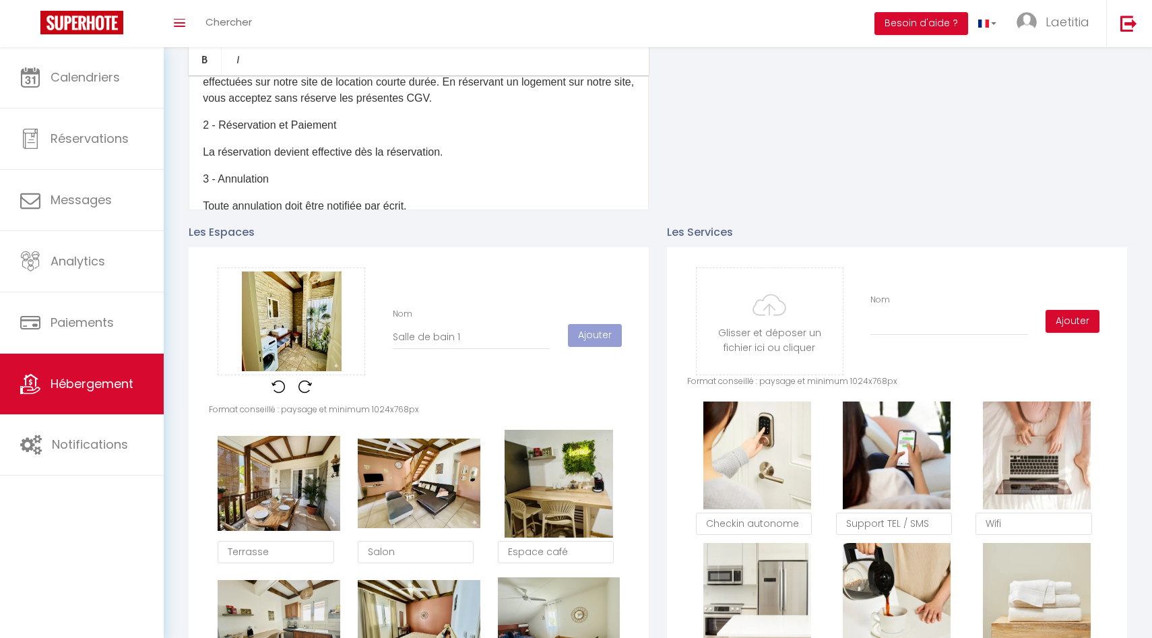
checkbox input "true"
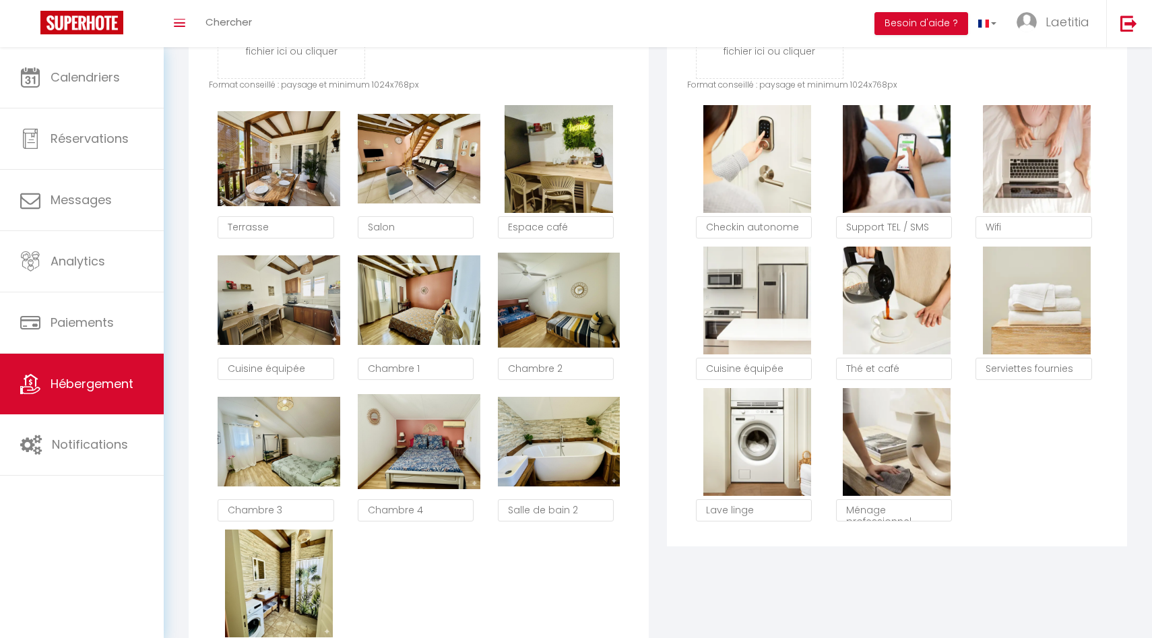
scroll to position [783, 0]
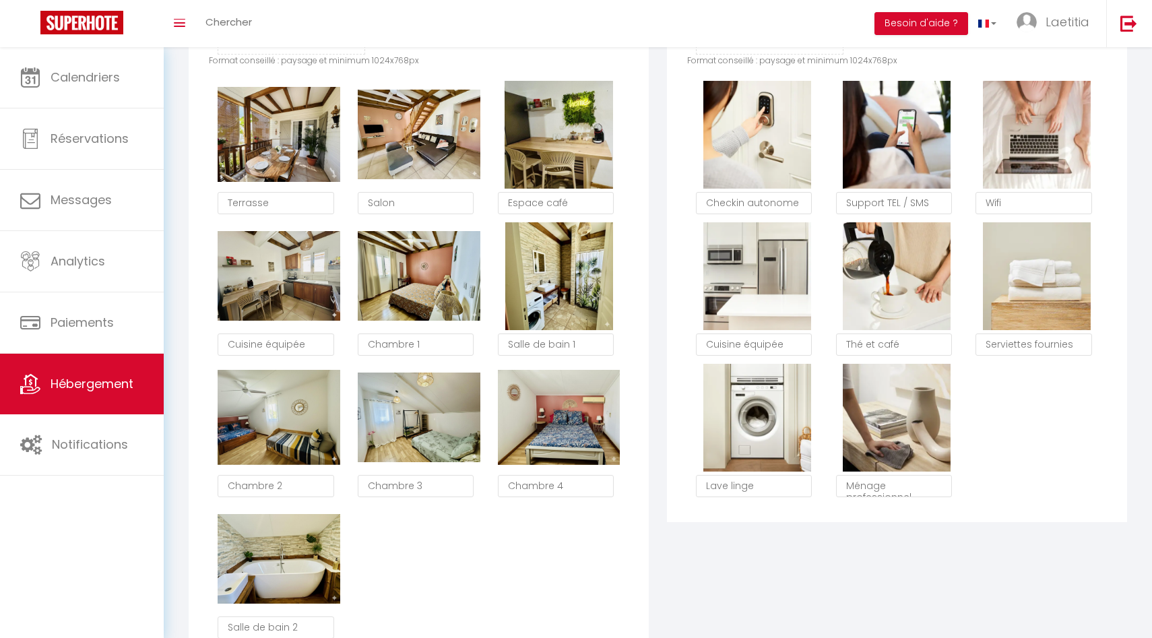
type textarea "Salle de bain 1"
type textarea "Chambre 2"
checkbox input "true"
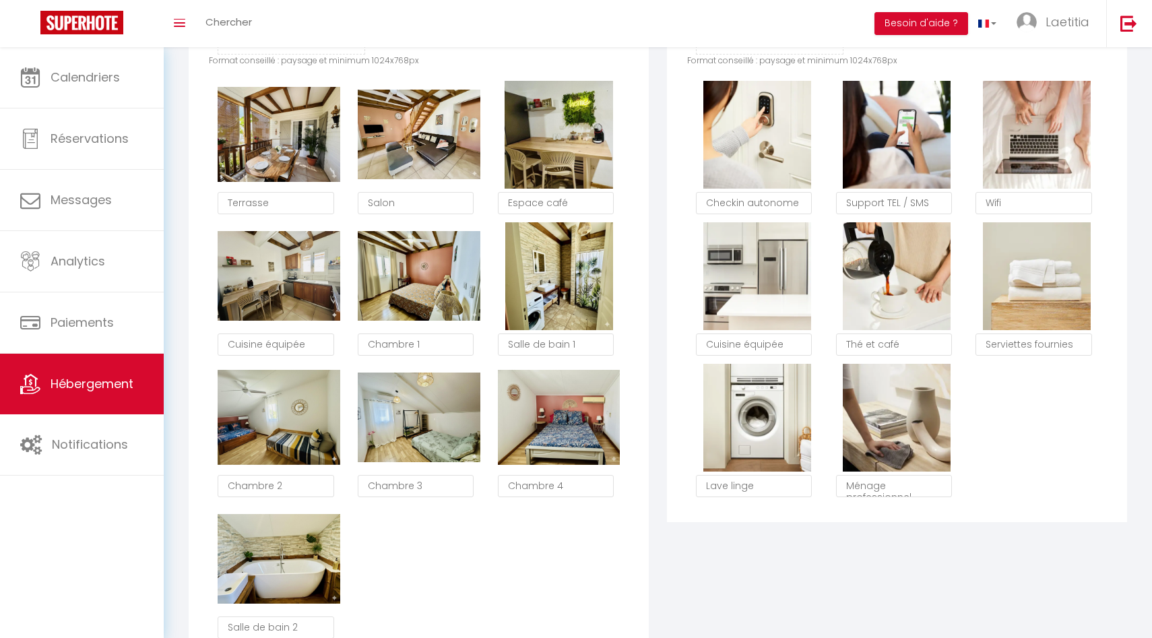
type textarea "Chambre 3"
type textarea "Chambre 4"
type textarea "Salle de bain 2"
click at [447, 339] on textarea "Chambre 1" at bounding box center [416, 345] width 116 height 23
type textarea "Chambre 1 (RDC)"
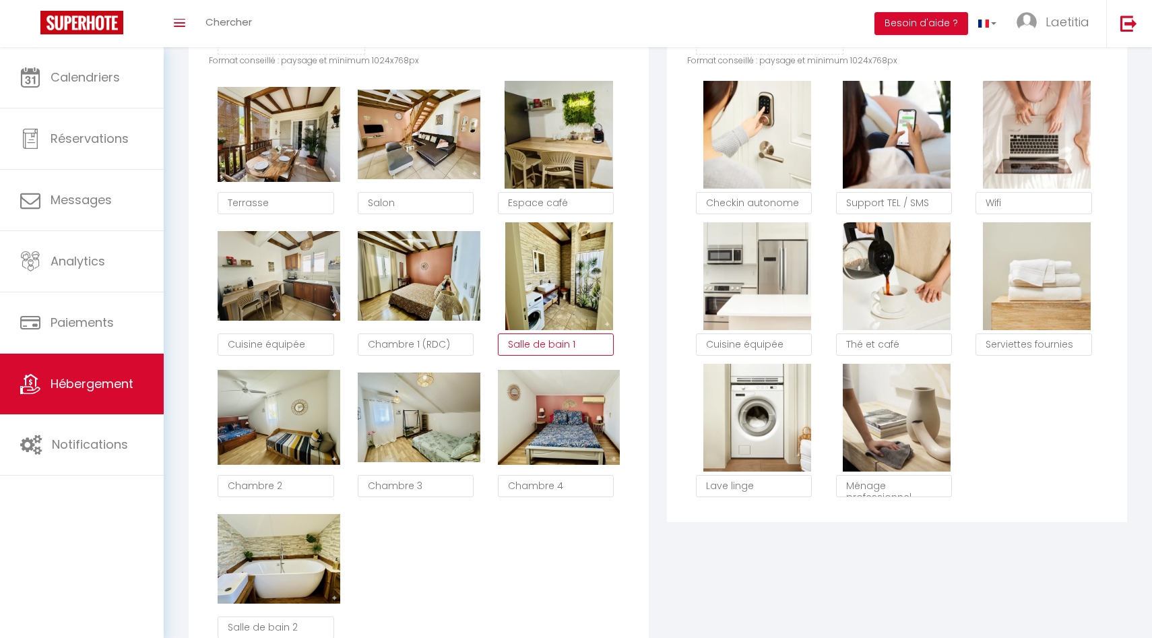
click at [598, 344] on textarea "Salle de bain 1" at bounding box center [556, 345] width 116 height 23
click at [596, 345] on textarea "Salle de bain 1 (rdc)" at bounding box center [556, 345] width 116 height 23
type textarea "Salle de bain 1 (RDC)"
click at [636, 342] on div "Glisser et déposer un fichier ici ou cliquer Ooops, something wrong happened. R…" at bounding box center [419, 295] width 460 height 737
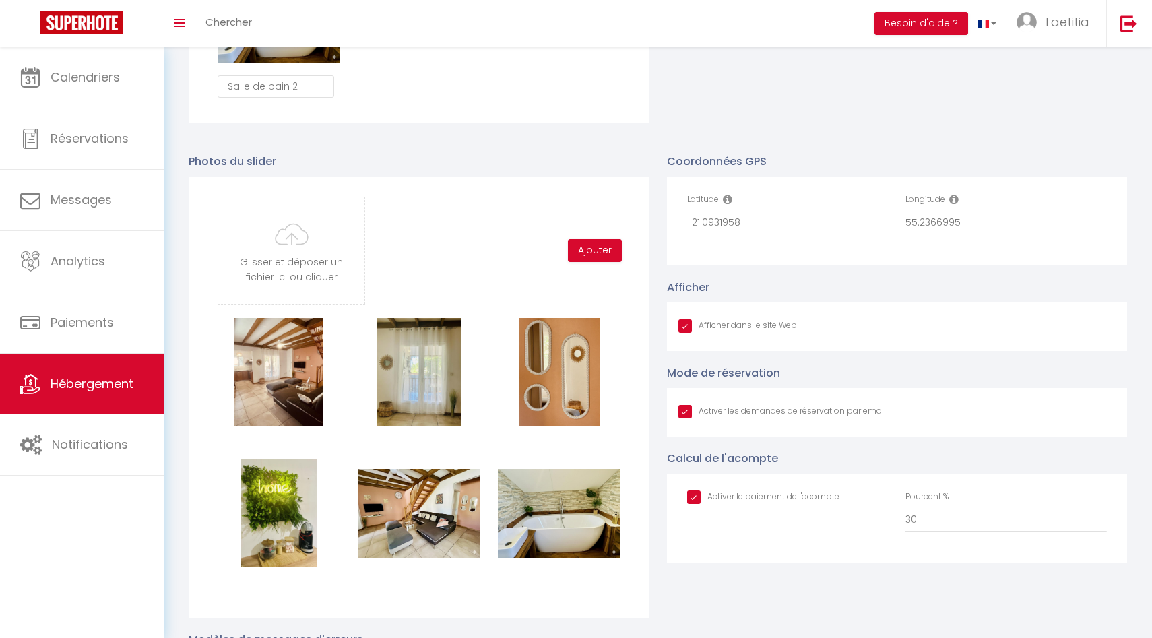
scroll to position [1326, 0]
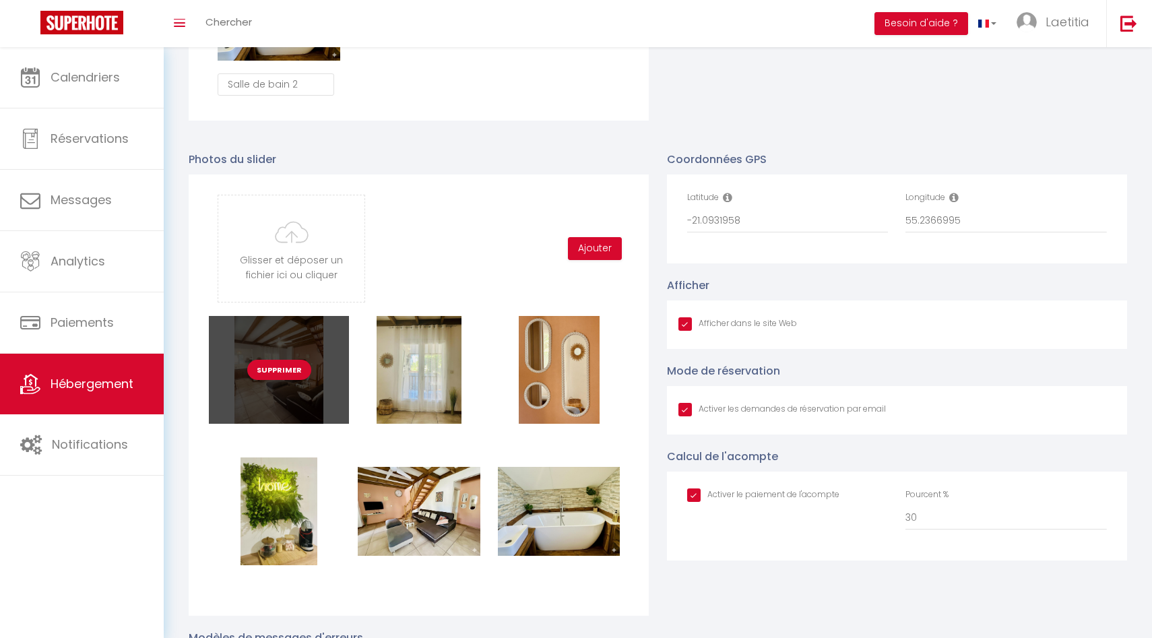
click at [296, 369] on button "Supprimer" at bounding box center [279, 370] width 64 height 20
checkbox input "true"
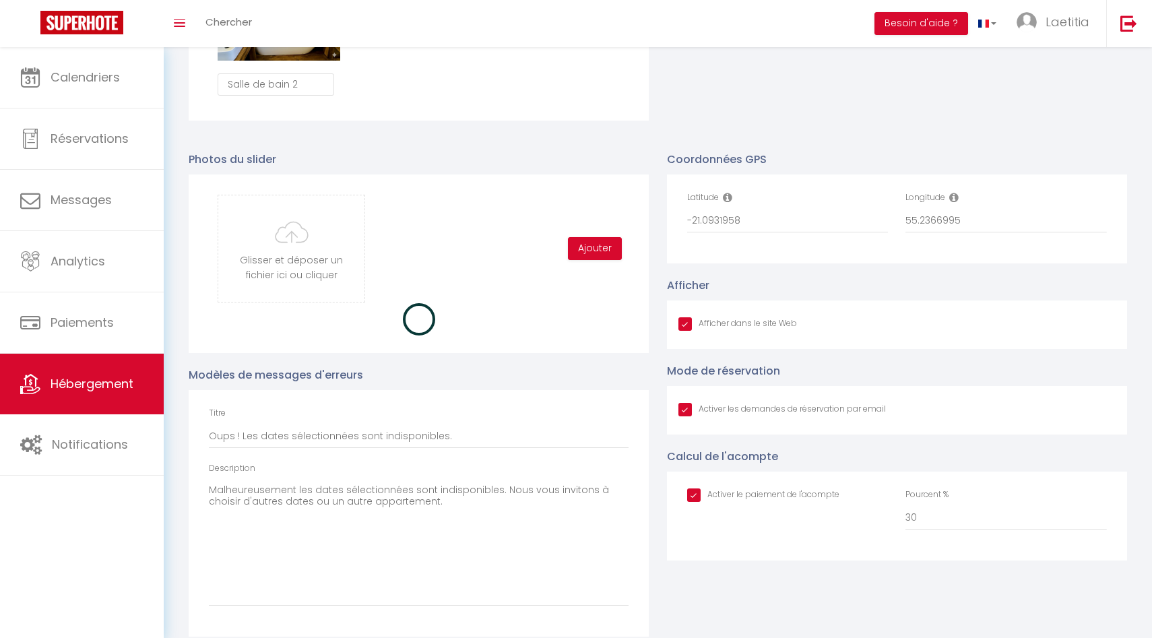
checkbox input "true"
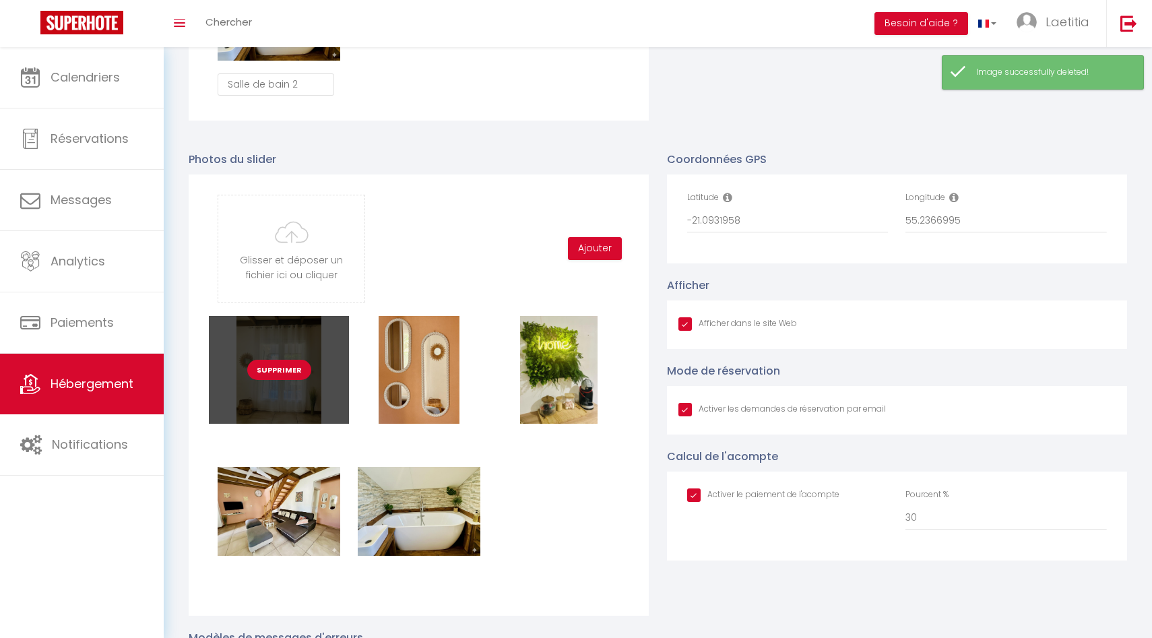
click at [292, 367] on button "Supprimer" at bounding box center [279, 370] width 64 height 20
checkbox input "true"
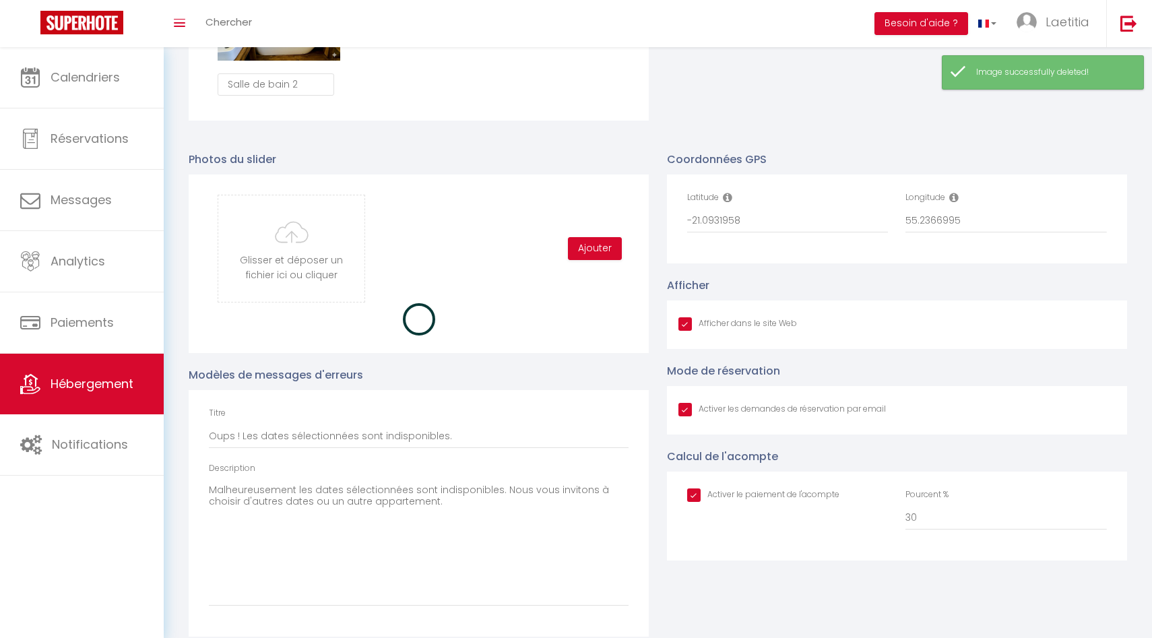
checkbox input "true"
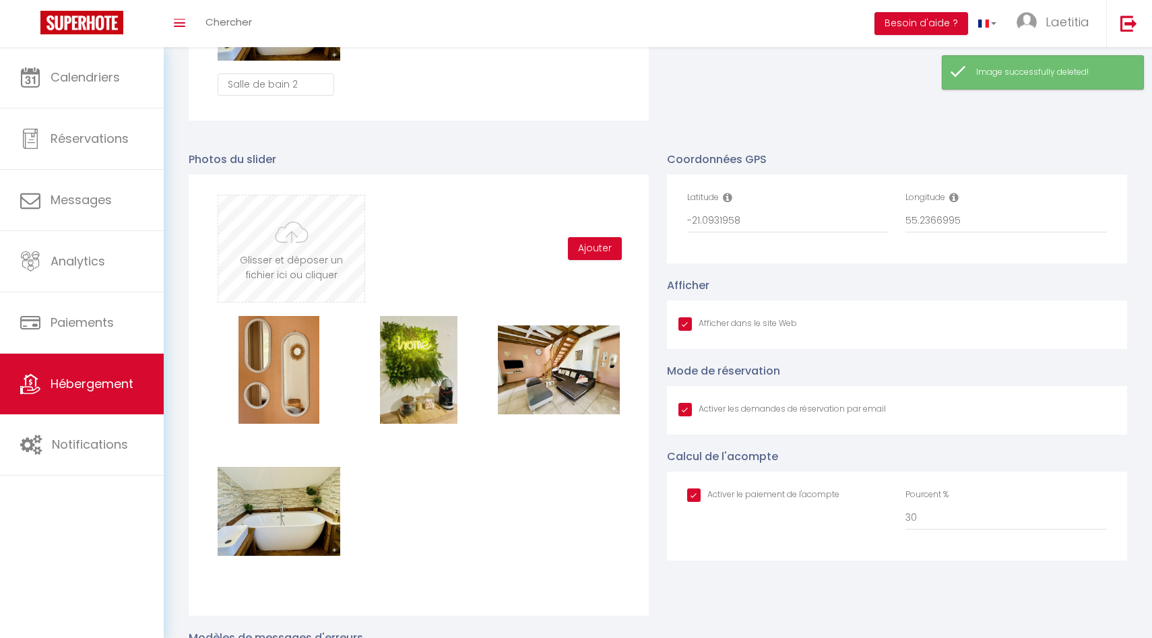
click at [304, 222] on input "file" at bounding box center [291, 248] width 146 height 106
type input "C:\fakepath\IMG_9944.jpg"
checkbox input "true"
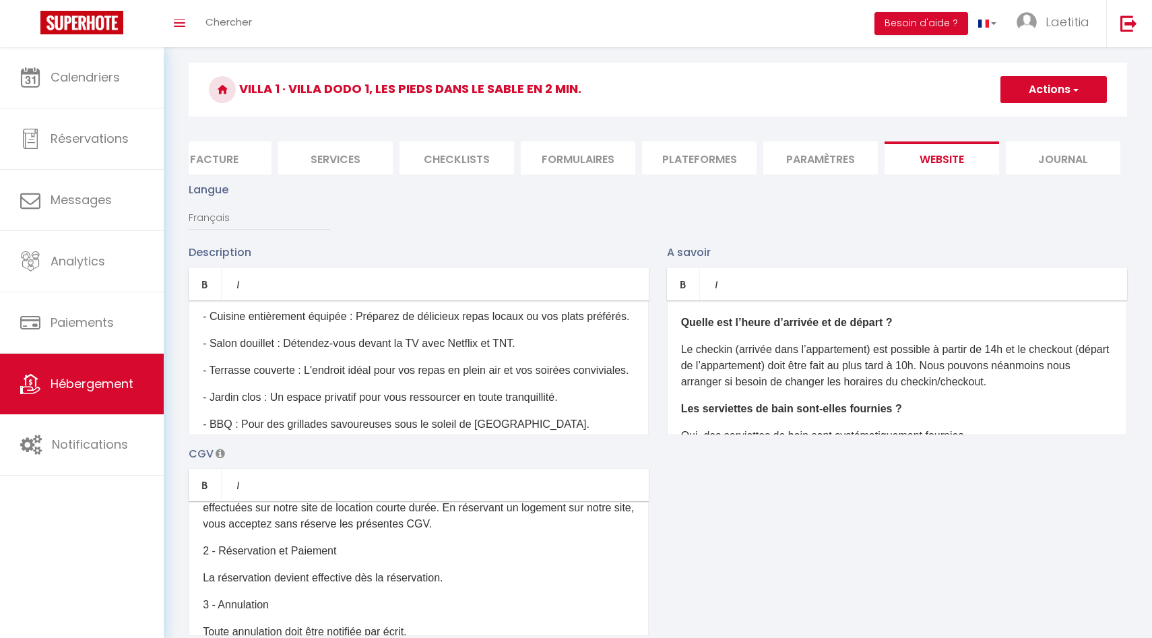
scroll to position [0, 0]
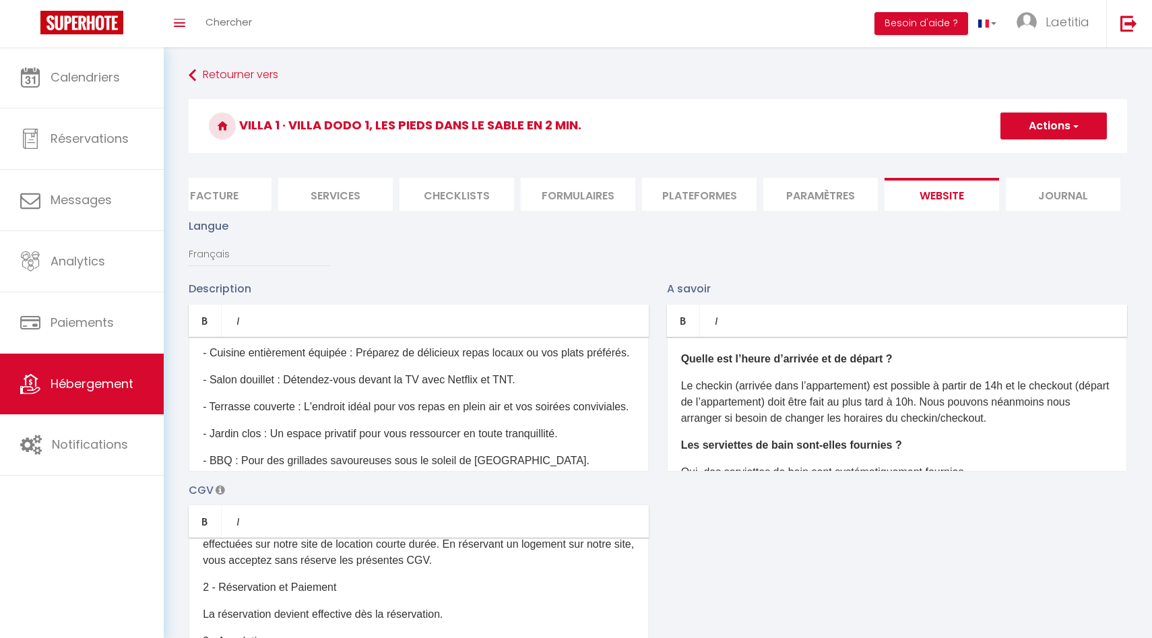
click at [1073, 122] on span "button" at bounding box center [1075, 125] width 9 height 13
click at [1045, 159] on input "Enregistrer" at bounding box center [1039, 155] width 50 height 13
checkbox input "true"
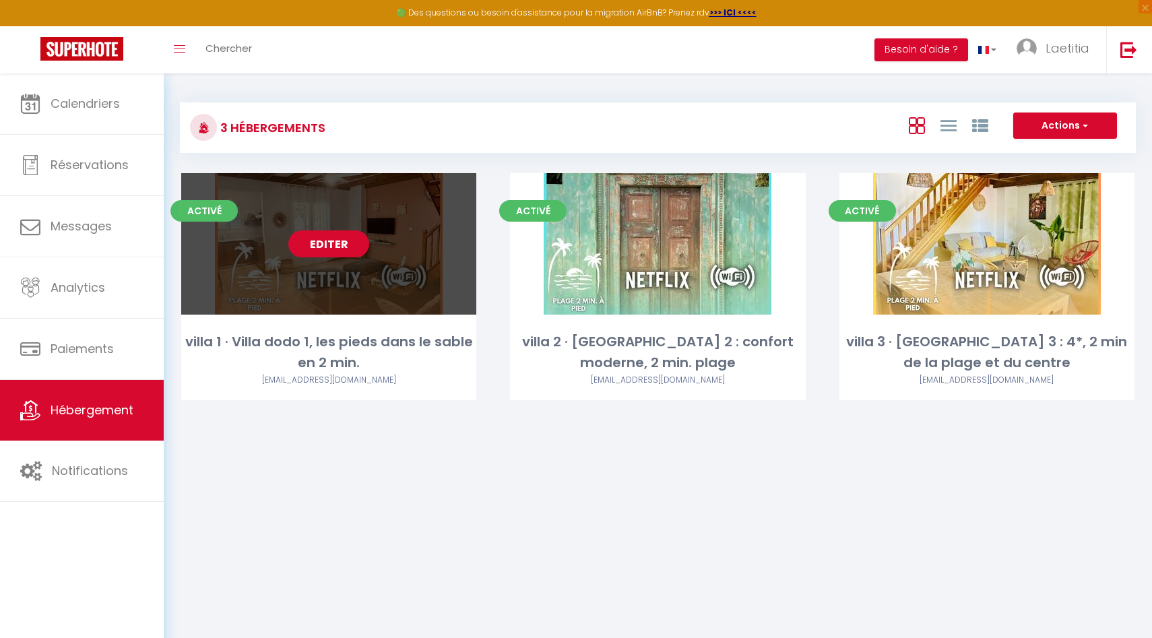
click at [342, 236] on link "Editer" at bounding box center [328, 243] width 81 height 27
click at [327, 243] on link "Editer" at bounding box center [328, 243] width 81 height 27
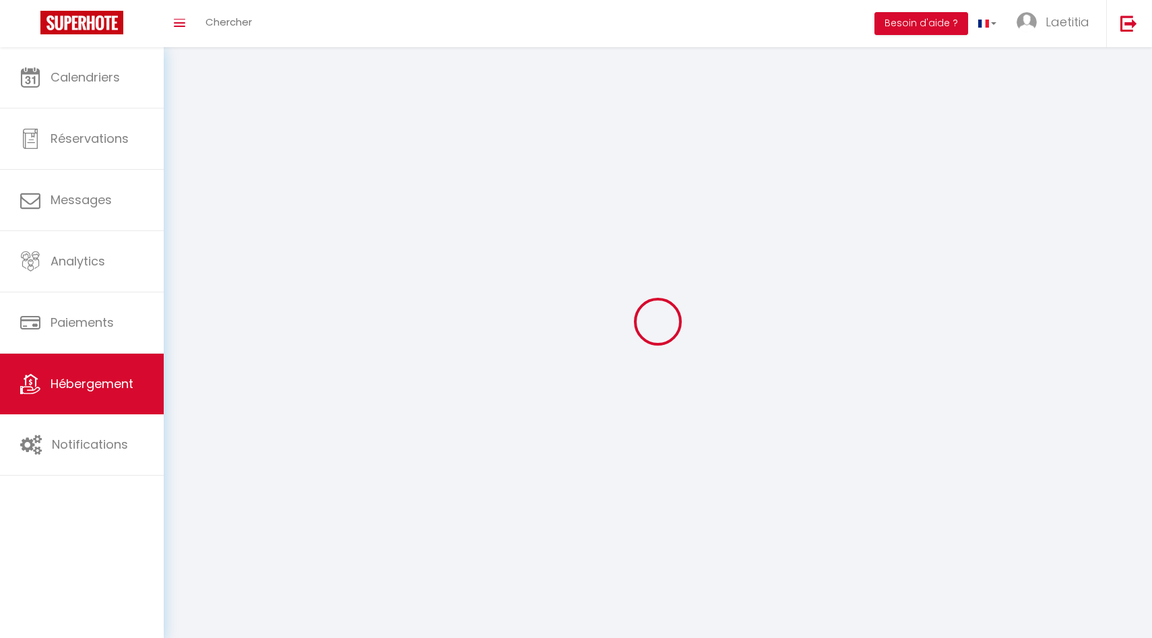
select select "28"
select select
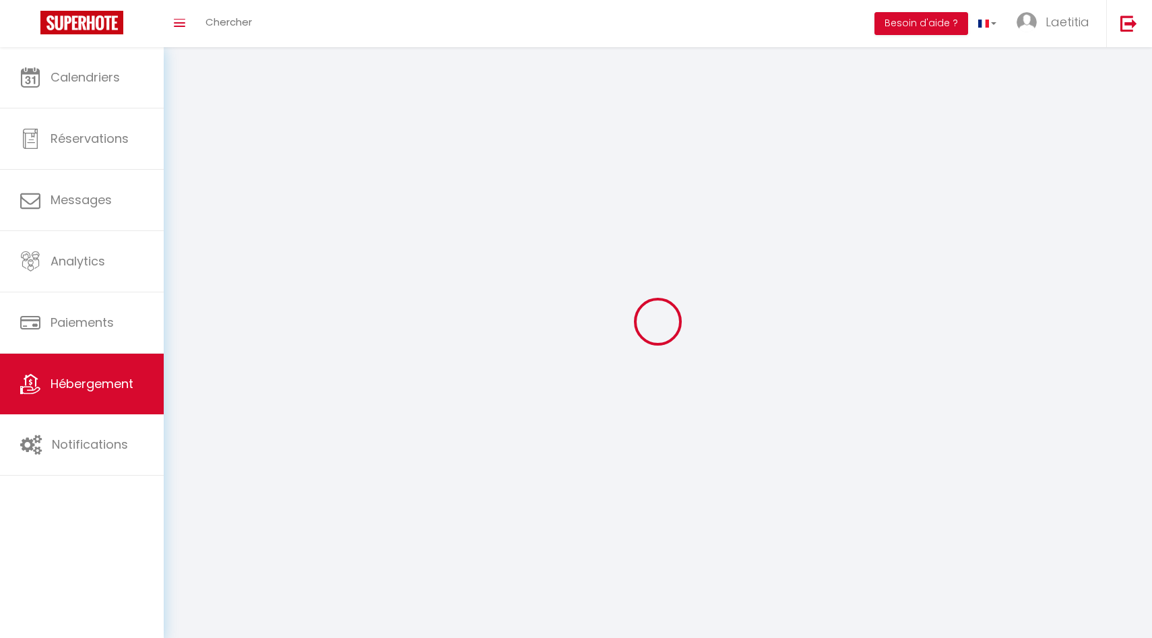
select select
checkbox input "false"
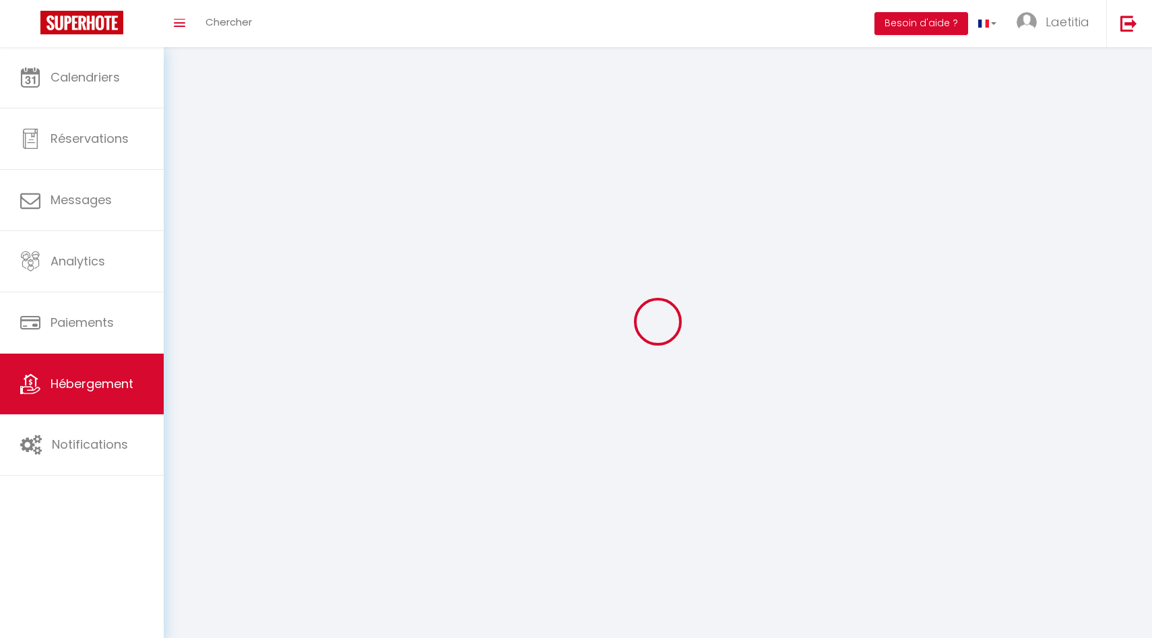
checkbox input "false"
select select
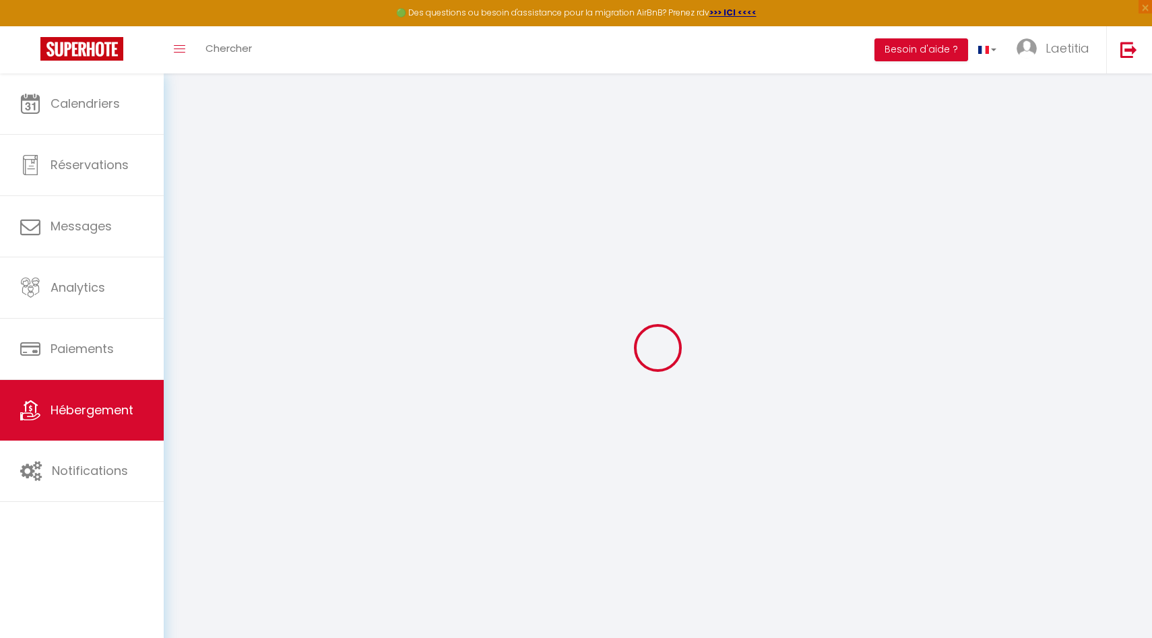
select select
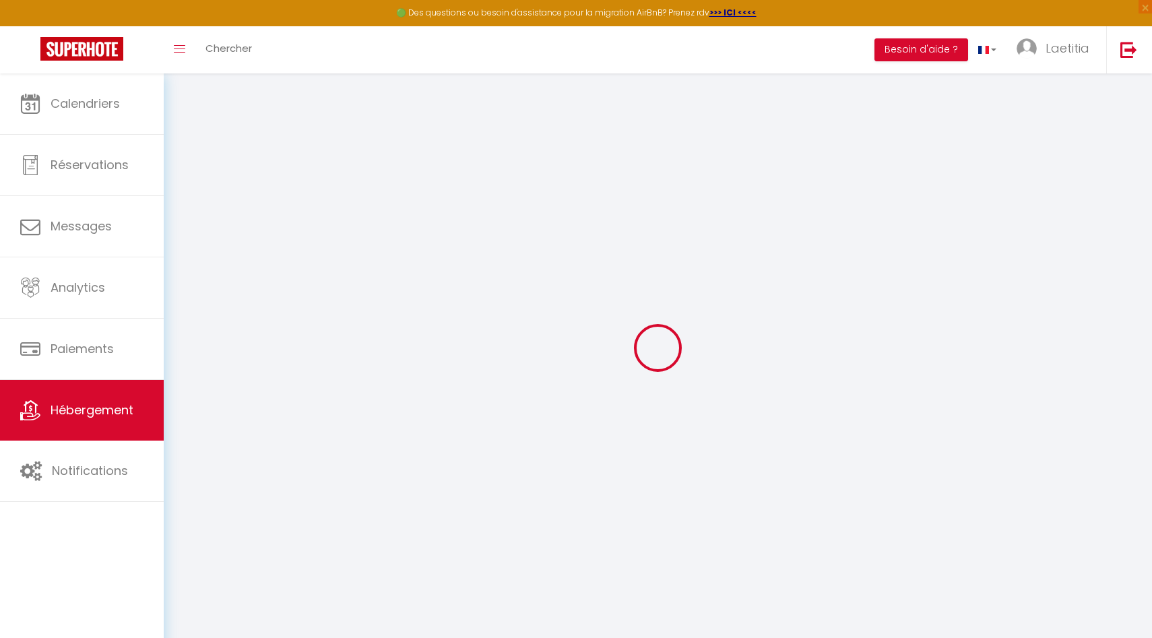
select select
checkbox input "false"
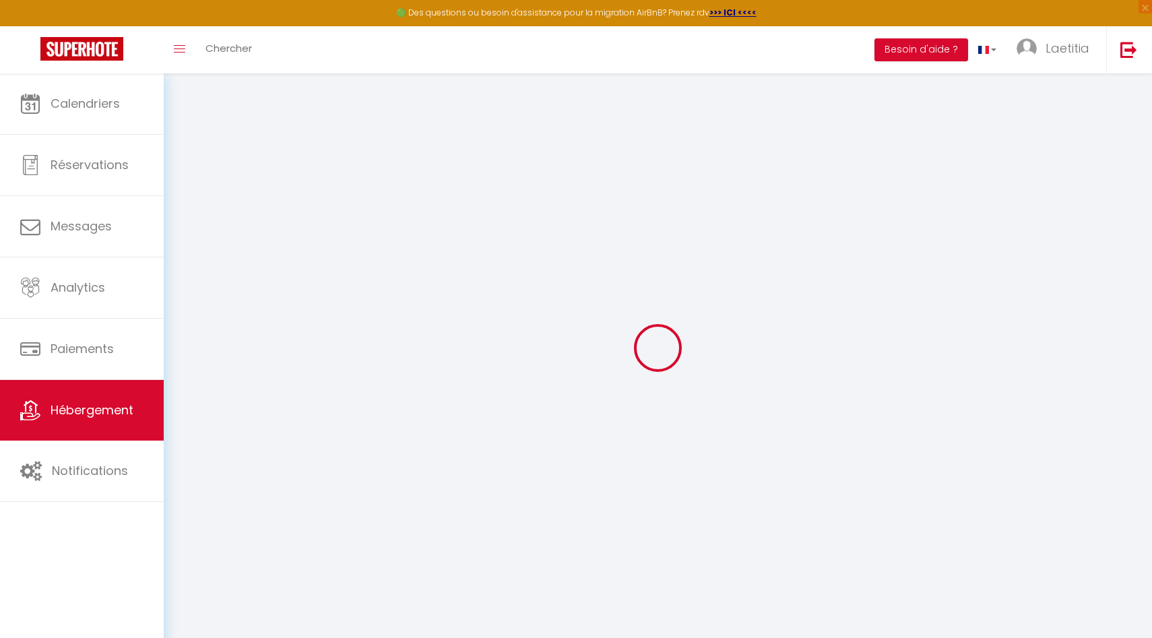
select select
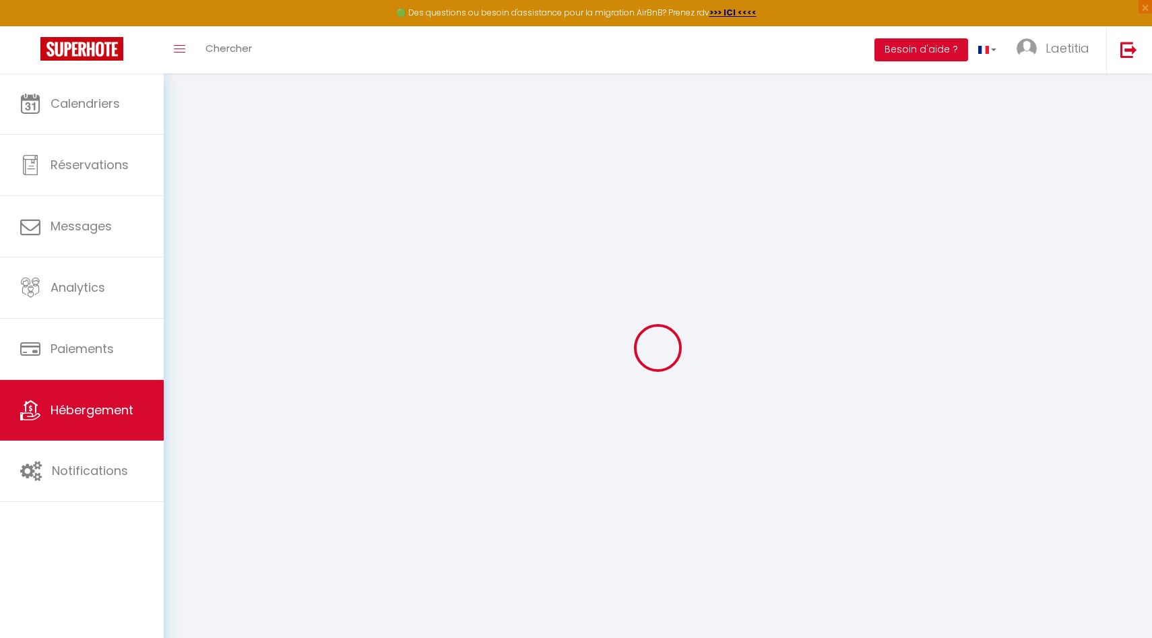
select select
checkbox input "false"
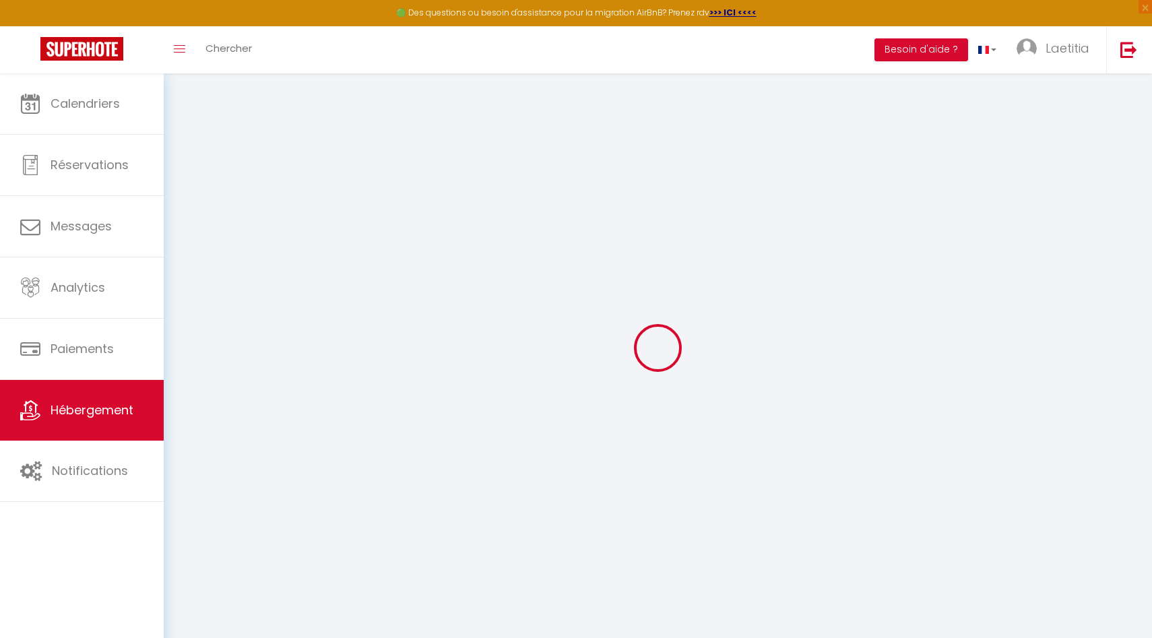
checkbox input "false"
select select
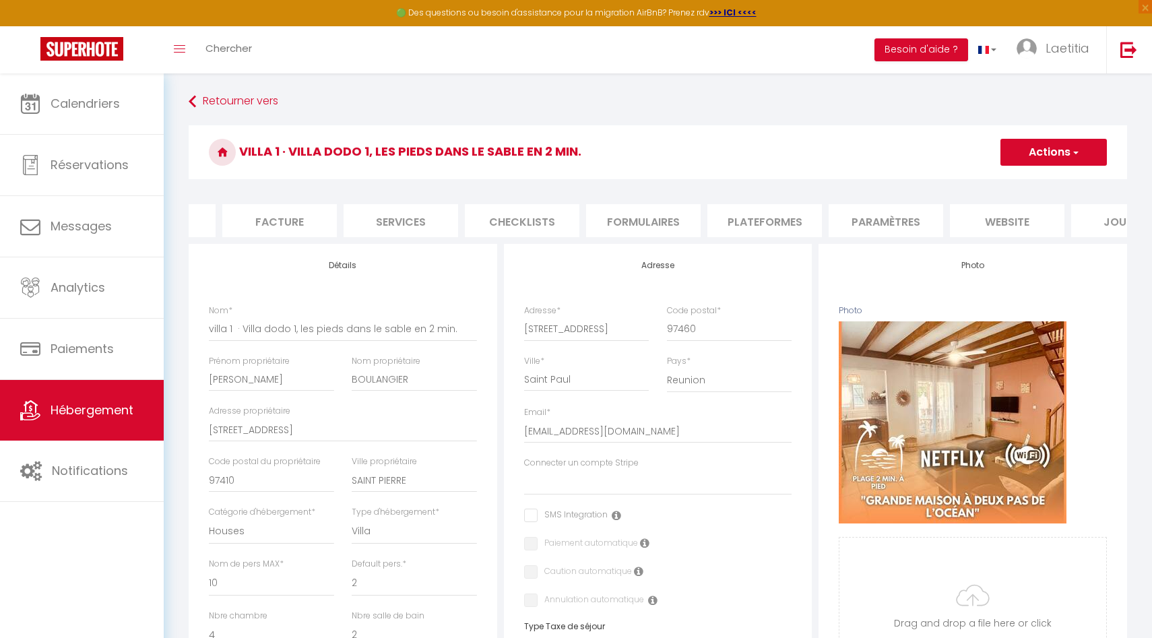
scroll to position [0, 274]
click at [947, 214] on li "website" at bounding box center [942, 220] width 115 height 33
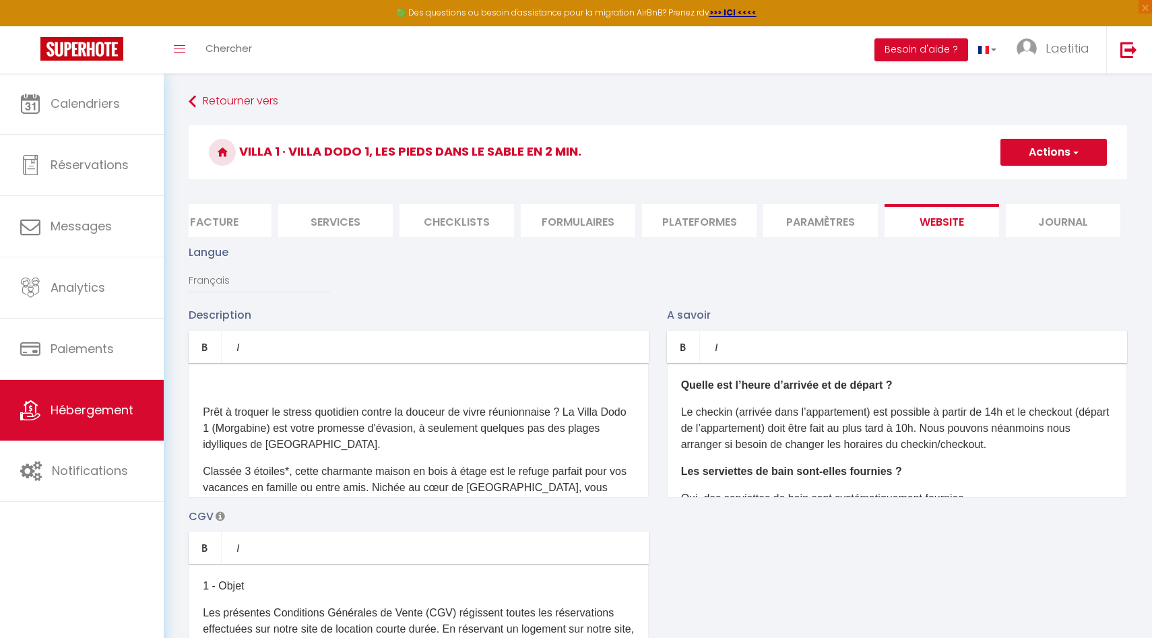
click at [874, 411] on p "Le checkin (arrivée dans l’appartement) est possible à partir de 14h et le chec…" at bounding box center [897, 428] width 432 height 49
click at [872, 407] on p "Le checkin (arrivée dans l’appartement) est possible à partir de 14h et le chec…" at bounding box center [897, 428] width 432 height 49
click at [749, 431] on p "Le checkin (arrivée dans la villa) est possible à partir de 14h et le checkout …" at bounding box center [897, 428] width 432 height 49
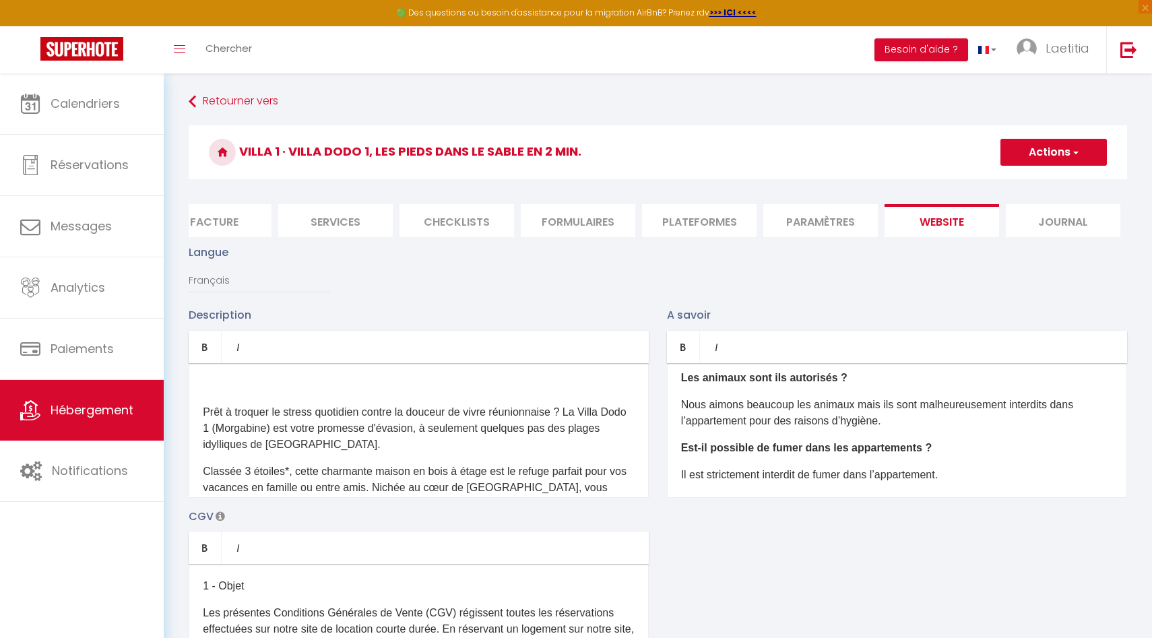
scroll to position [150, 0]
click at [749, 420] on p "Nous aimons beaucoup les animaux mais ils sont malheureusement interdits dans l…" at bounding box center [897, 410] width 432 height 32
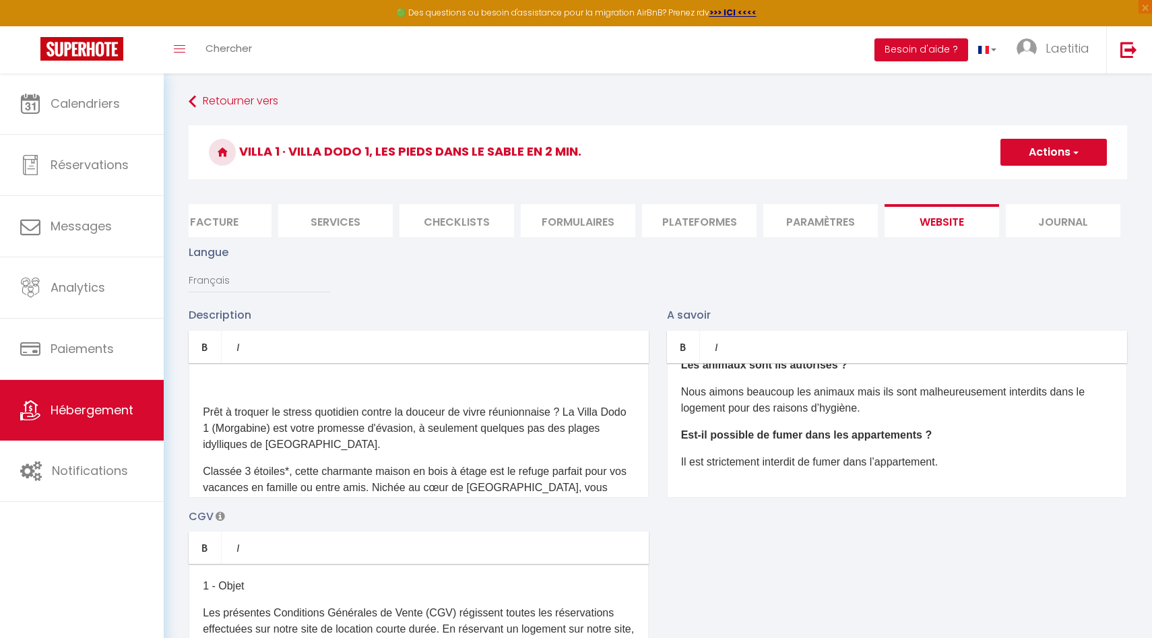
click at [948, 464] on p "Il est strictement interdit de fumer dans l’appartement." at bounding box center [897, 462] width 432 height 16
click at [983, 468] on p "Il est strictement interdit de fumer dans la villa." at bounding box center [897, 462] width 432 height 16
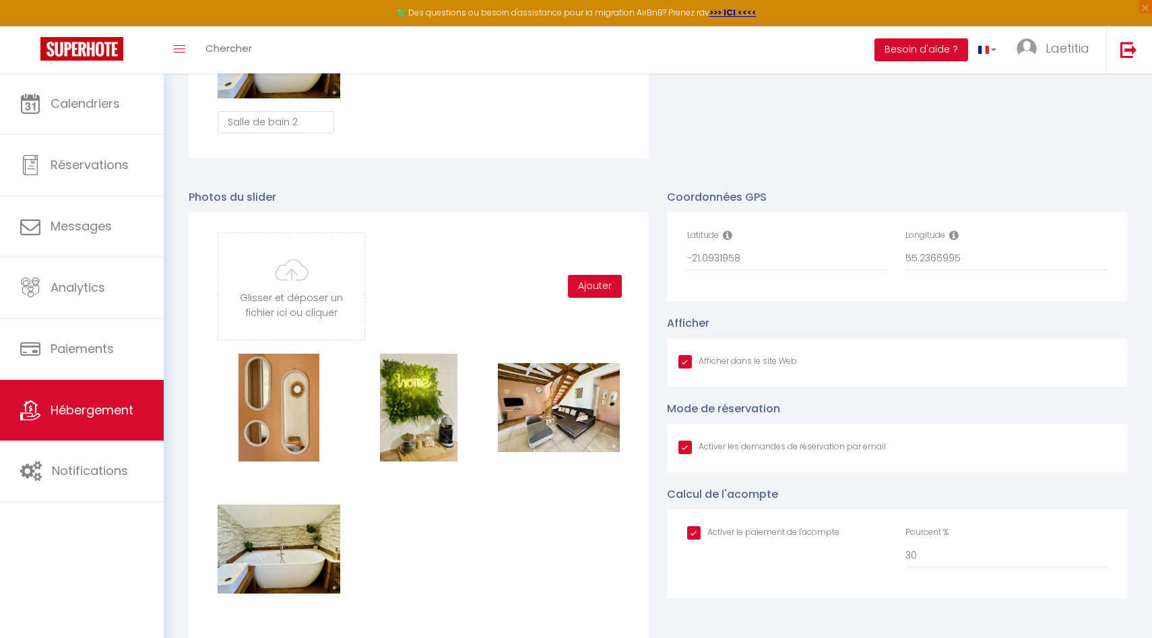
scroll to position [1316, 0]
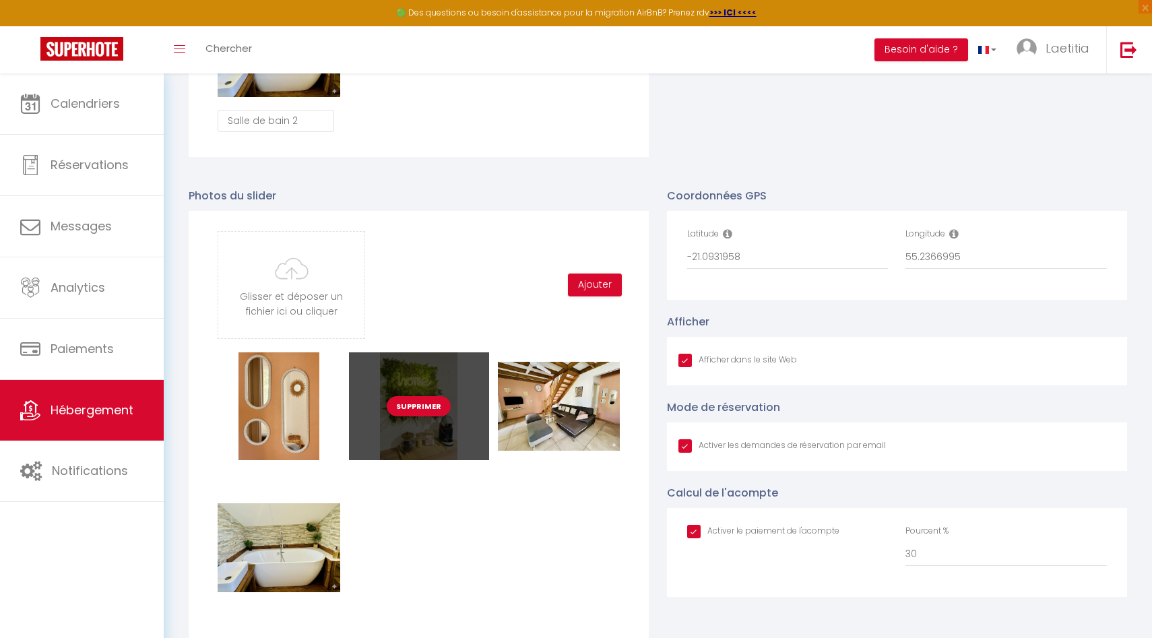
click at [423, 404] on button "Supprimer" at bounding box center [419, 406] width 64 height 20
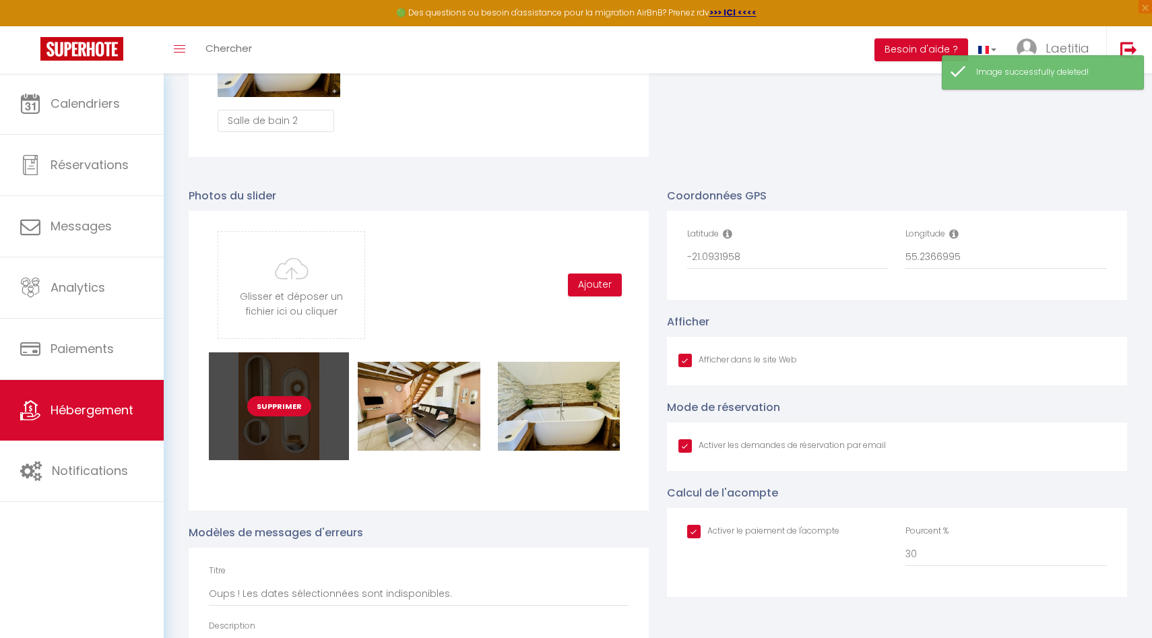
click at [284, 404] on button "Supprimer" at bounding box center [279, 406] width 64 height 20
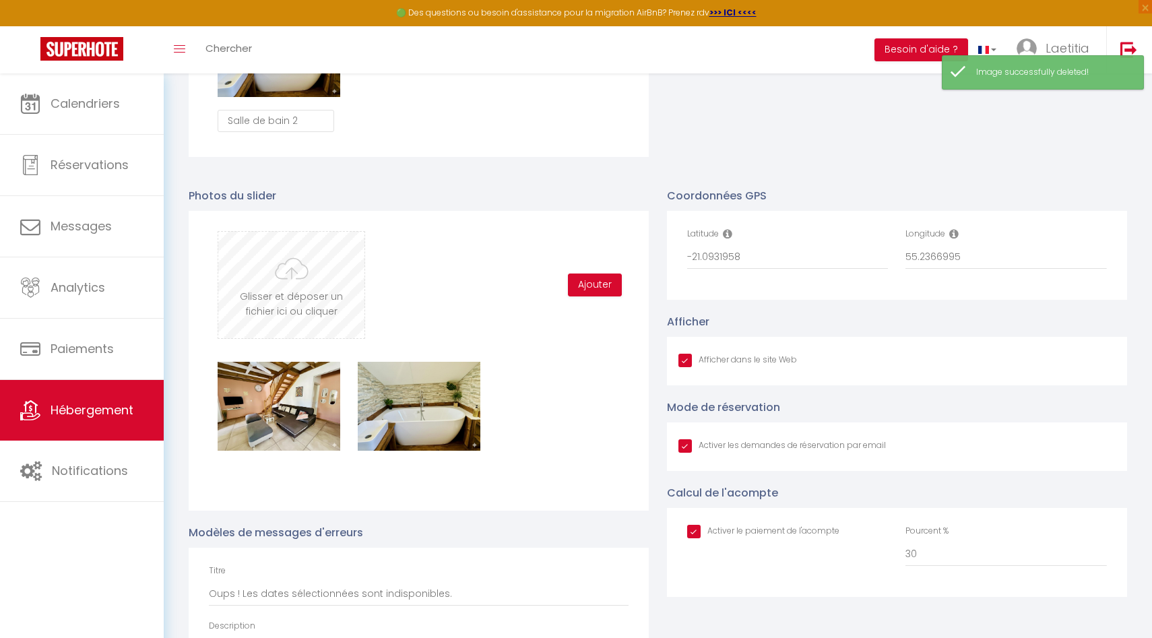
click at [295, 299] on input "file" at bounding box center [291, 285] width 146 height 106
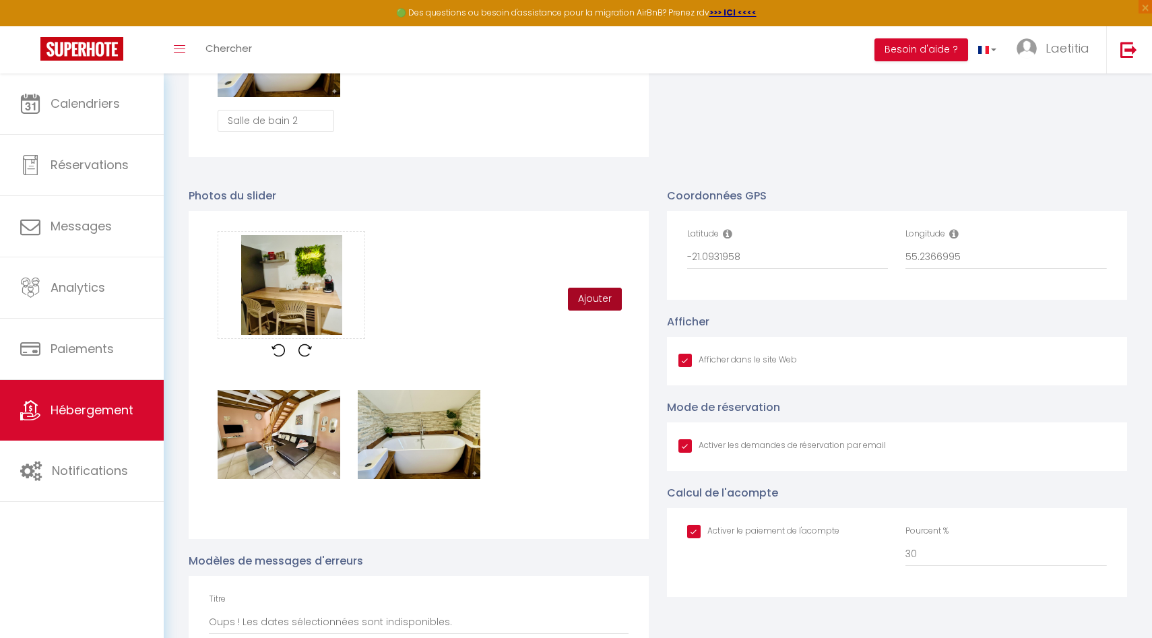
click at [605, 292] on button "Ajouter" at bounding box center [595, 299] width 54 height 23
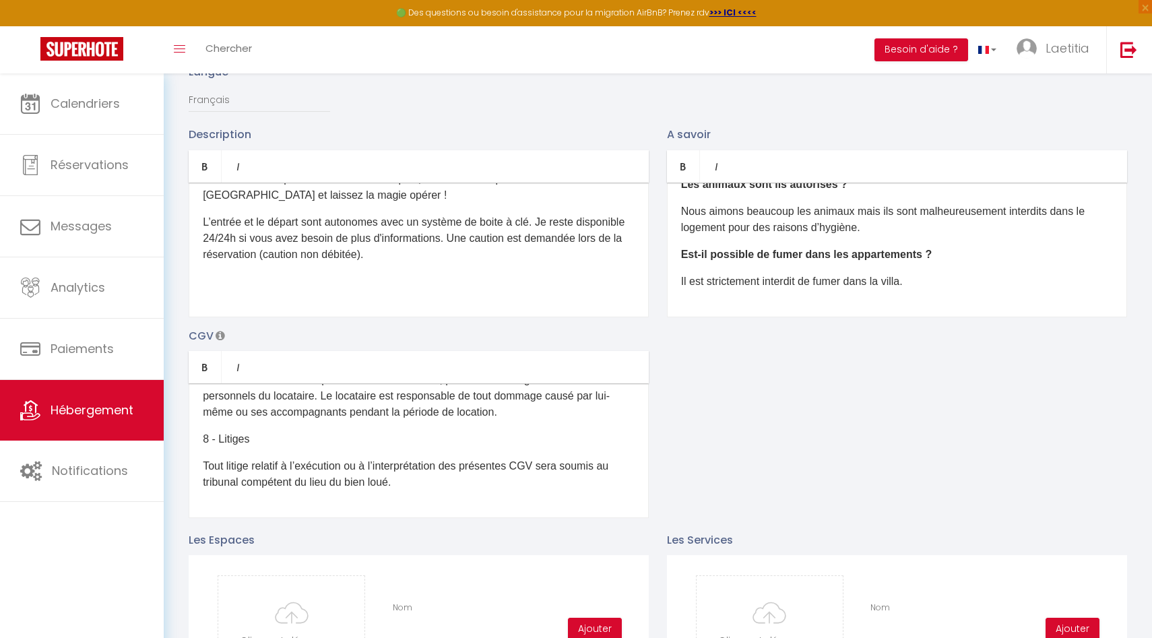
scroll to position [0, 0]
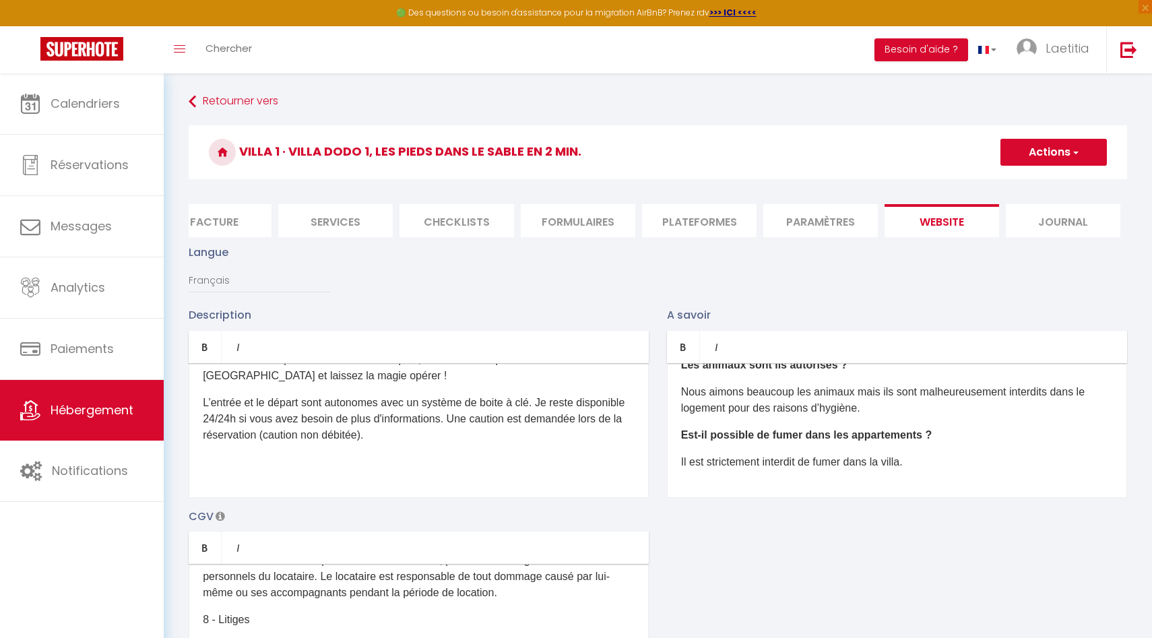
click at [1041, 146] on button "Actions" at bounding box center [1054, 152] width 106 height 27
click at [1045, 181] on input "Enregistrer" at bounding box center [1039, 181] width 50 height 13
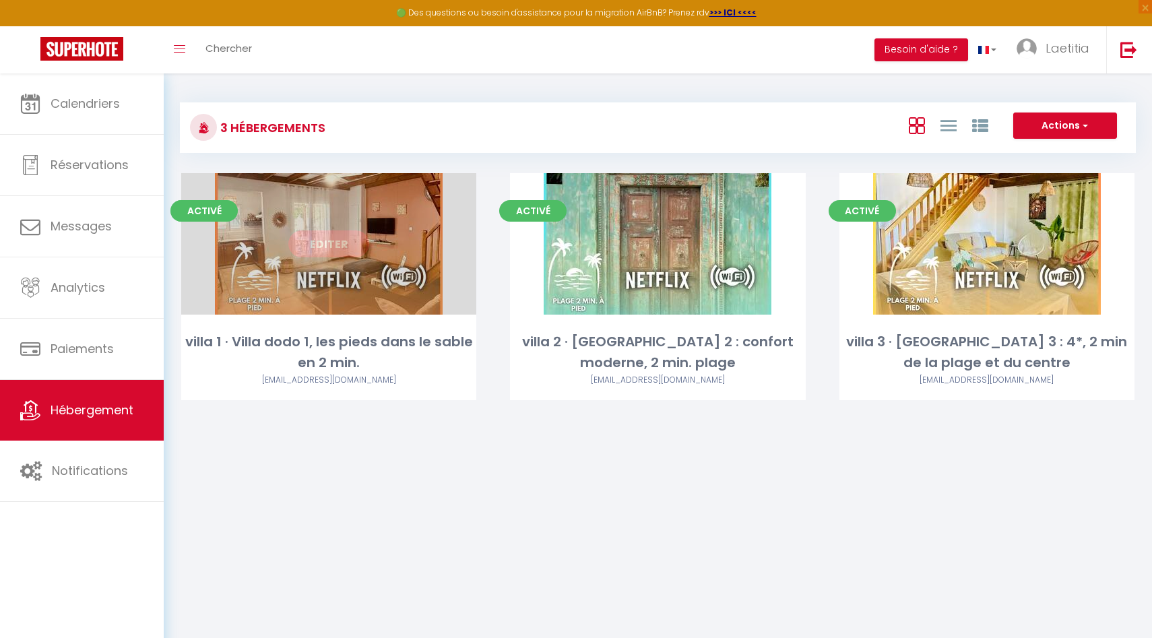
click at [344, 241] on link "Editer" at bounding box center [328, 243] width 81 height 27
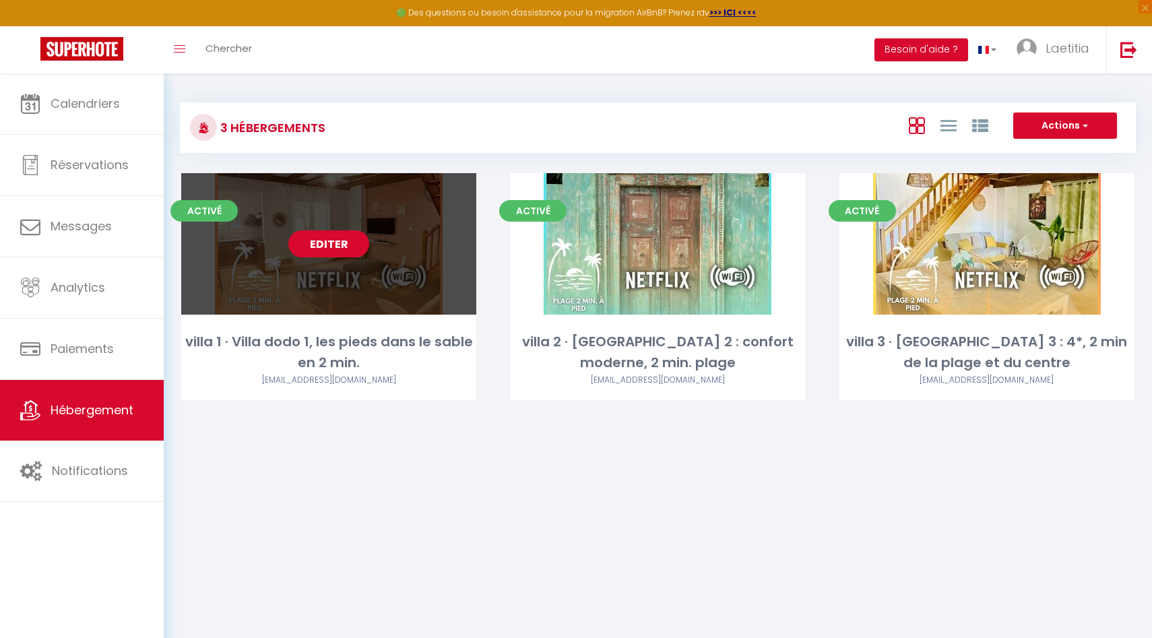
click at [332, 239] on link "Editer" at bounding box center [328, 243] width 81 height 27
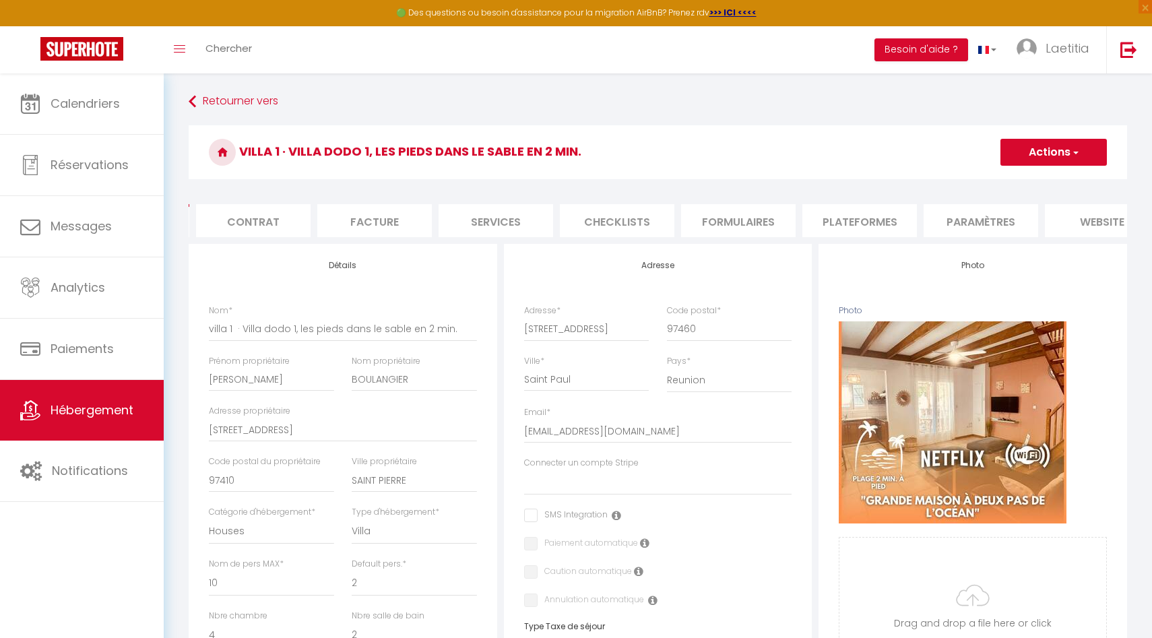
scroll to position [0, 274]
click at [964, 220] on li "website" at bounding box center [942, 220] width 115 height 33
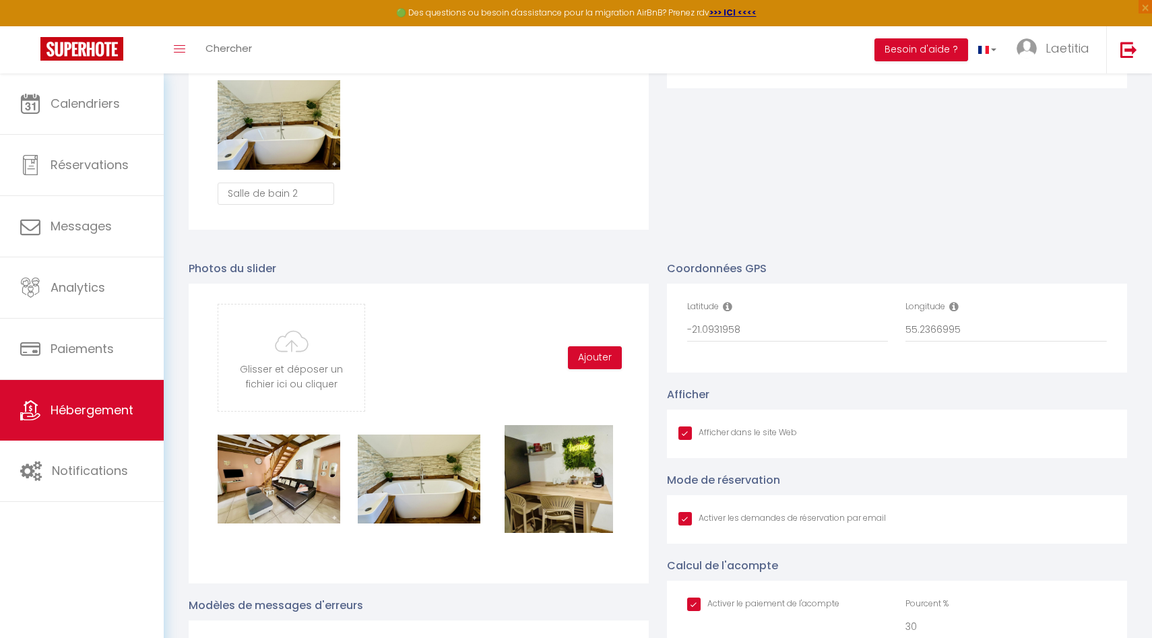
scroll to position [1245, 0]
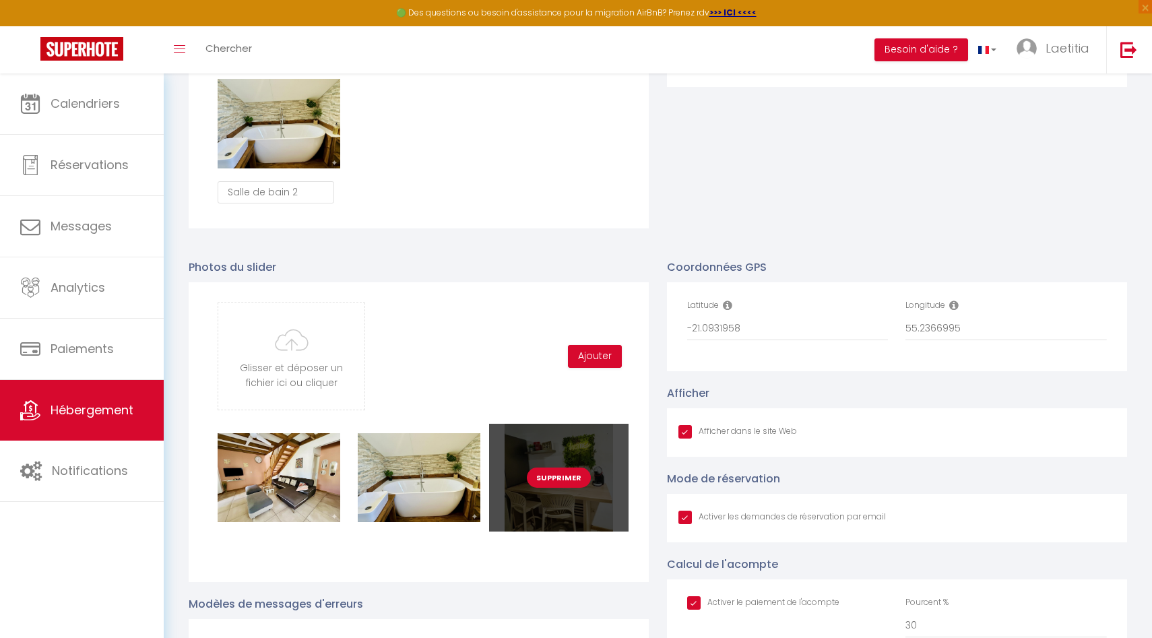
click at [566, 479] on button "Supprimer" at bounding box center [559, 478] width 64 height 20
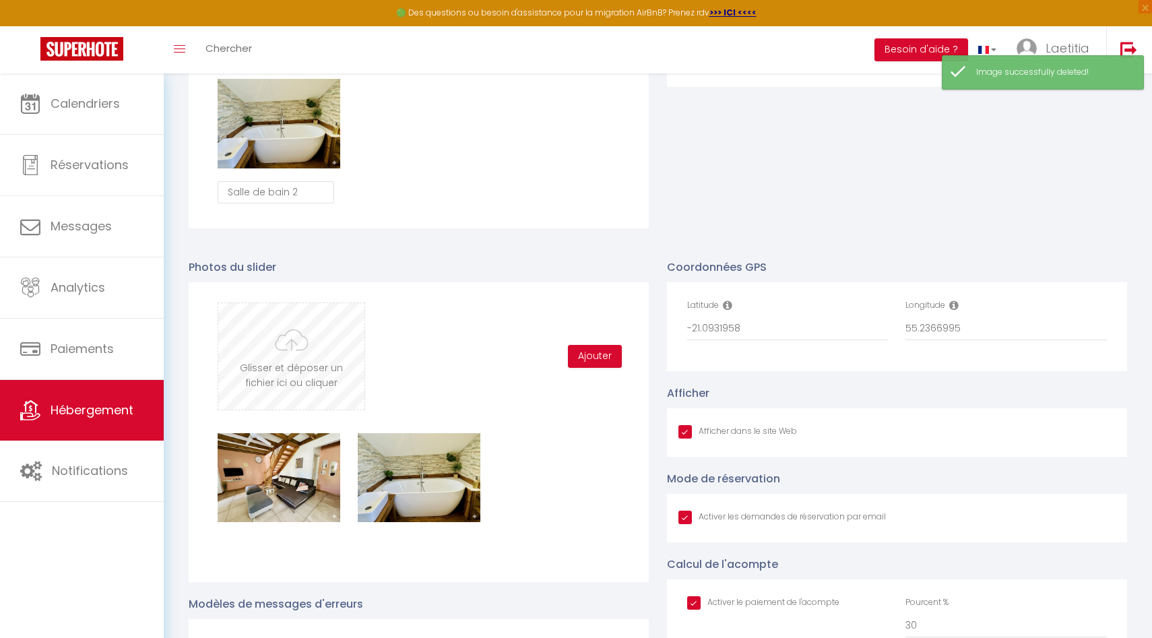
click at [224, 361] on input "file" at bounding box center [291, 356] width 146 height 106
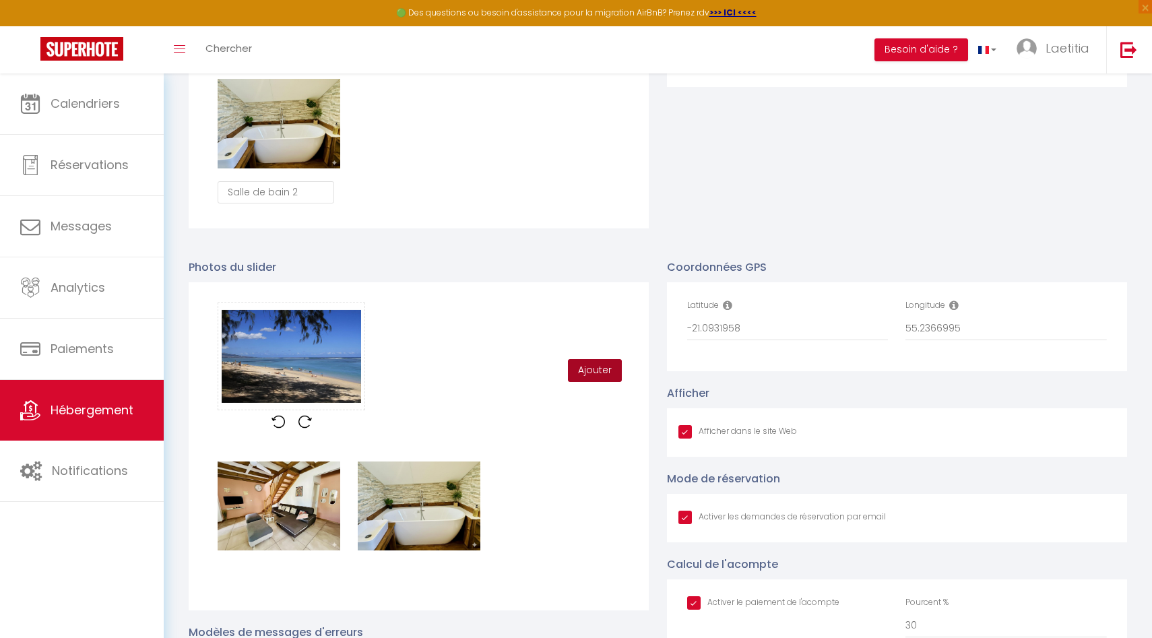
click at [593, 365] on button "Ajouter" at bounding box center [595, 370] width 54 height 23
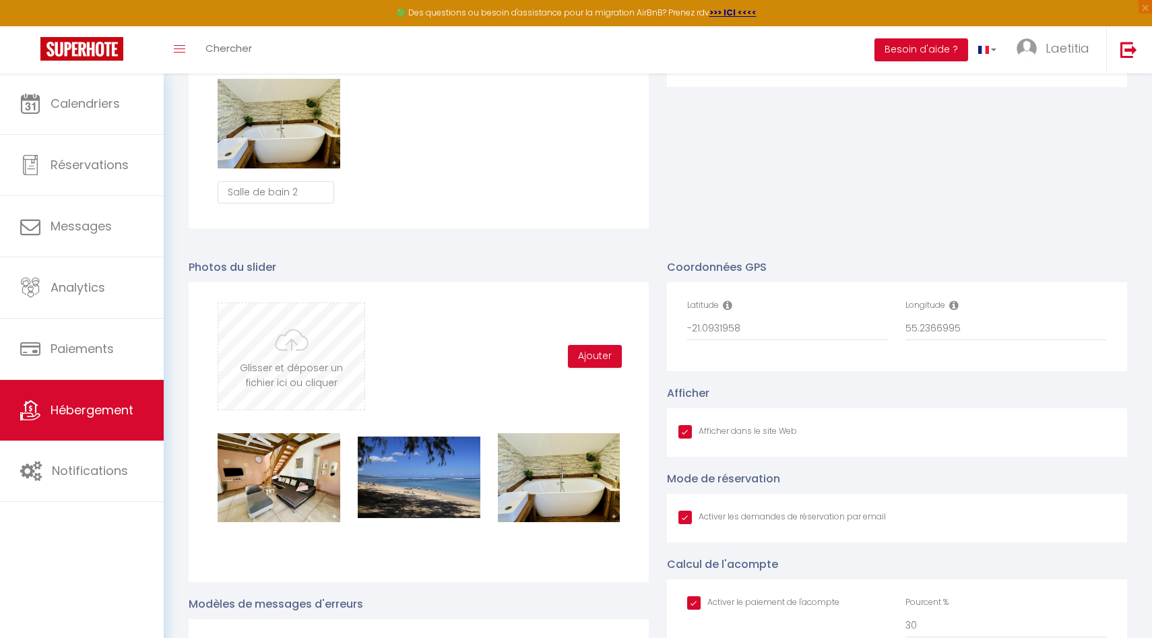
click at [286, 342] on input "file" at bounding box center [291, 356] width 146 height 106
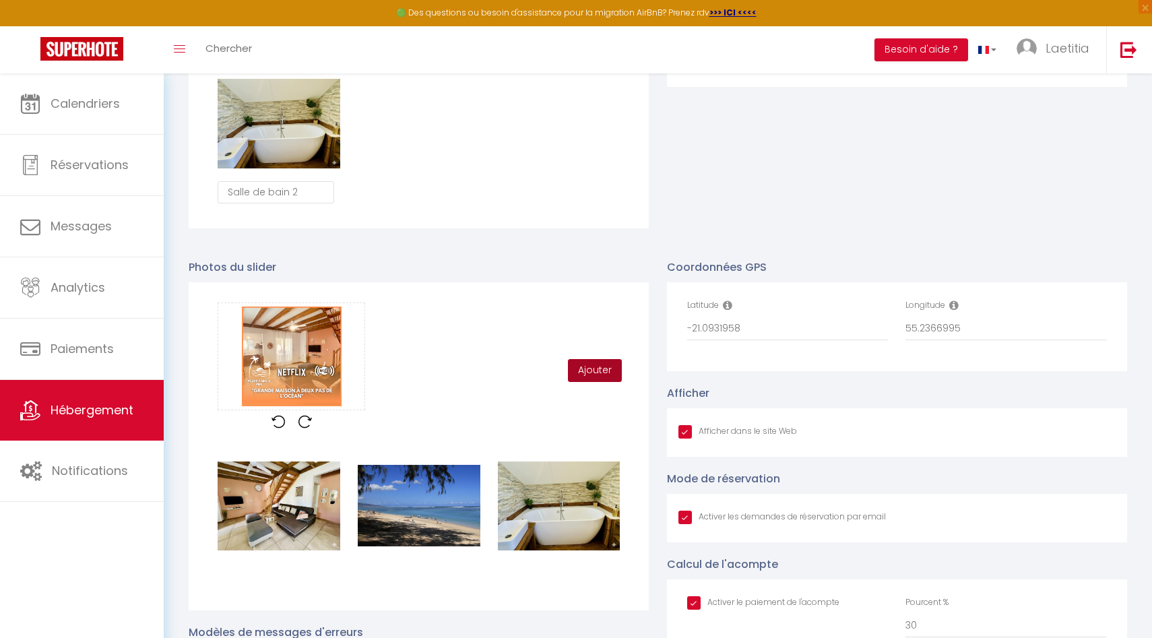
click at [583, 370] on button "Ajouter" at bounding box center [595, 370] width 54 height 23
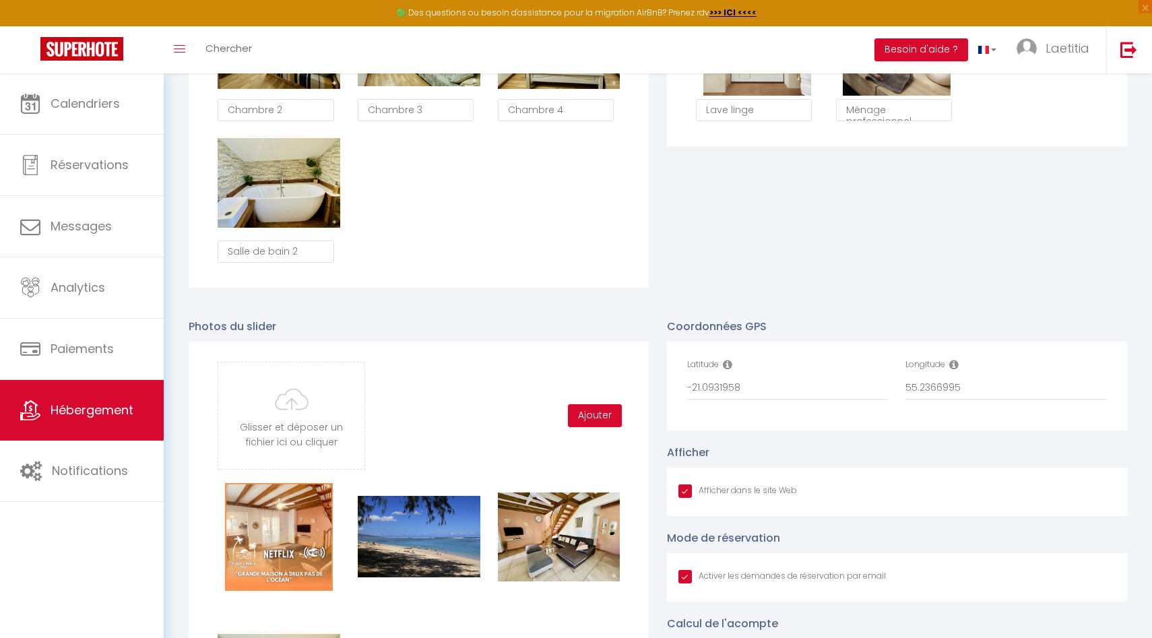
scroll to position [1162, 0]
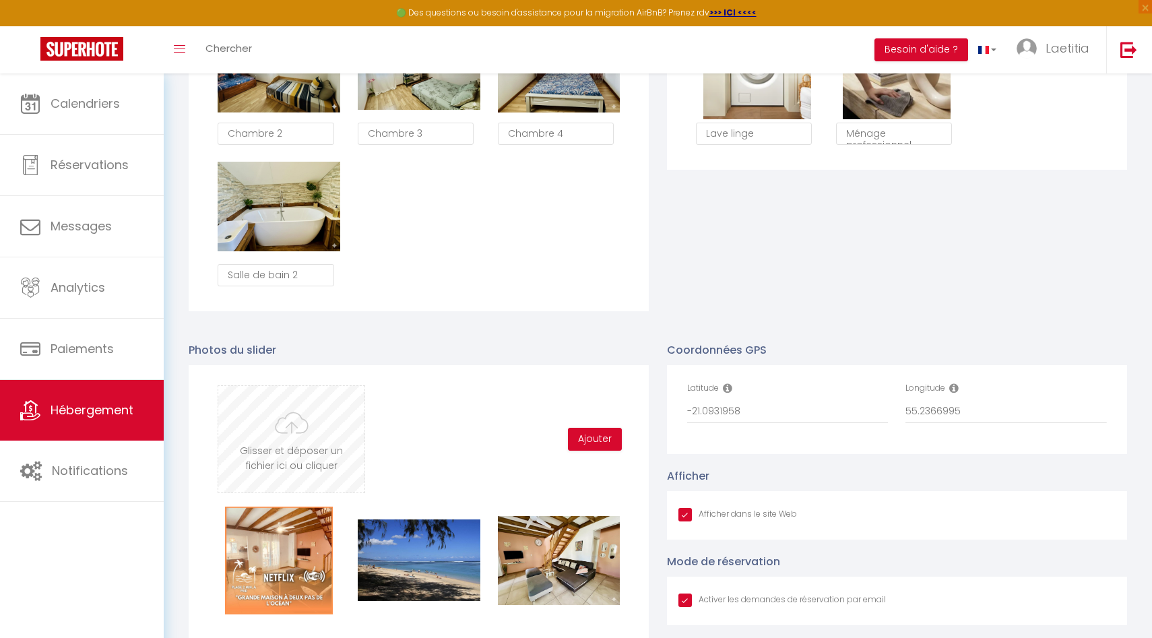
click at [319, 448] on input "file" at bounding box center [291, 439] width 146 height 106
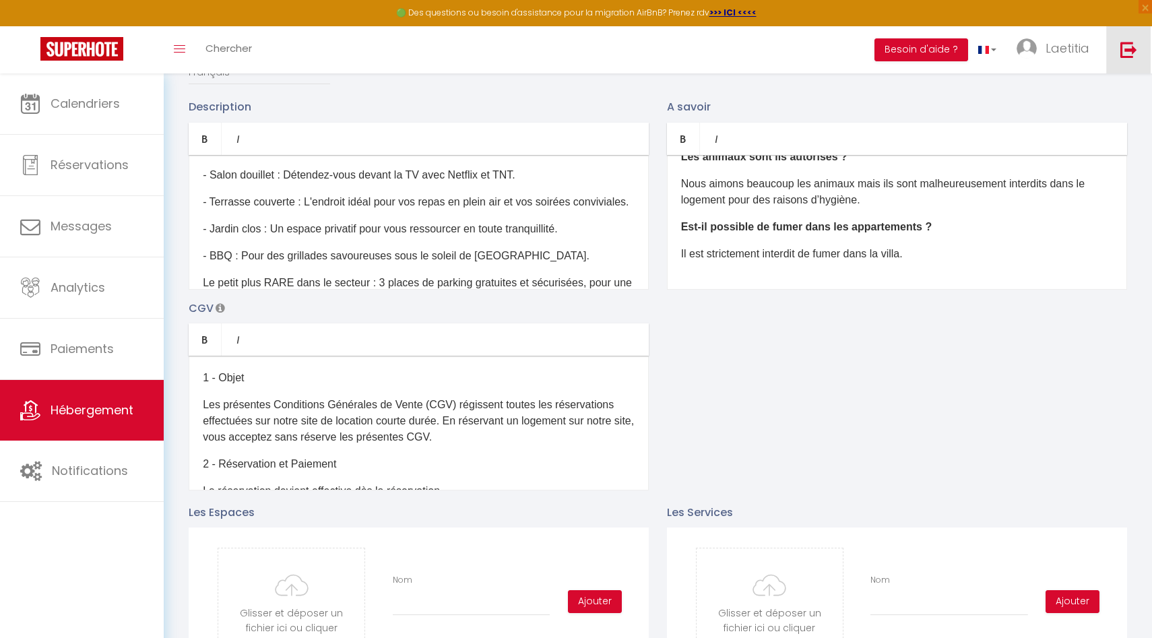
scroll to position [0, 0]
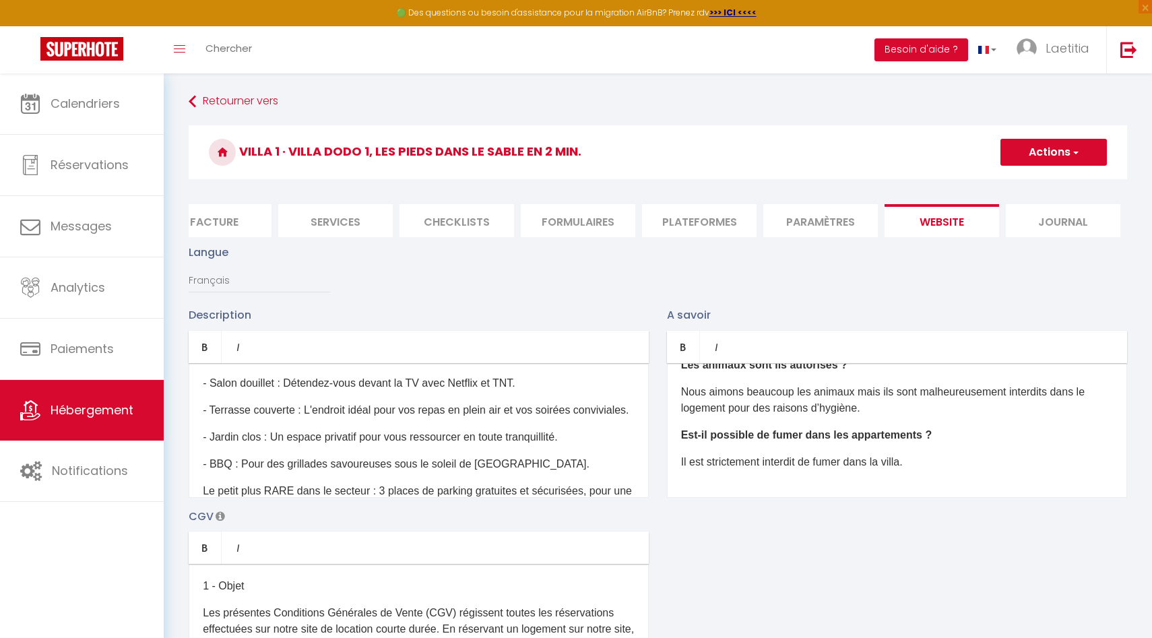
click at [1058, 156] on button "Actions" at bounding box center [1054, 152] width 106 height 27
click at [1045, 178] on input "Enregistrer" at bounding box center [1039, 181] width 50 height 13
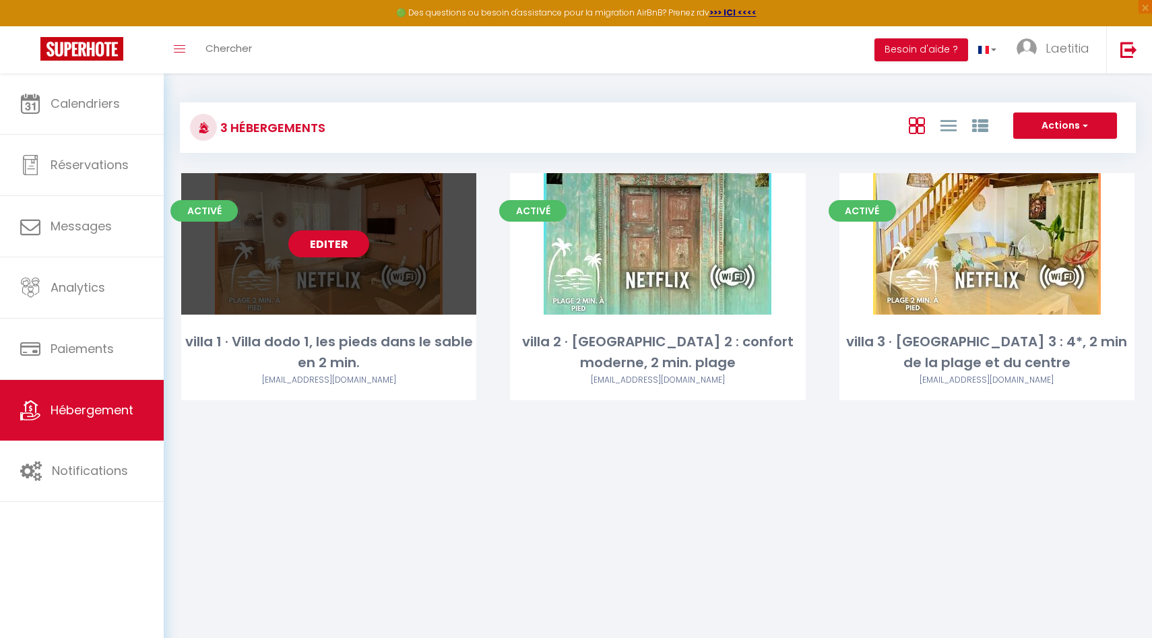
click at [344, 244] on link "Editer" at bounding box center [328, 243] width 81 height 27
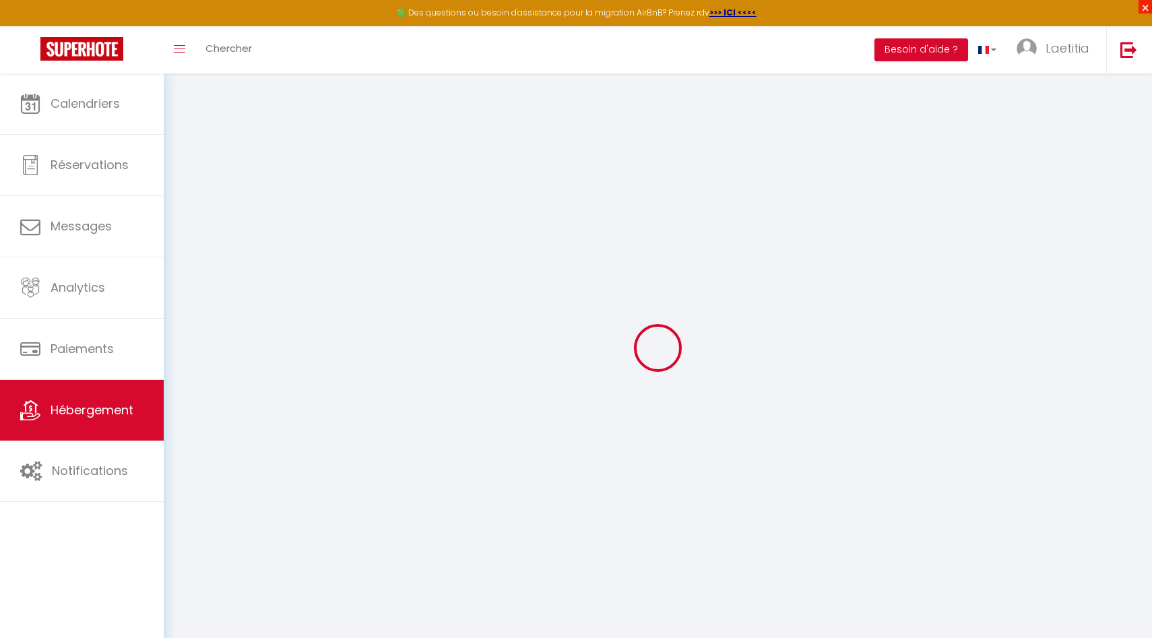
click at [1146, 4] on span "×" at bounding box center [1145, 6] width 13 height 13
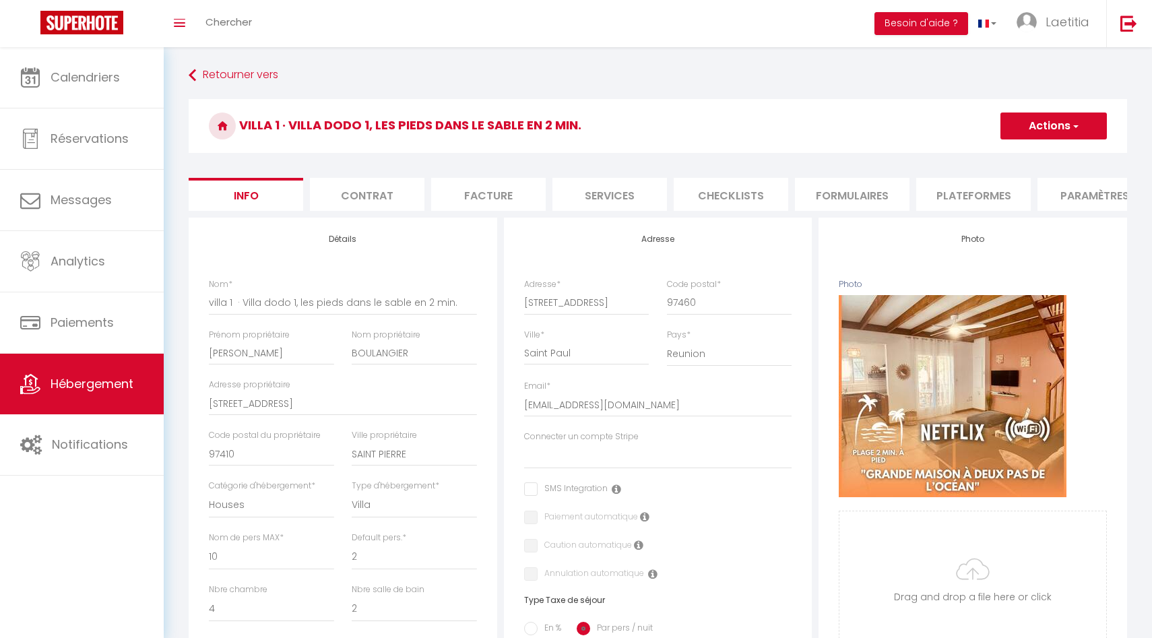
click at [992, 189] on li "Plateformes" at bounding box center [974, 194] width 115 height 33
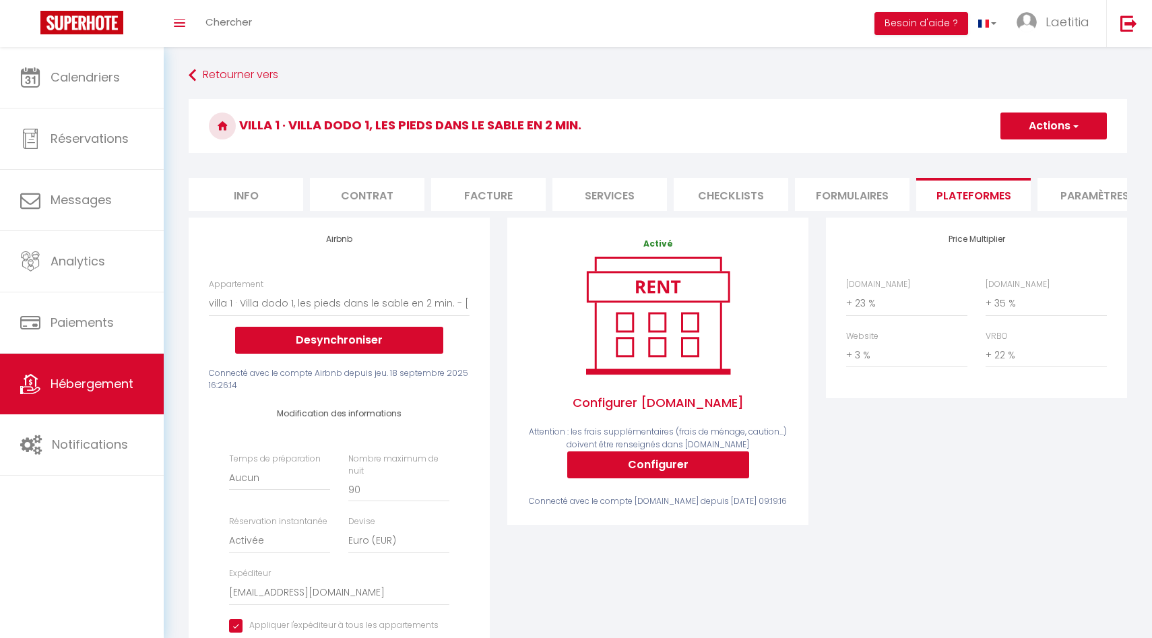
scroll to position [0, 274]
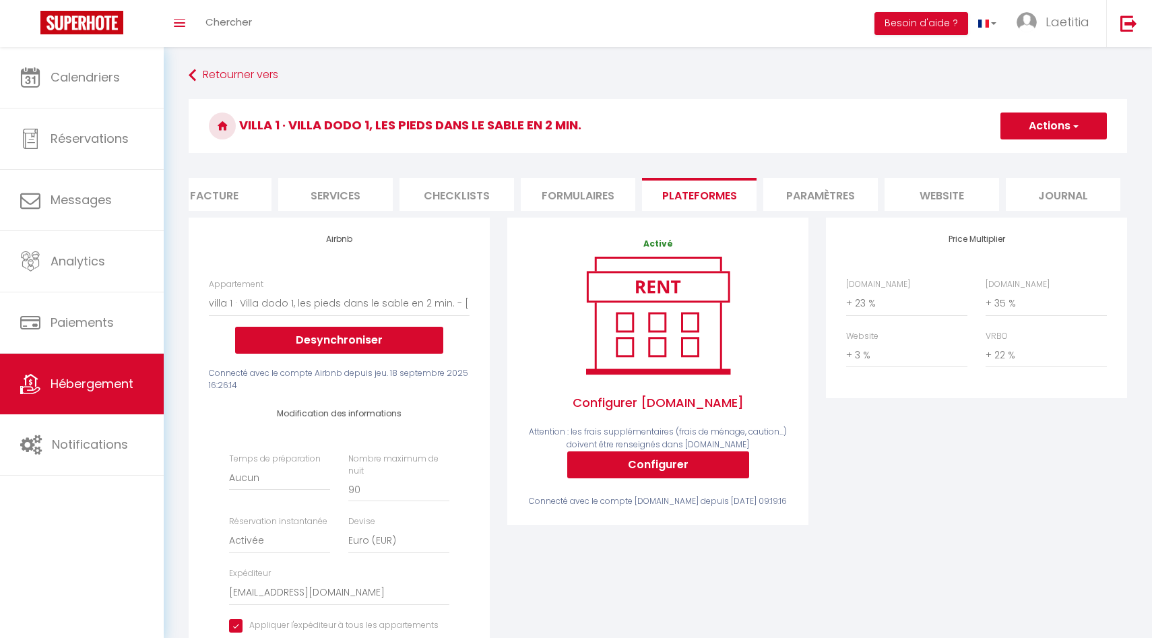
click at [960, 191] on li "website" at bounding box center [942, 194] width 115 height 33
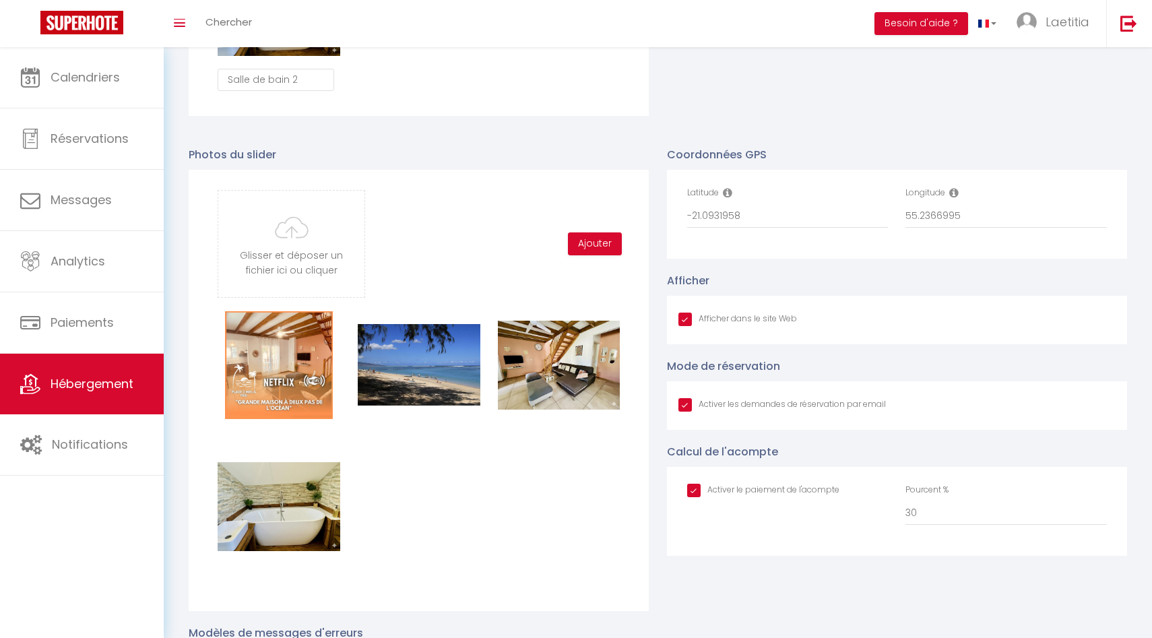
scroll to position [1332, 0]
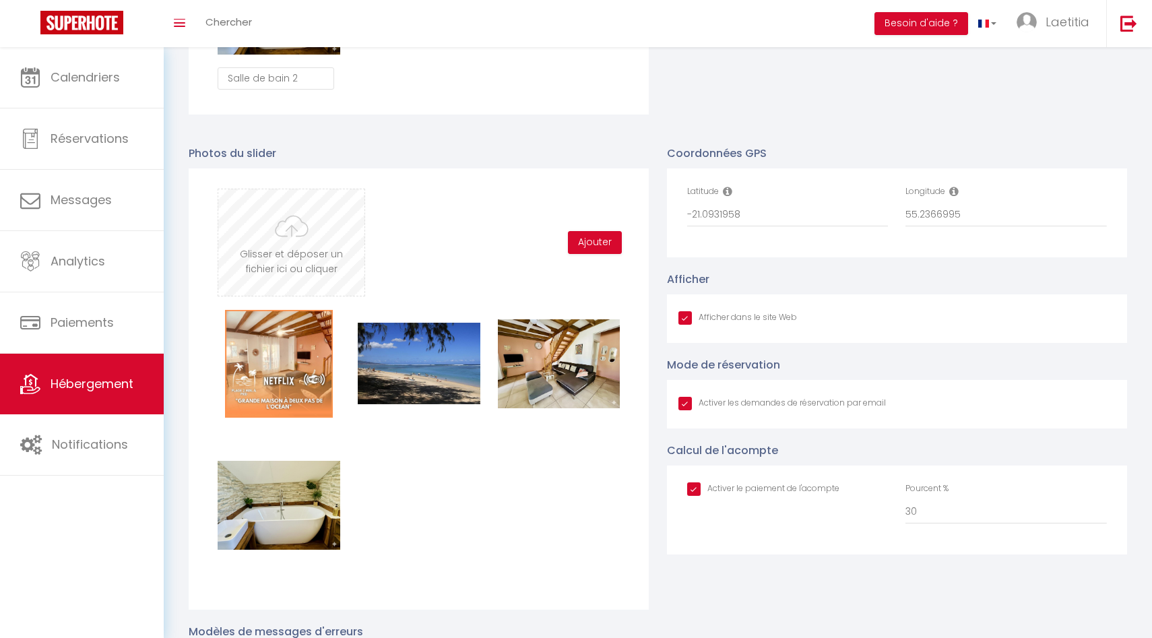
click at [289, 231] on input "file" at bounding box center [291, 242] width 146 height 106
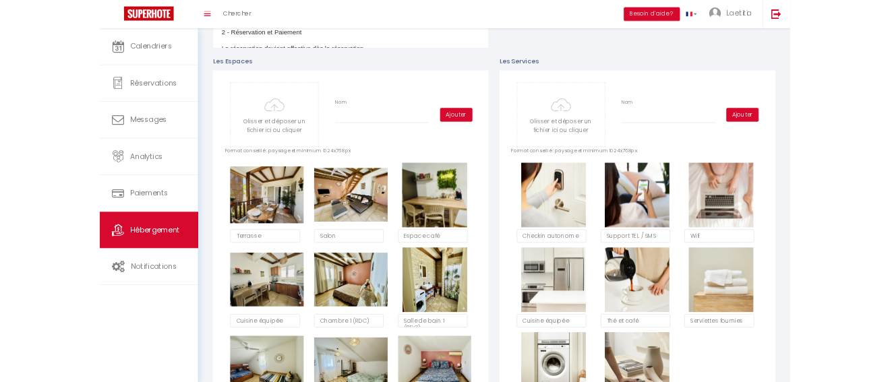
scroll to position [0, 0]
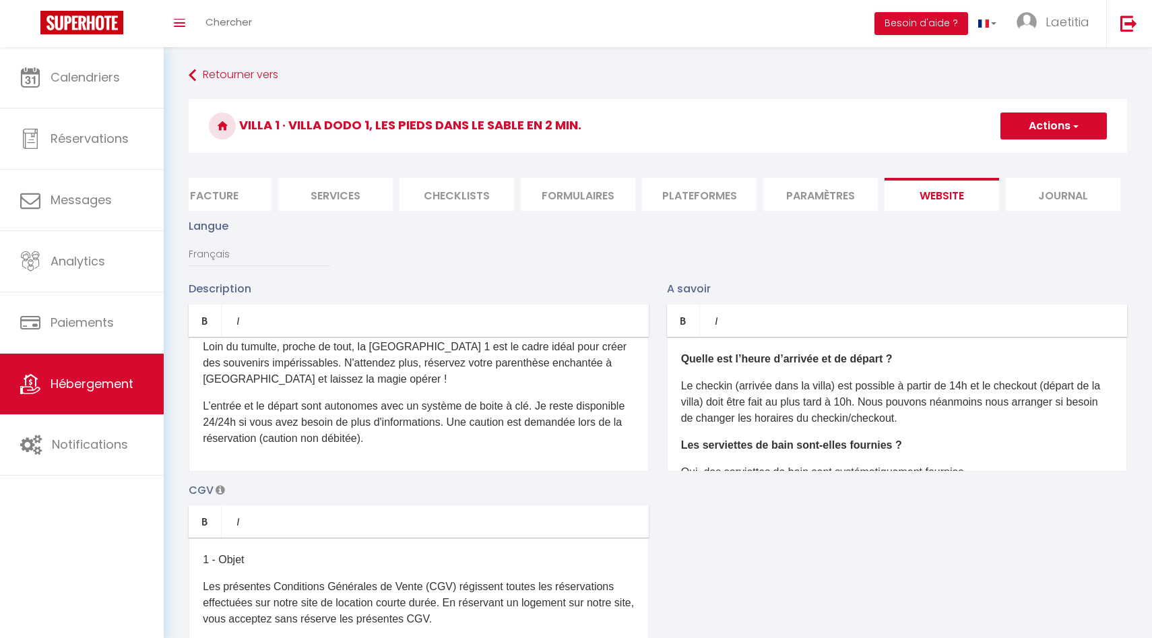
click at [1073, 122] on span "button" at bounding box center [1075, 125] width 9 height 13
click at [1039, 153] on input "Enregistrer" at bounding box center [1039, 155] width 50 height 13
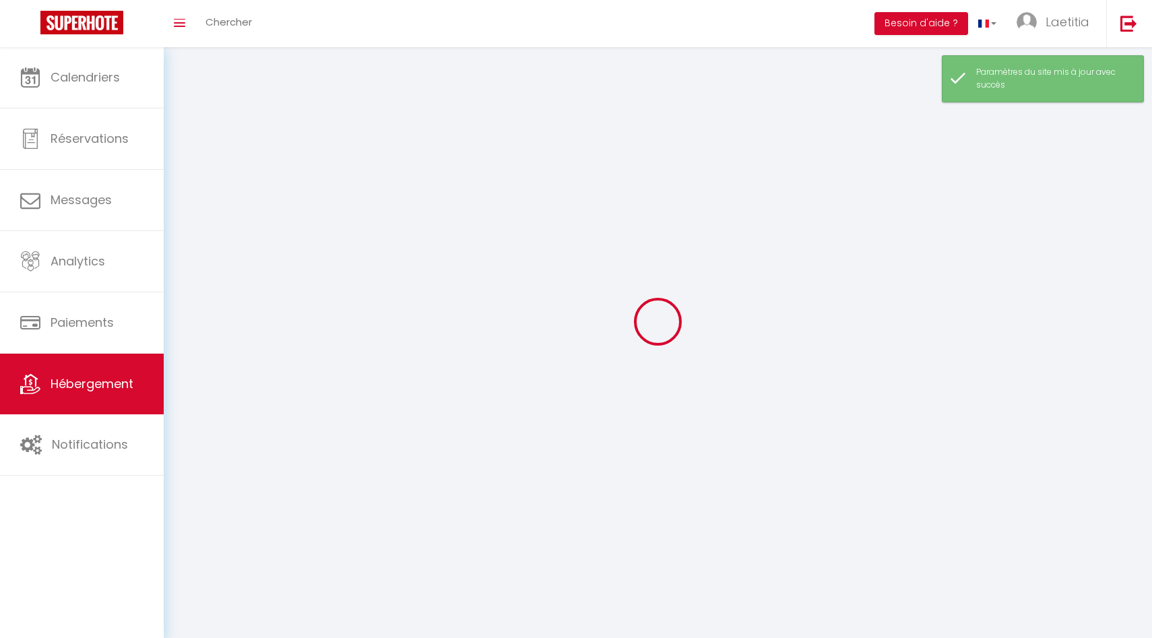
click at [1033, 153] on div at bounding box center [658, 321] width 956 height 517
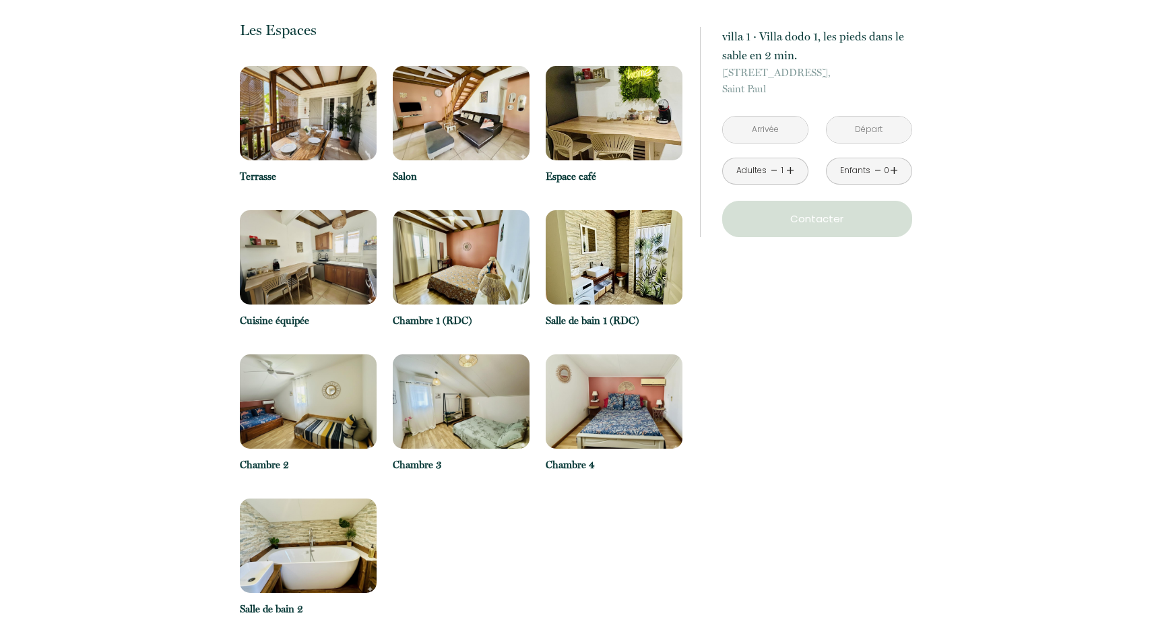
scroll to position [1255, 0]
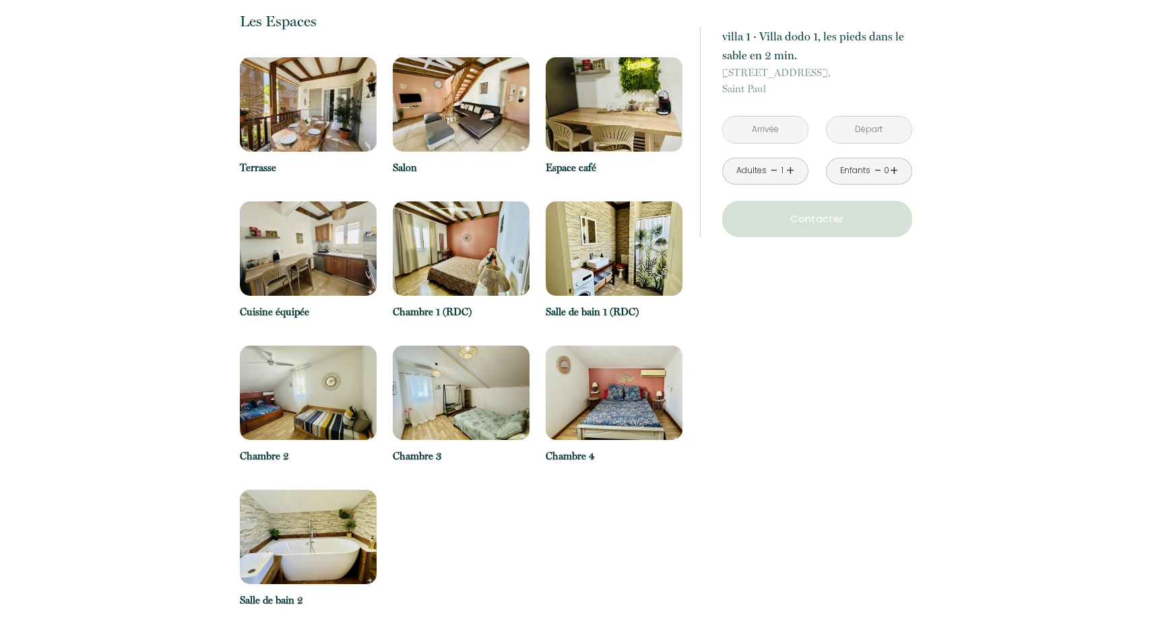
click at [356, 125] on img at bounding box center [308, 104] width 137 height 94
click at [334, 104] on img at bounding box center [308, 104] width 137 height 94
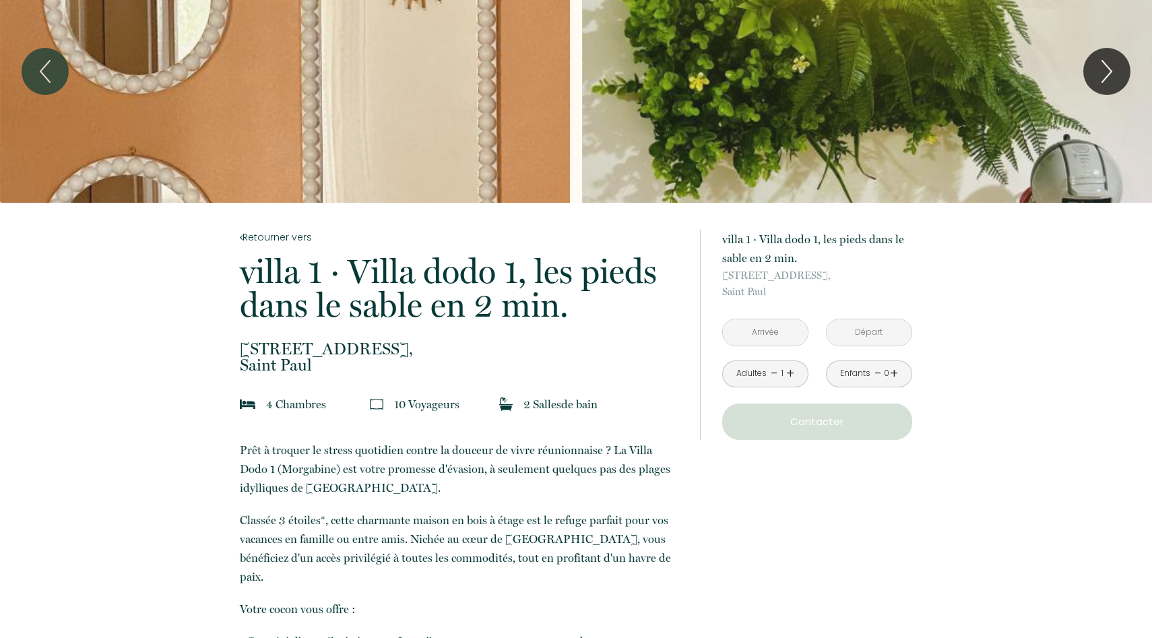
scroll to position [0, 0]
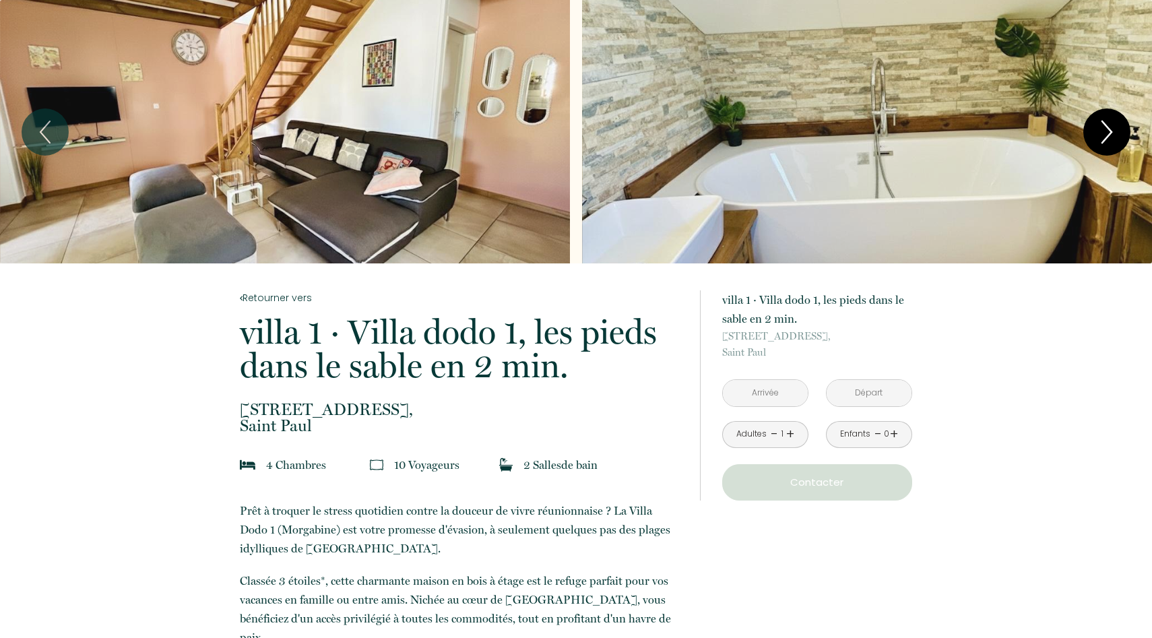
click at [1112, 135] on icon "Next" at bounding box center [1107, 132] width 28 height 40
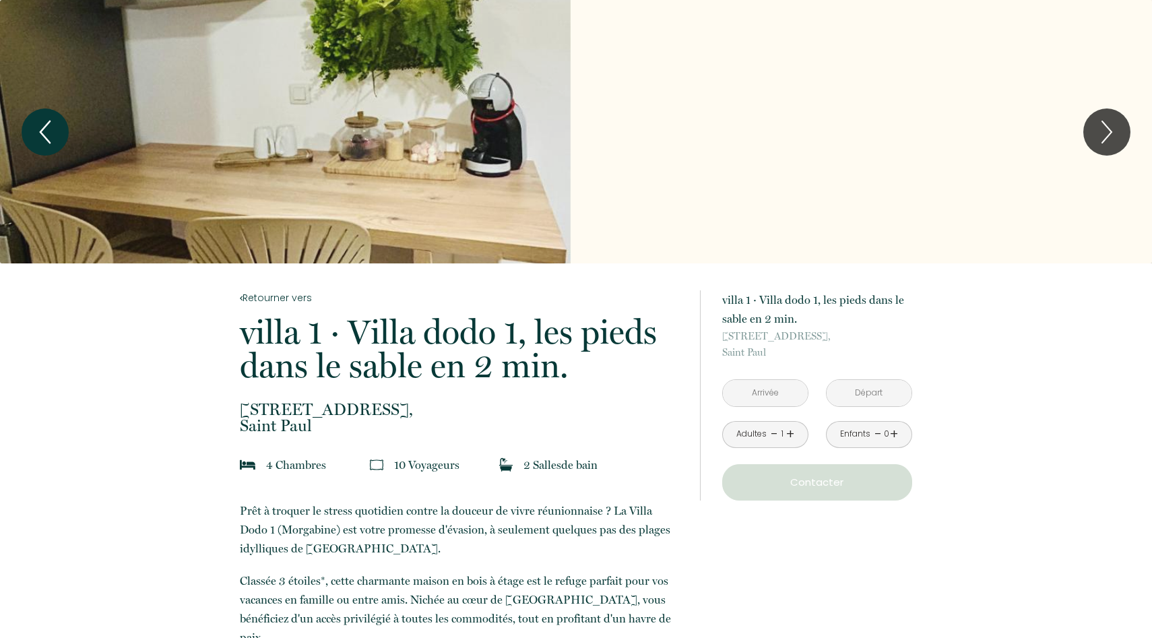
click at [53, 127] on icon "Previous" at bounding box center [45, 132] width 28 height 40
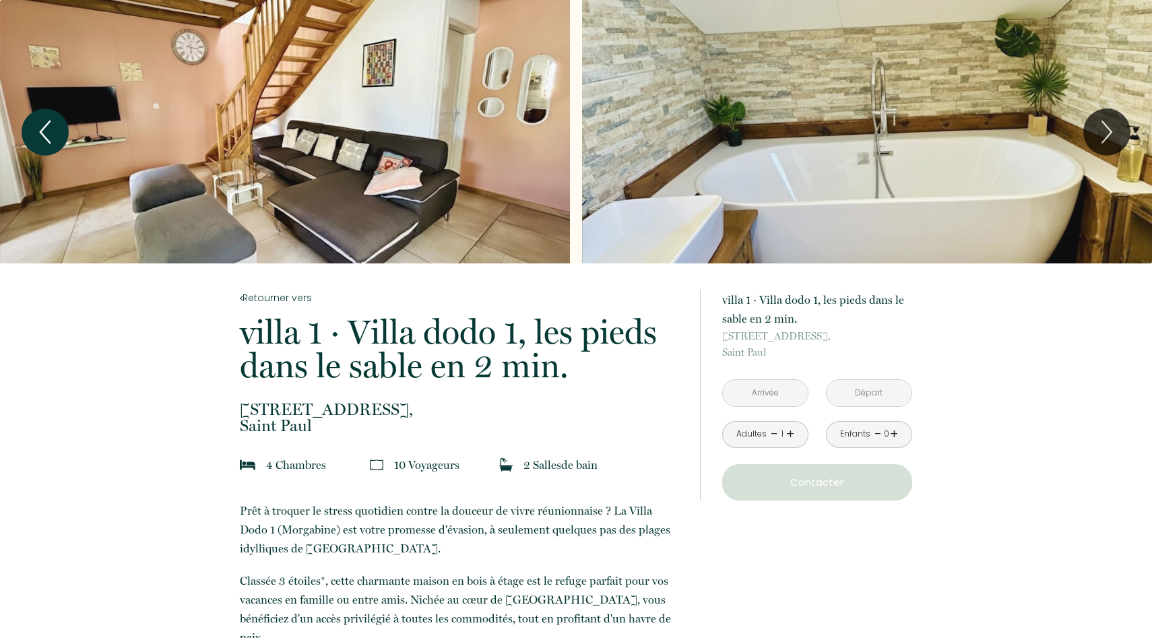
click at [53, 127] on icon "Previous" at bounding box center [45, 132] width 28 height 40
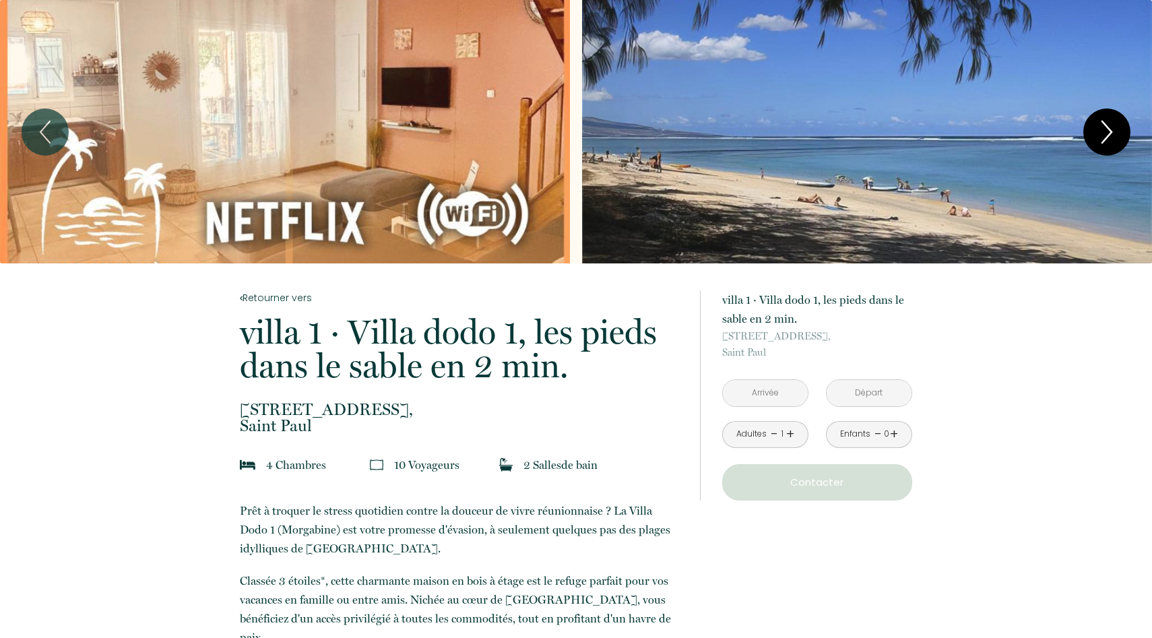
click at [1102, 140] on icon "Next" at bounding box center [1107, 132] width 28 height 40
